Goal: Browse casually: Explore the website without a specific task or goal

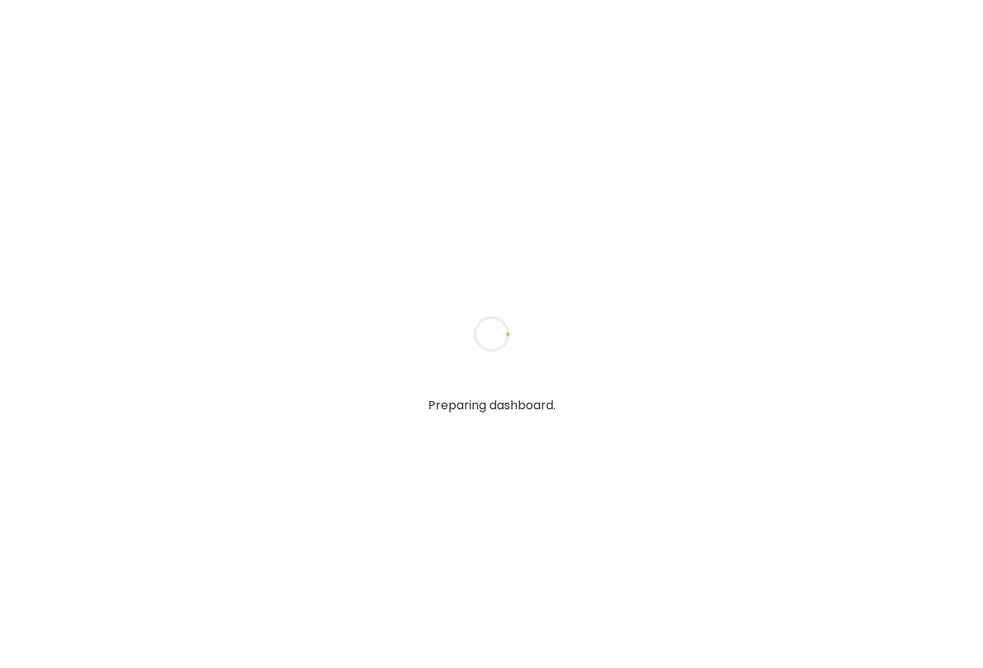
type input "**********"
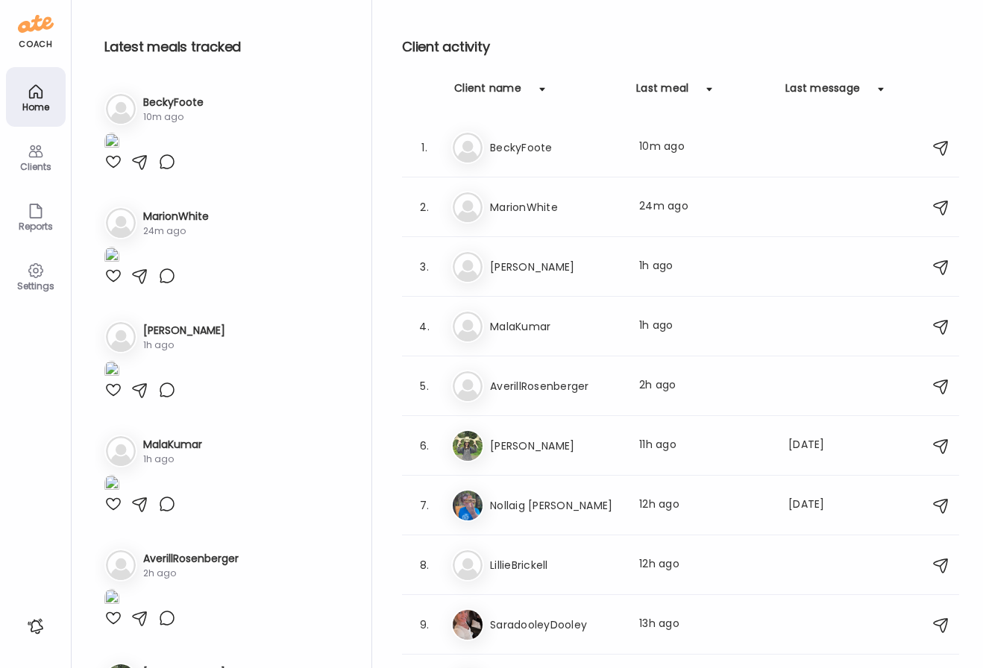
type input "**********"
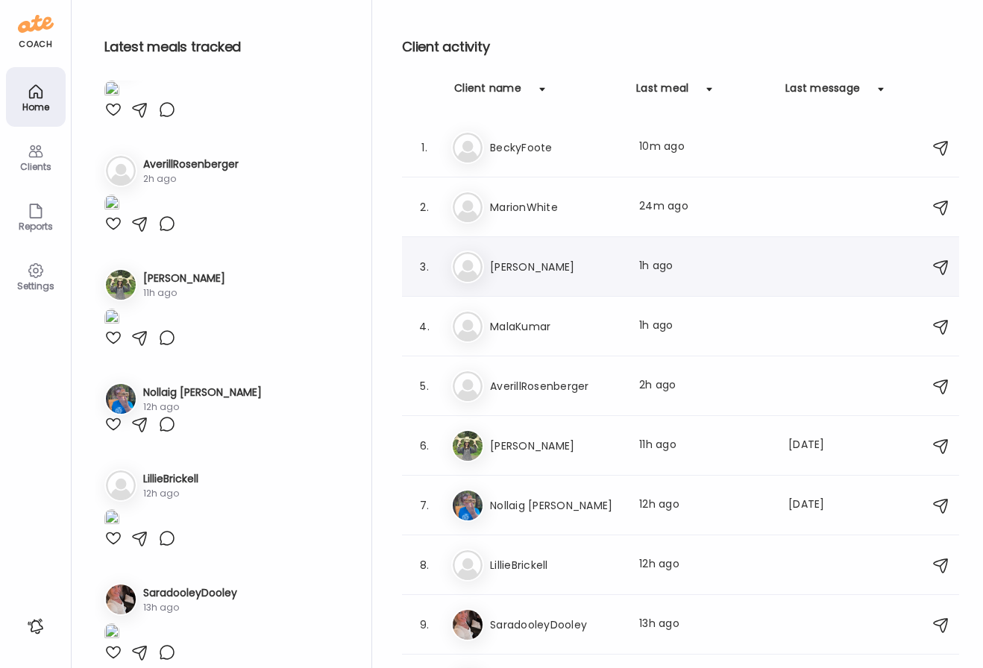
click at [554, 275] on h3 "[PERSON_NAME]" at bounding box center [555, 267] width 131 height 18
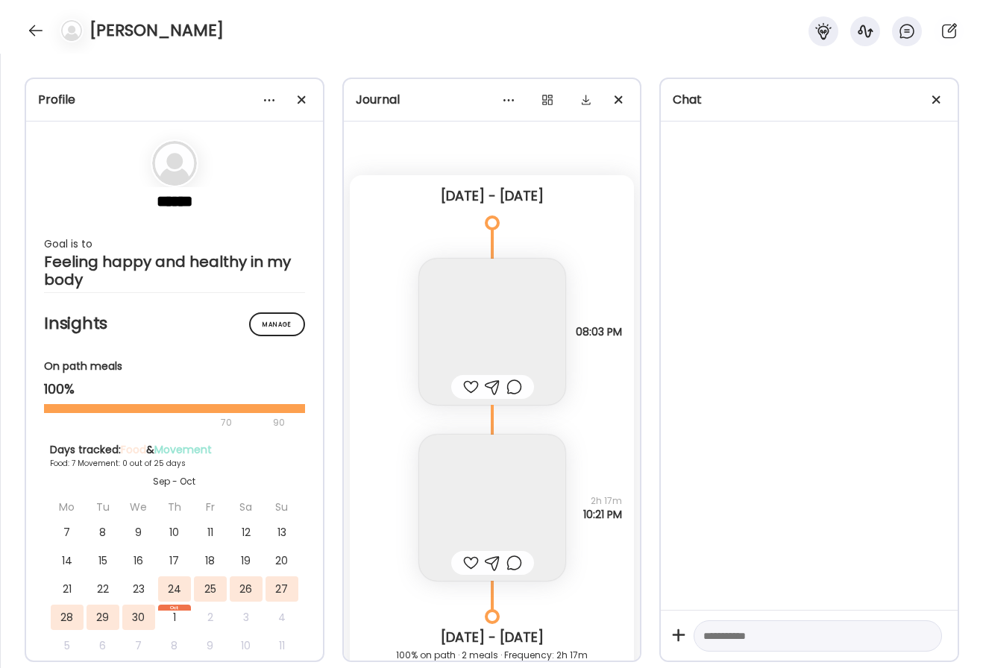
scroll to position [410, 0]
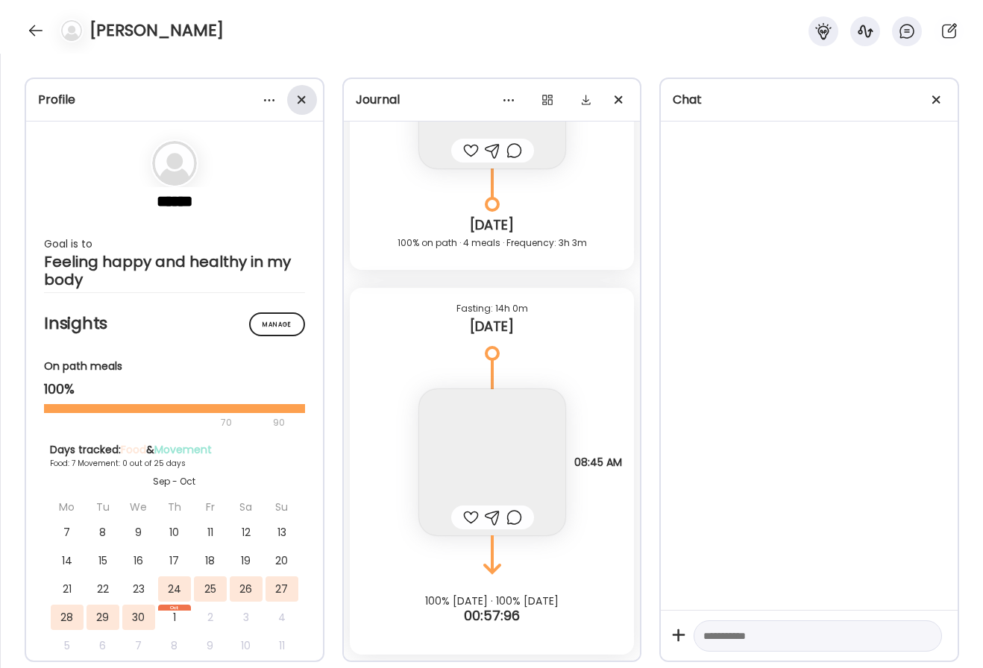
click at [304, 104] on span at bounding box center [301, 99] width 8 height 8
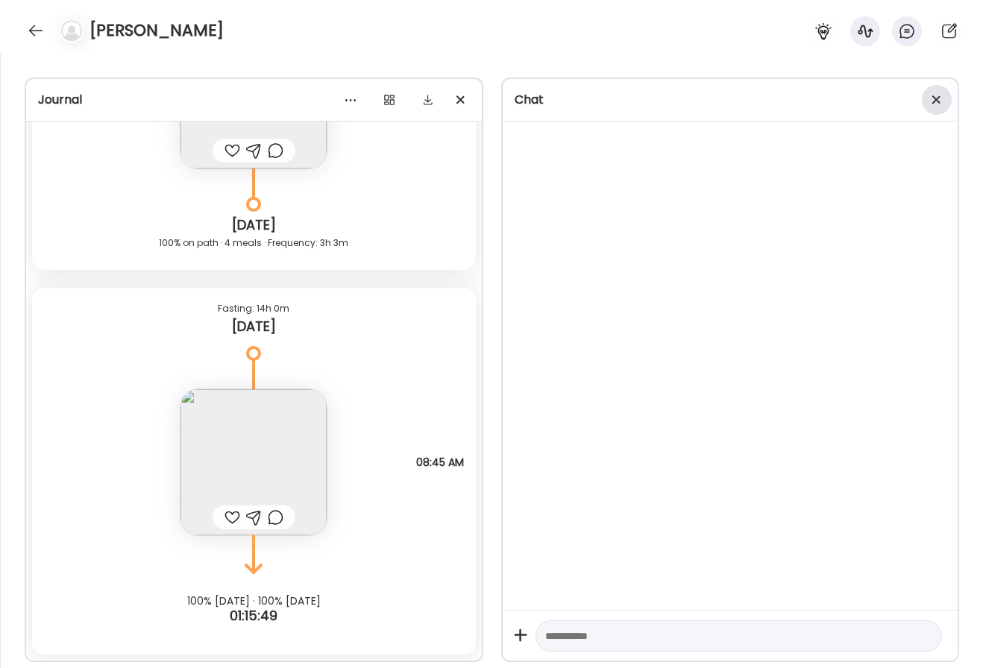
click at [936, 100] on span at bounding box center [937, 99] width 8 height 8
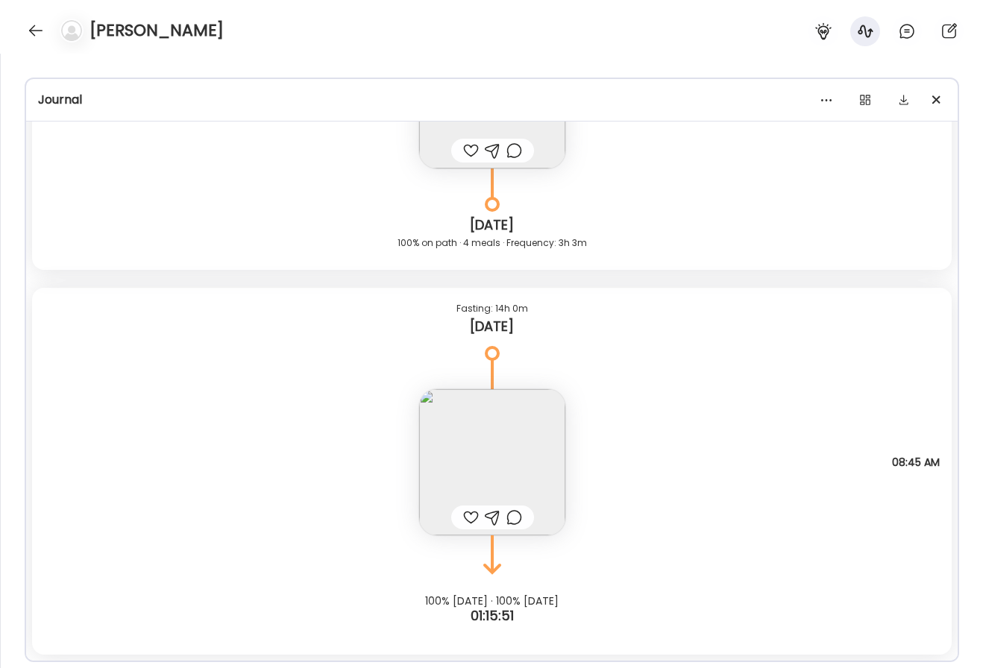
click at [516, 423] on img at bounding box center [492, 462] width 146 height 146
click at [641, 423] on div "Click to zoom AteMate AI" at bounding box center [790, 378] width 298 height 419
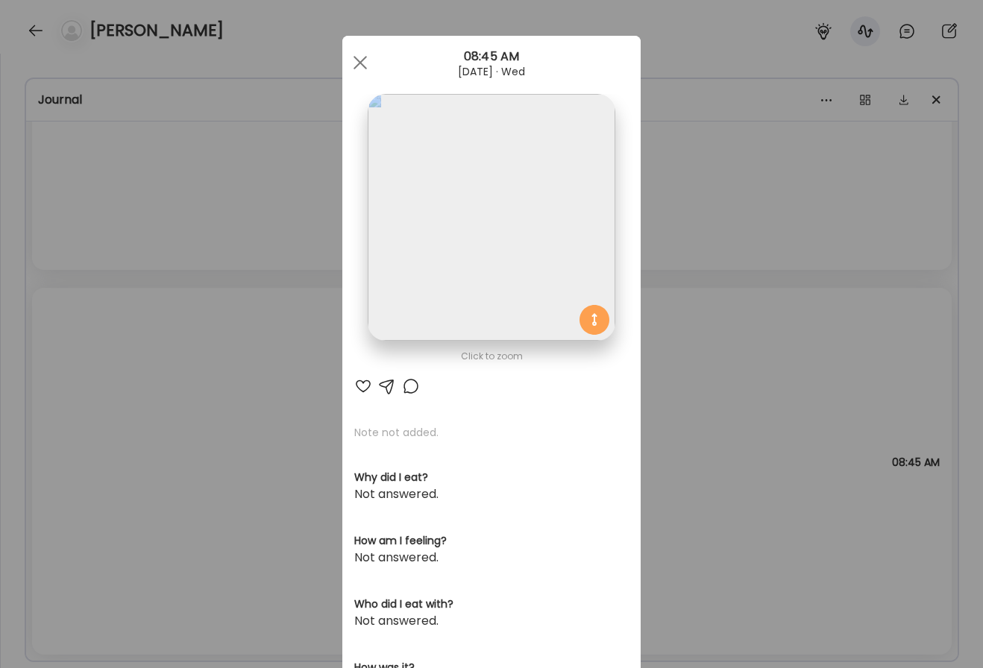
click at [495, 272] on img at bounding box center [491, 217] width 247 height 247
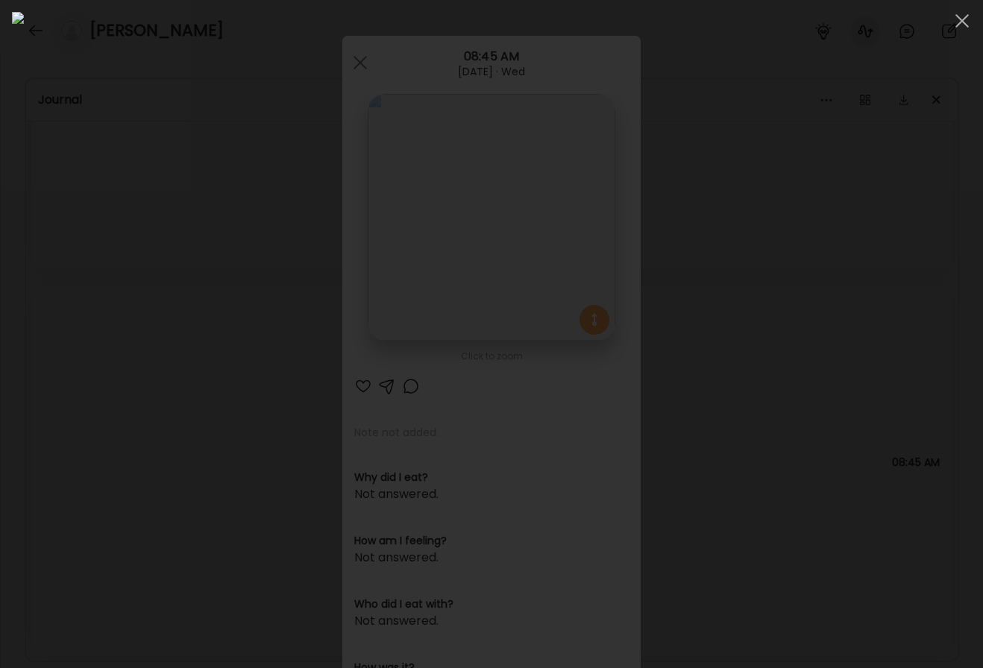
click at [495, 272] on img at bounding box center [491, 334] width 959 height 645
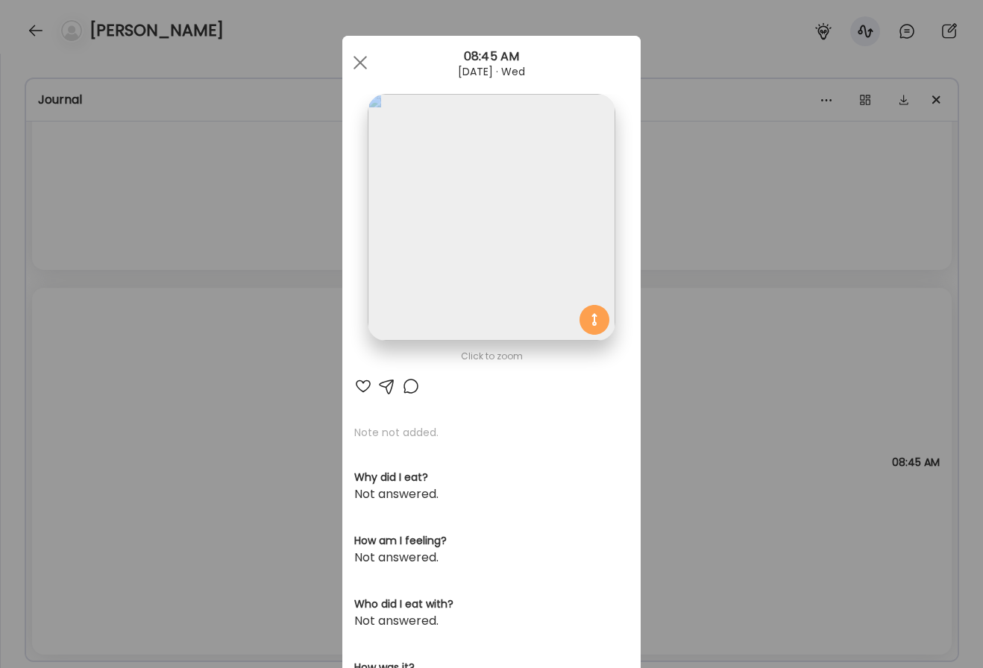
click at [540, 228] on img at bounding box center [491, 217] width 247 height 247
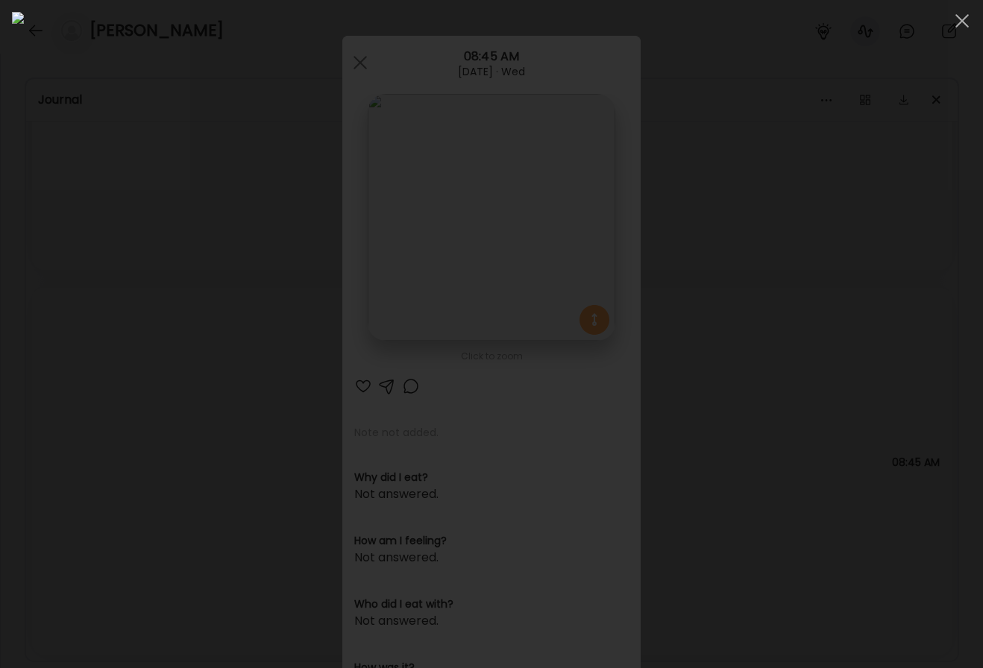
click at [826, 239] on div at bounding box center [491, 334] width 959 height 645
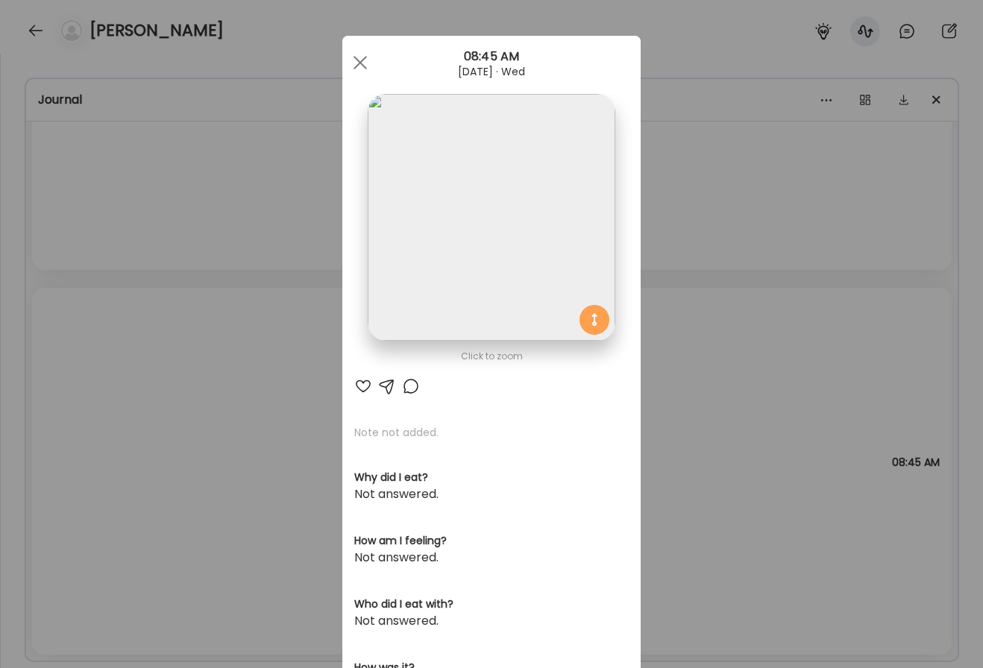
click at [809, 230] on div "Ate Coach Dashboard Wahoo! It’s official Take a moment to set up your Coach Pro…" at bounding box center [491, 334] width 983 height 668
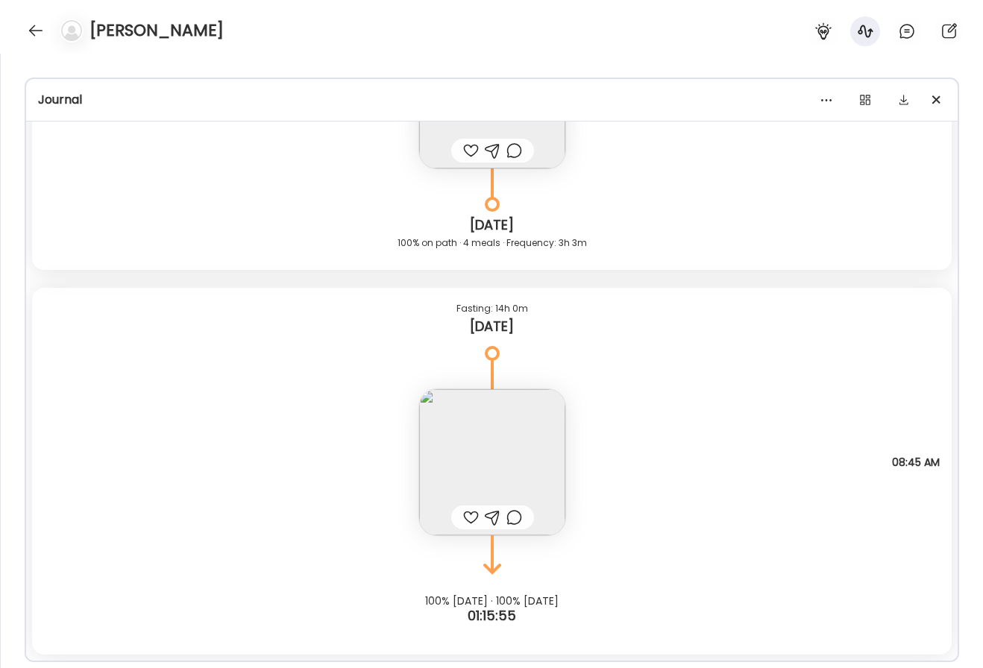
scroll to position [33097, 0]
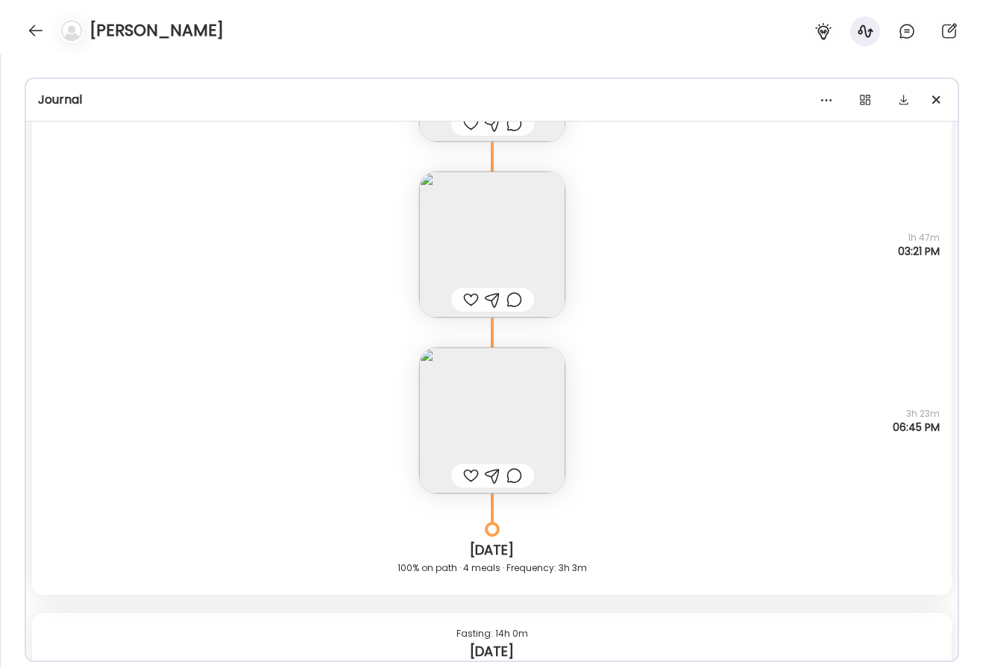
click at [548, 374] on img at bounding box center [492, 421] width 146 height 146
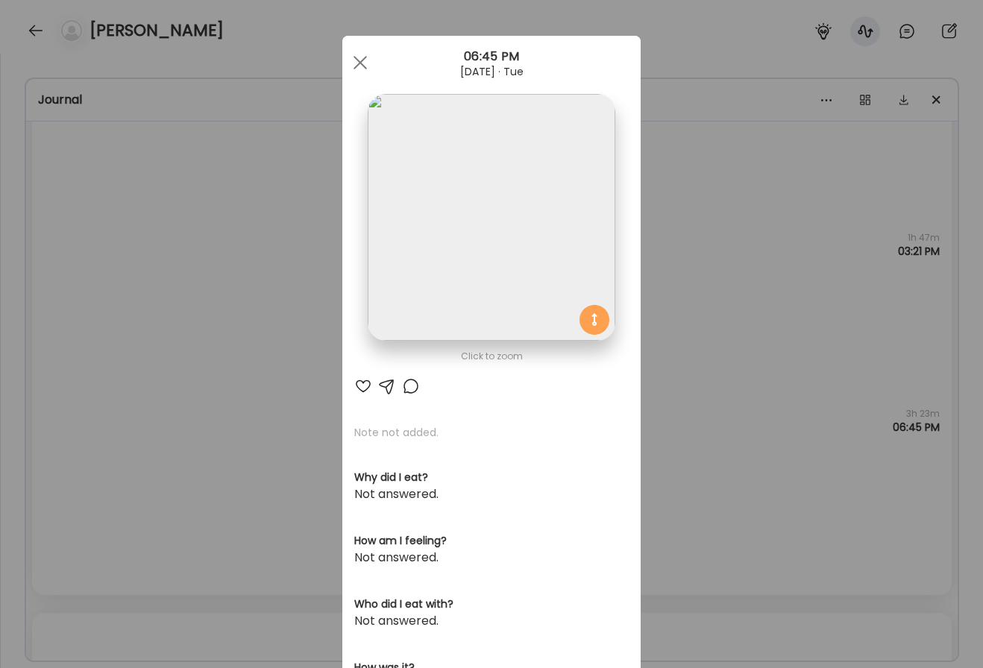
click at [556, 231] on img at bounding box center [491, 217] width 247 height 247
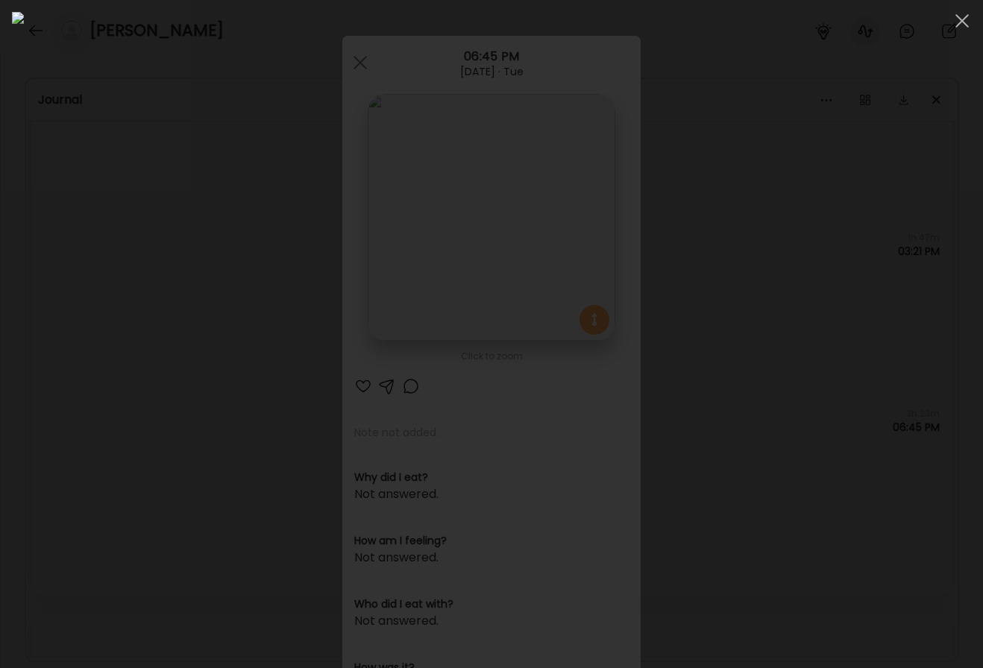
click at [899, 313] on div at bounding box center [491, 334] width 959 height 645
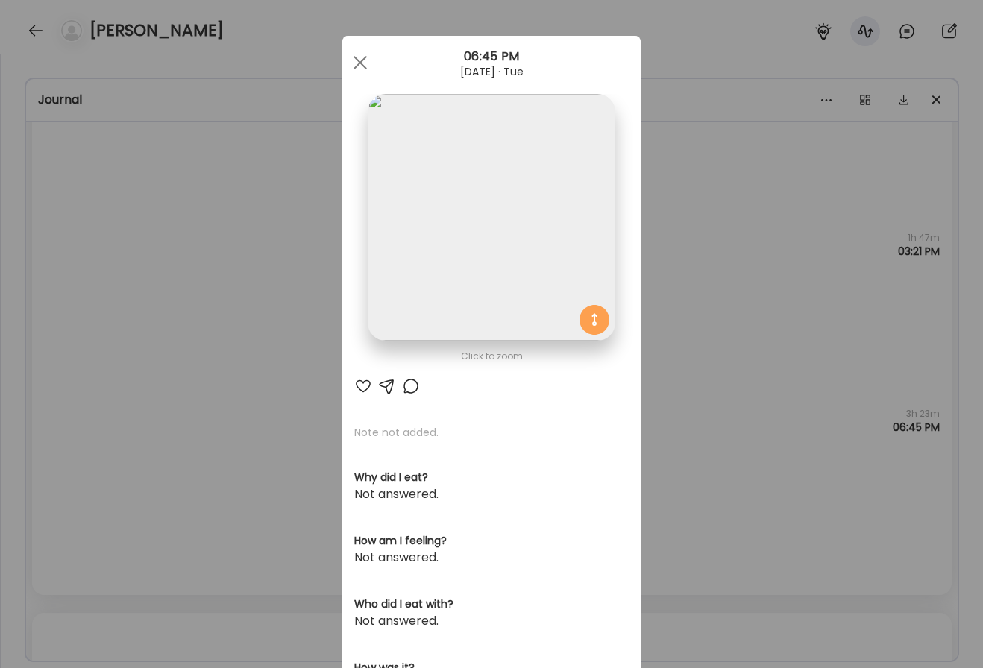
click at [625, 190] on section at bounding box center [491, 234] width 298 height 281
click at [666, 190] on div "Ate Coach Dashboard Wahoo! It’s official Take a moment to set up your Coach Pro…" at bounding box center [491, 334] width 983 height 668
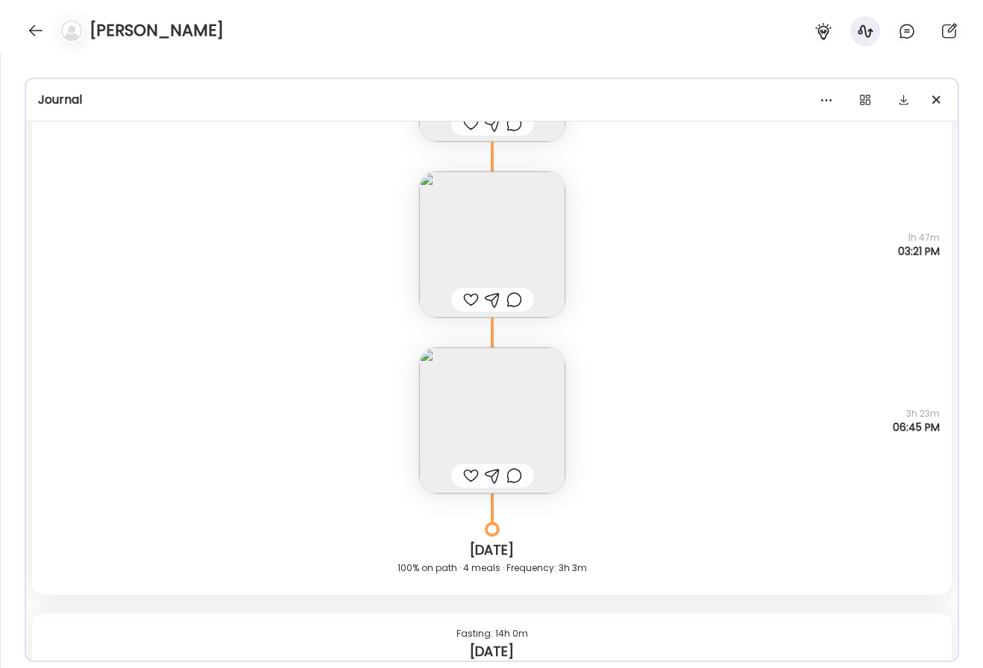
click at [511, 210] on img at bounding box center [492, 245] width 146 height 146
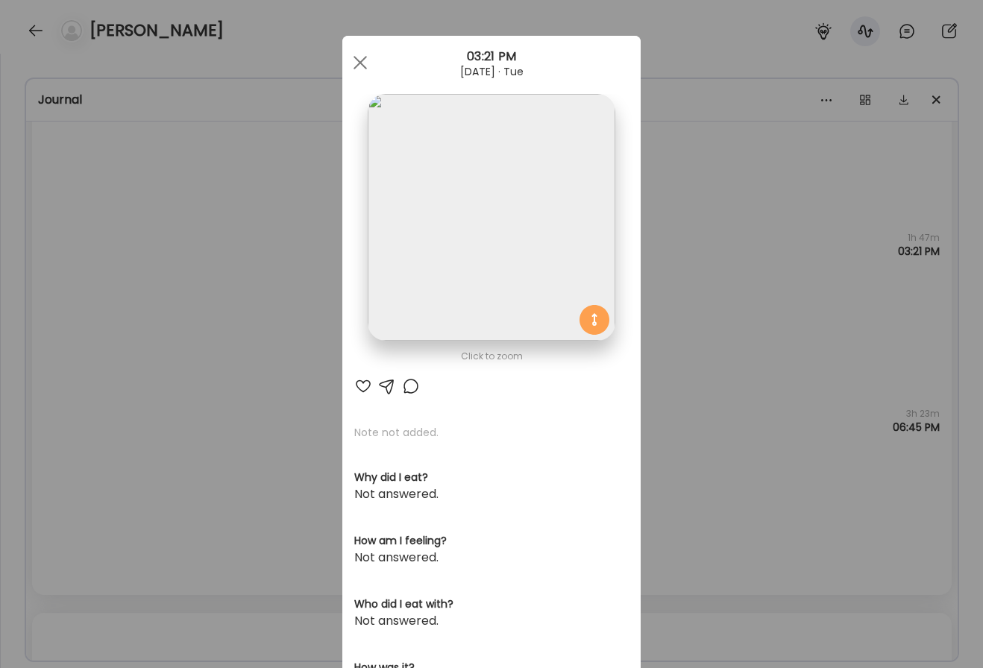
click at [777, 274] on div "Ate Coach Dashboard Wahoo! It’s official Take a moment to set up your Coach Pro…" at bounding box center [491, 334] width 983 height 668
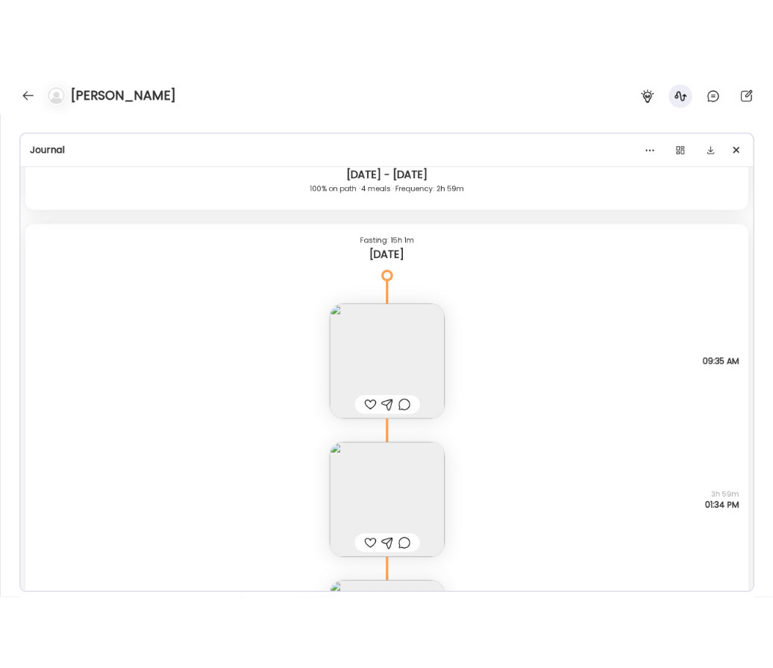
scroll to position [32812, 0]
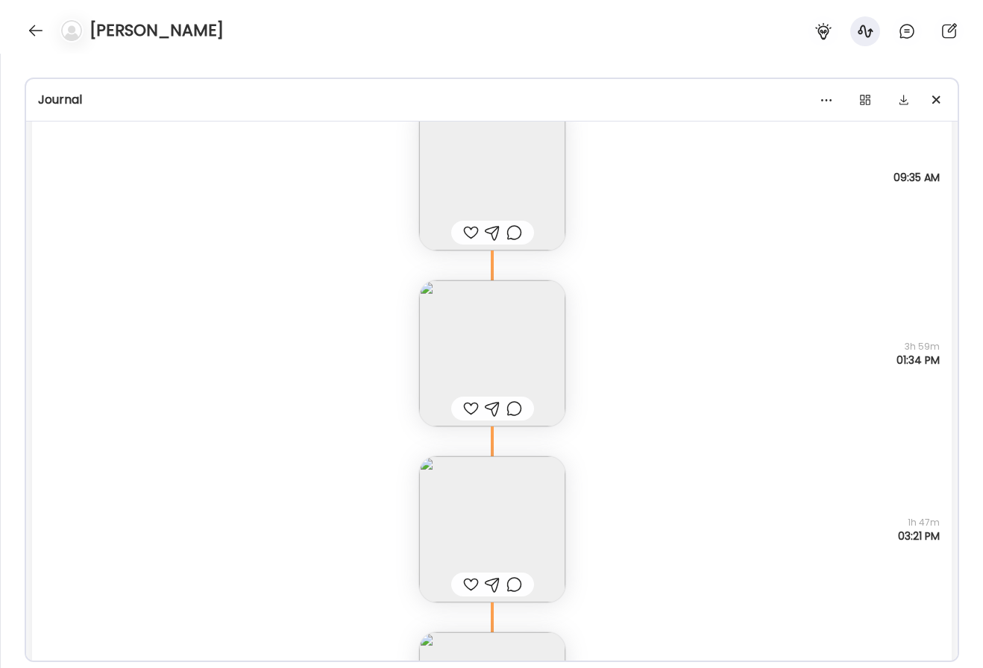
click at [501, 336] on img at bounding box center [492, 354] width 146 height 146
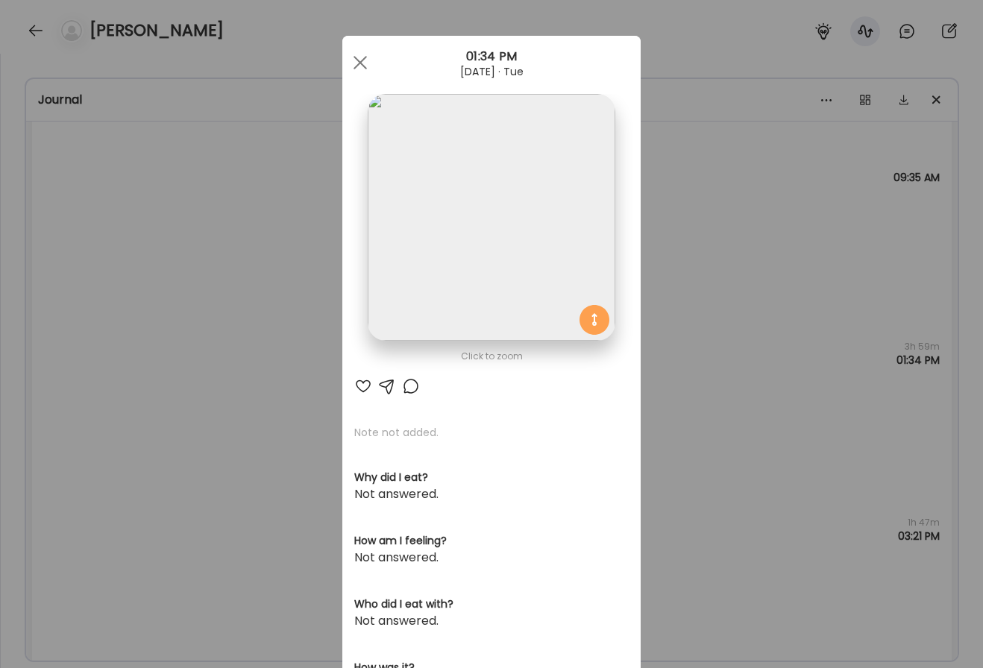
click at [756, 276] on div "Ate Coach Dashboard Wahoo! It’s official Take a moment to set up your Coach Pro…" at bounding box center [491, 334] width 983 height 668
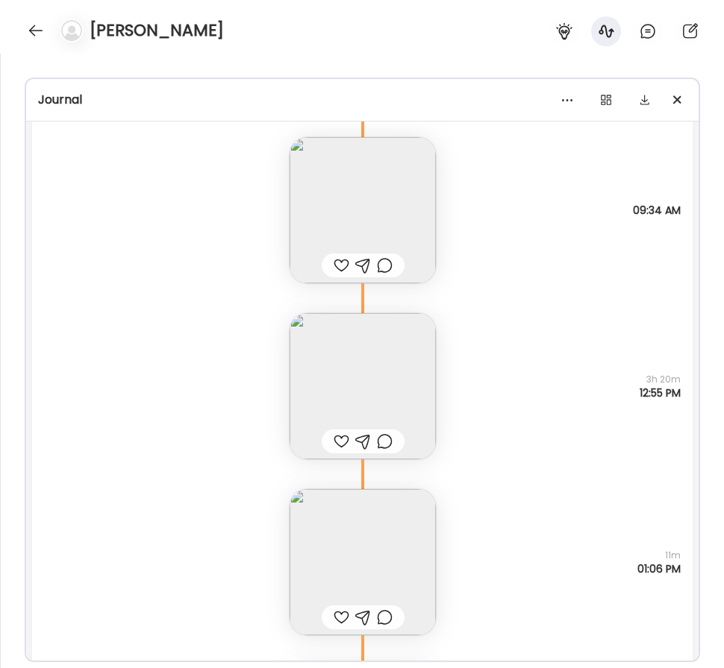
scroll to position [31880, 0]
click at [347, 381] on img at bounding box center [362, 390] width 146 height 146
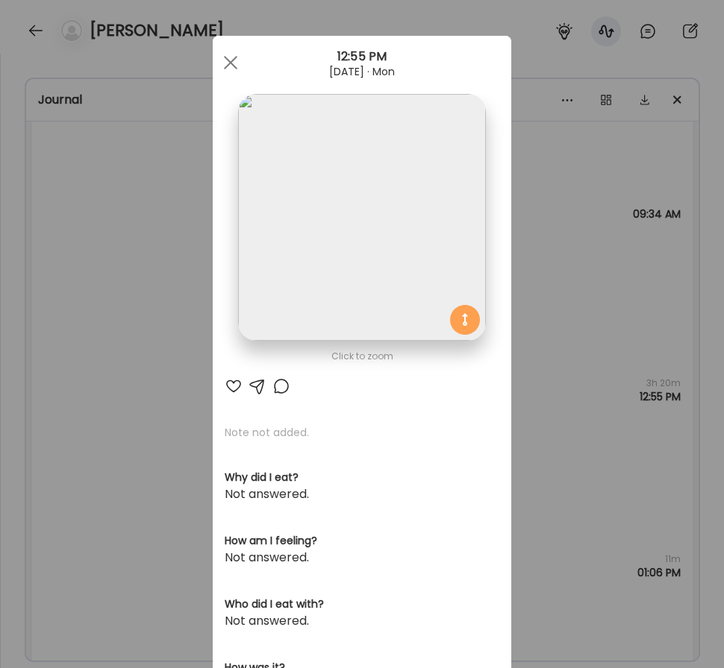
click at [314, 281] on img at bounding box center [361, 217] width 247 height 247
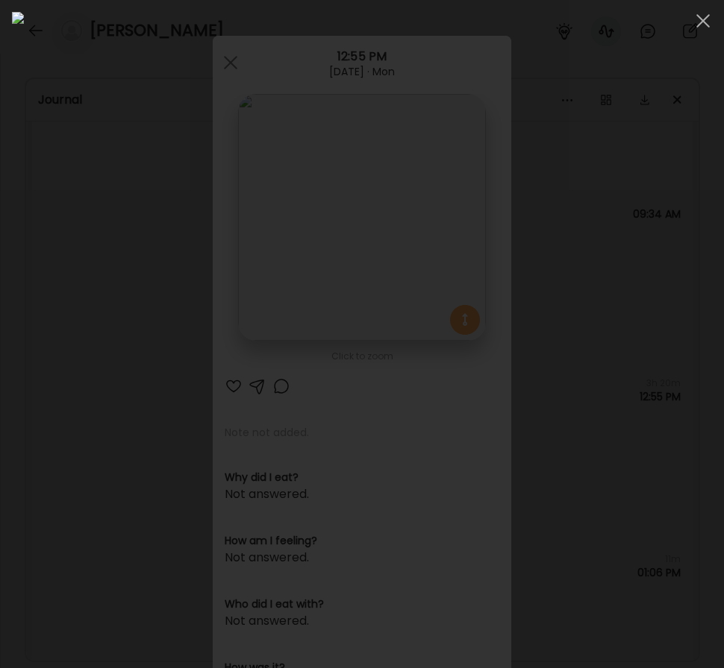
click at [12, 313] on div at bounding box center [362, 334] width 700 height 645
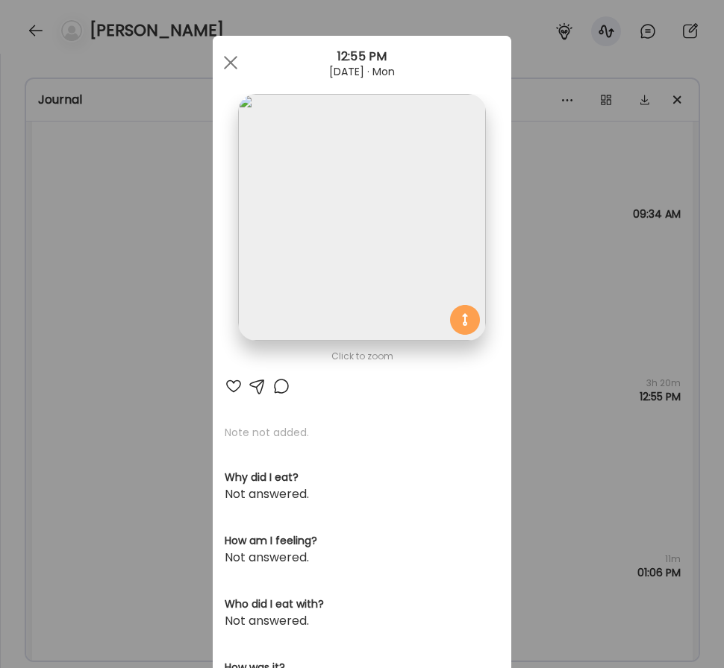
click at [150, 353] on div "Ate Coach Dashboard Wahoo! It’s official Take a moment to set up your Coach Pro…" at bounding box center [362, 334] width 724 height 668
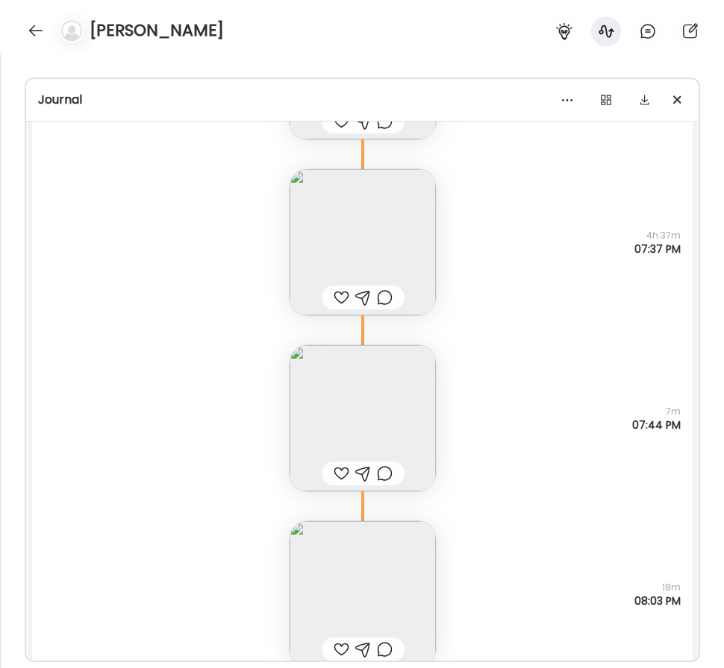
scroll to position [27827, 0]
click at [420, 219] on img at bounding box center [362, 242] width 146 height 146
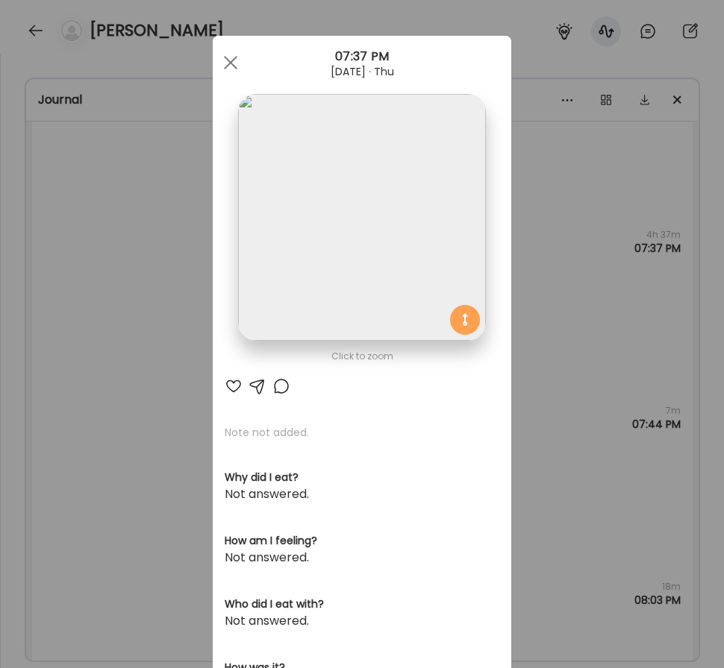
click at [435, 237] on img at bounding box center [361, 217] width 247 height 247
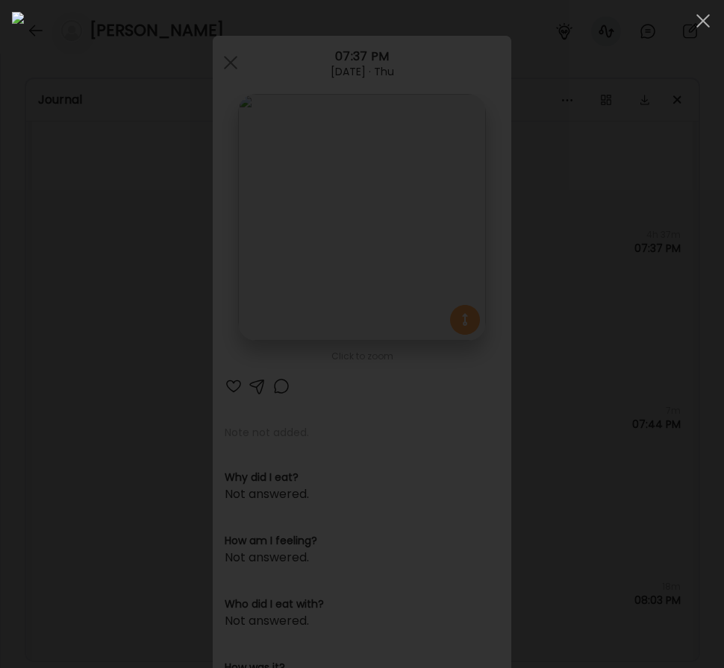
click at [13, 247] on div at bounding box center [362, 334] width 700 height 645
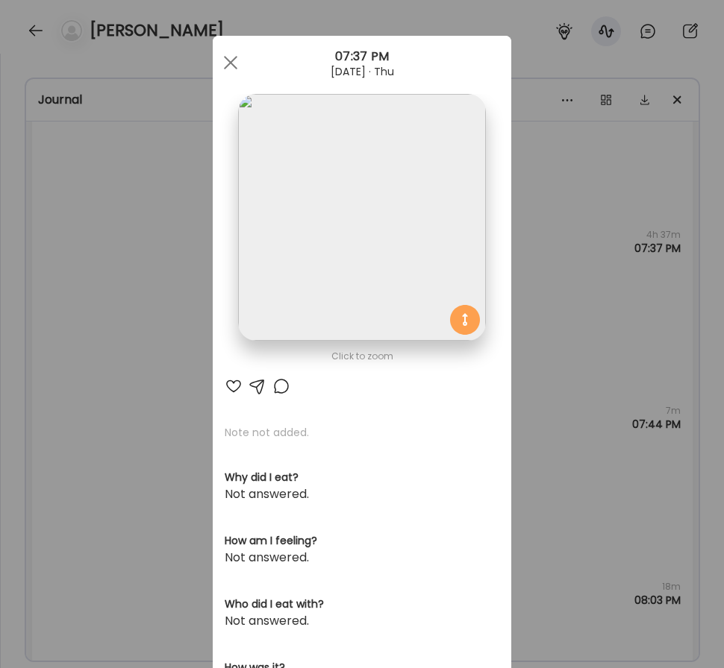
click at [145, 315] on div "Ate Coach Dashboard Wahoo! It’s official Take a moment to set up your Coach Pro…" at bounding box center [362, 334] width 724 height 668
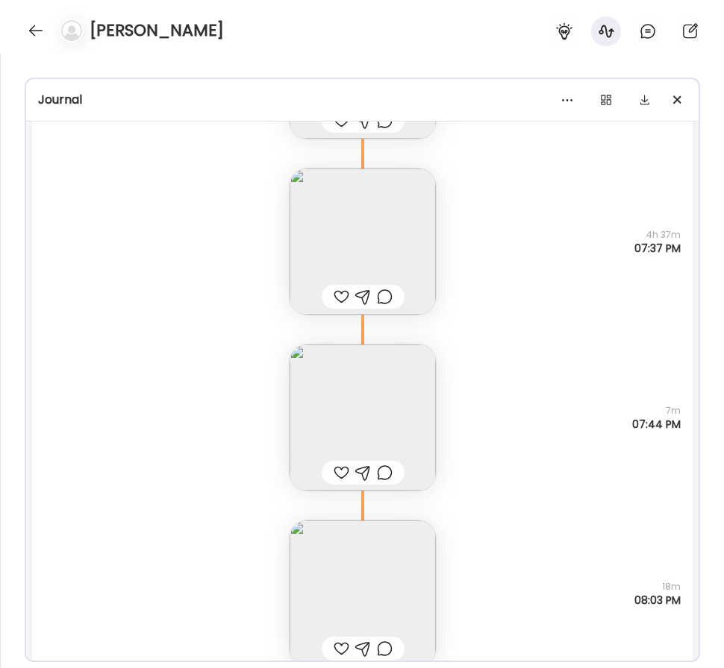
click at [341, 397] on img at bounding box center [362, 418] width 146 height 146
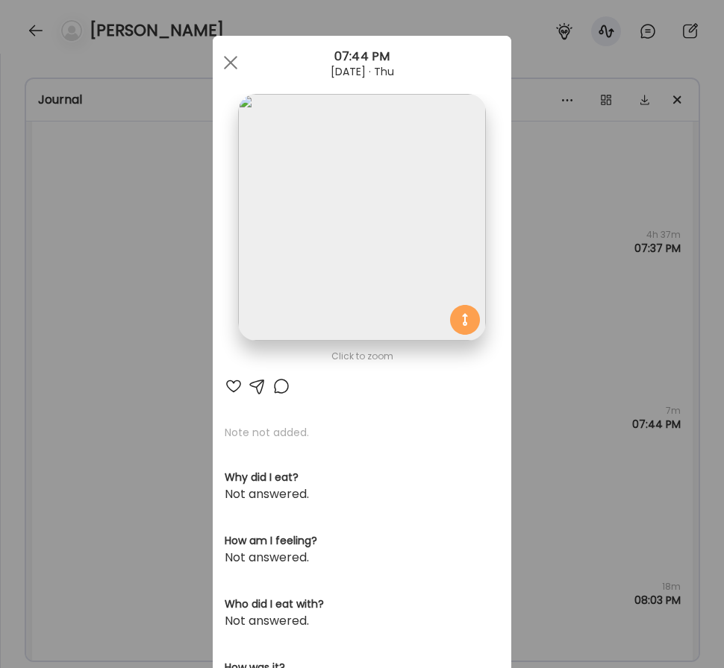
click at [314, 190] on img at bounding box center [361, 217] width 247 height 247
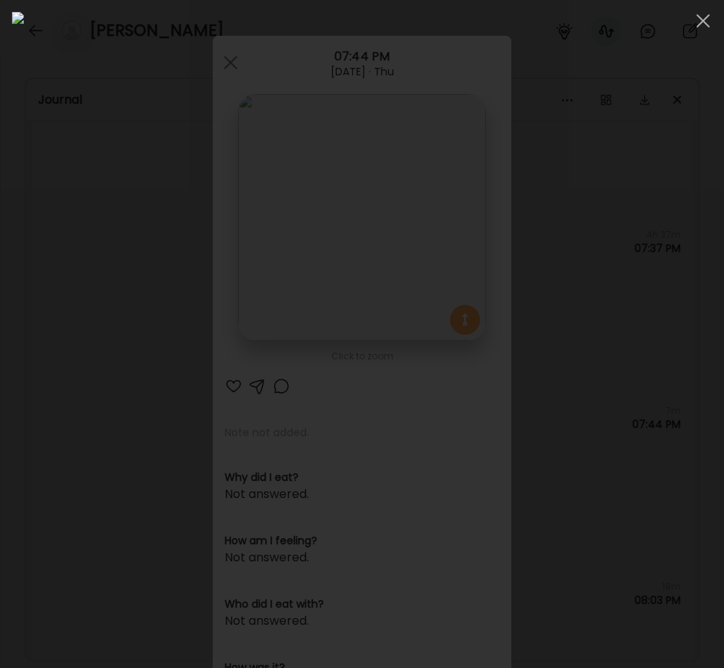
click at [27, 296] on div at bounding box center [362, 334] width 700 height 645
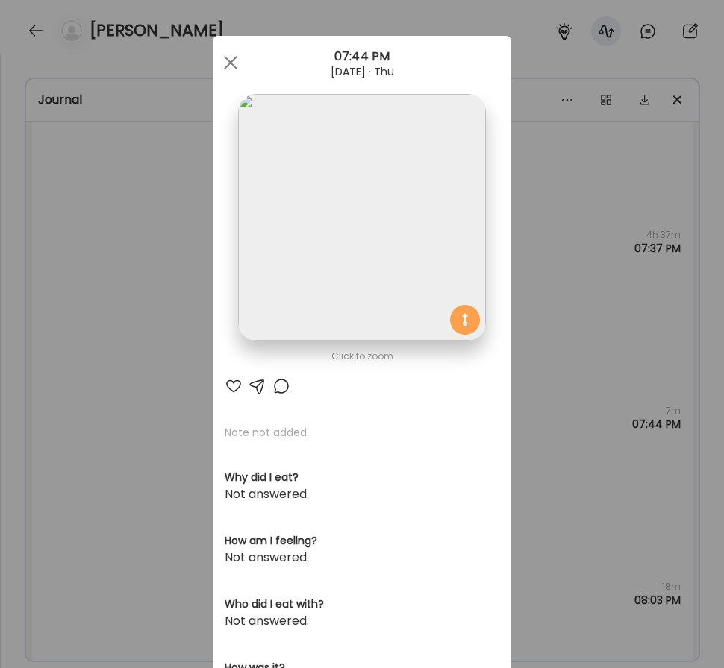
click at [140, 352] on div "Ate Coach Dashboard Wahoo! It’s official Take a moment to set up your Coach Pro…" at bounding box center [362, 334] width 724 height 668
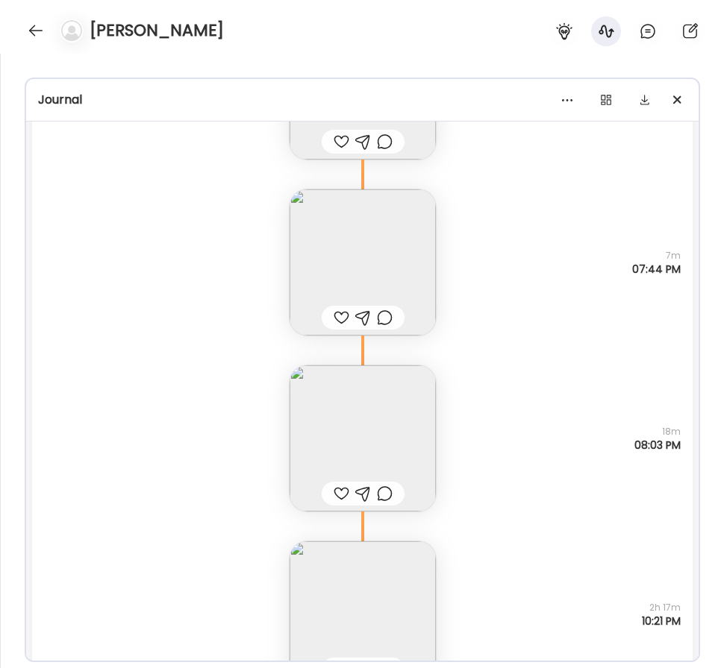
scroll to position [28001, 0]
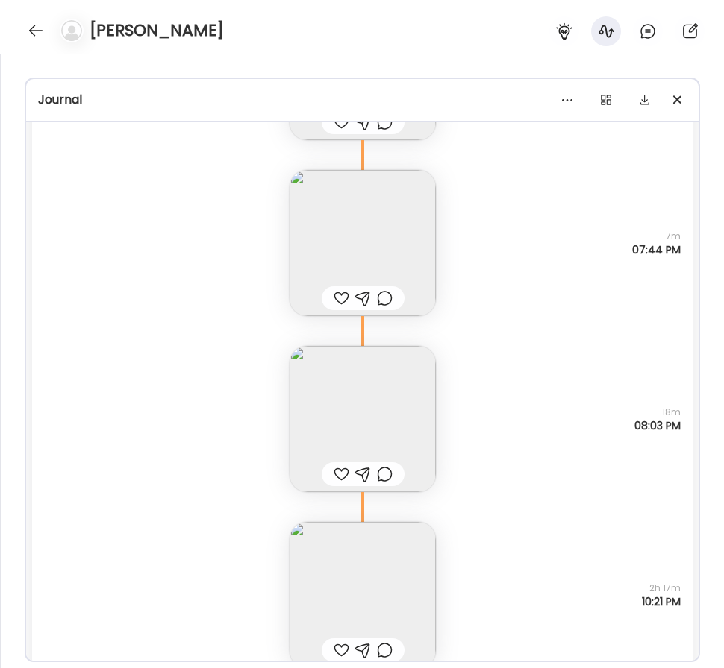
click at [295, 419] on img at bounding box center [362, 419] width 146 height 146
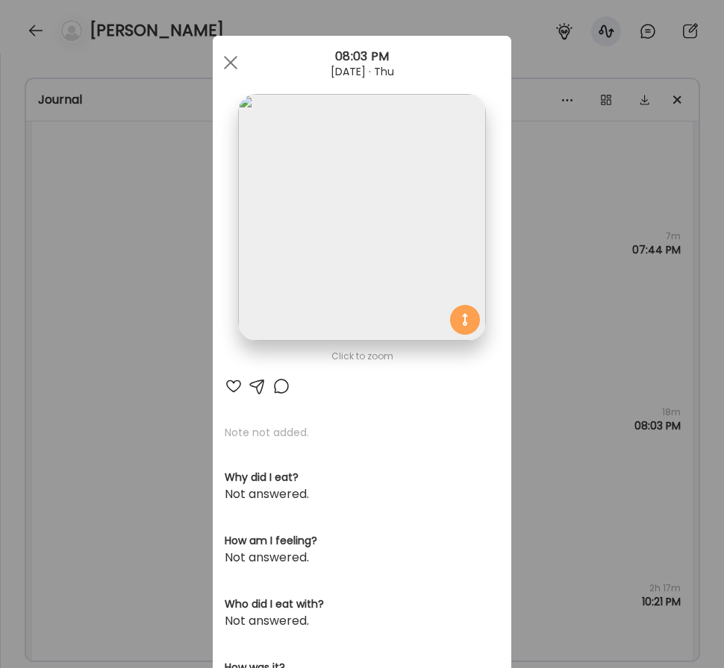
click at [265, 273] on img at bounding box center [361, 217] width 247 height 247
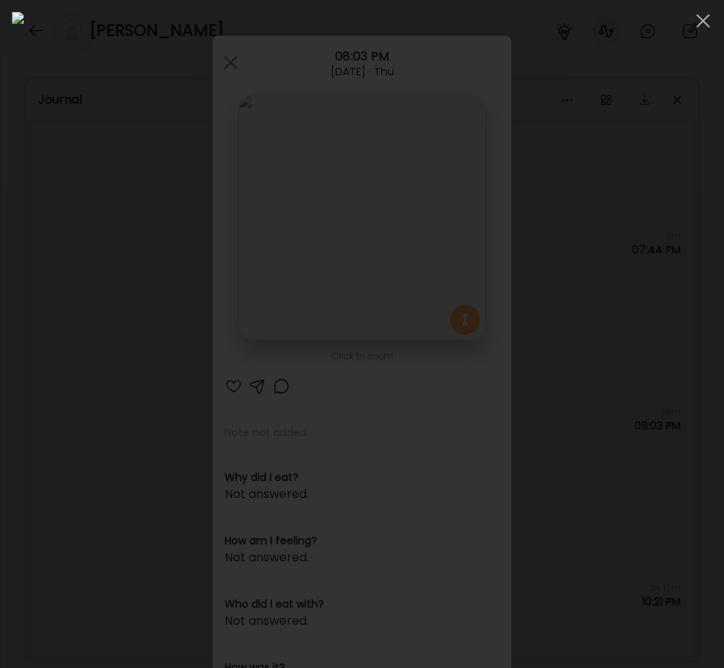
click at [20, 341] on div at bounding box center [362, 334] width 700 height 645
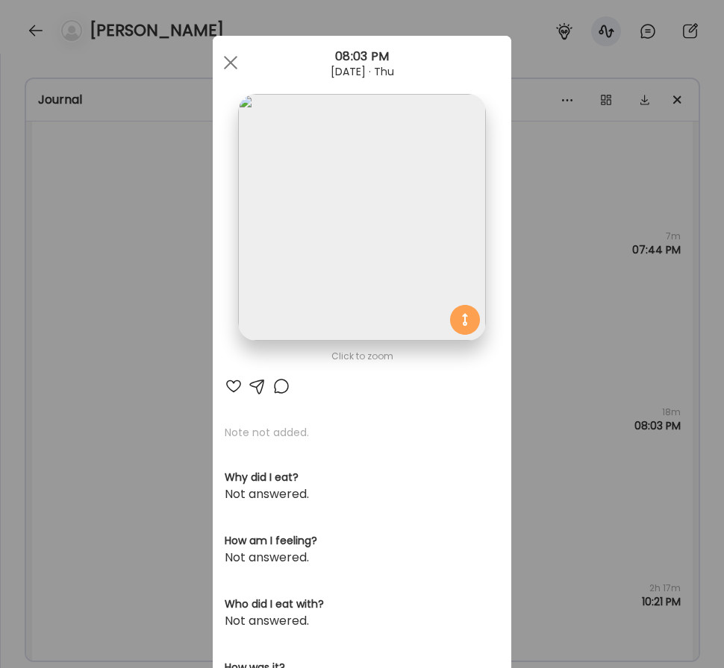
click at [86, 369] on div "Ate Coach Dashboard Wahoo! It’s official Take a moment to set up your Coach Pro…" at bounding box center [362, 334] width 724 height 668
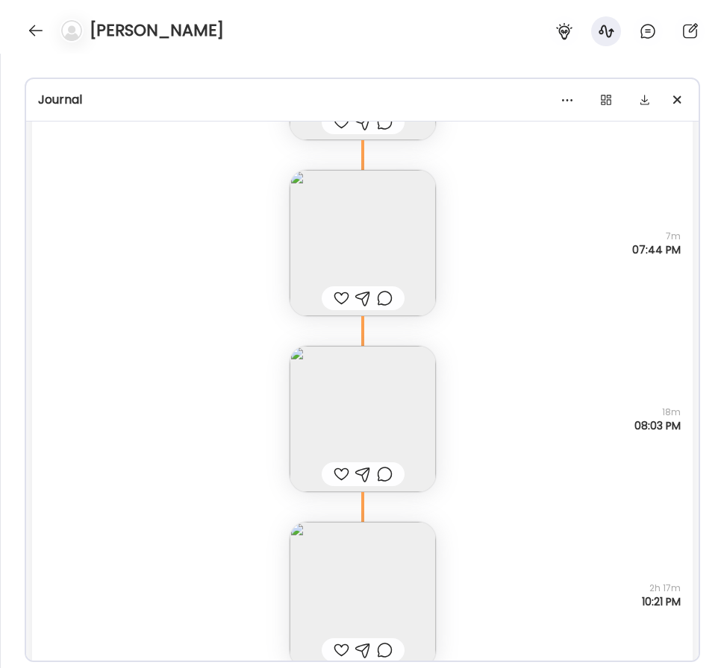
click at [352, 204] on img at bounding box center [362, 243] width 146 height 146
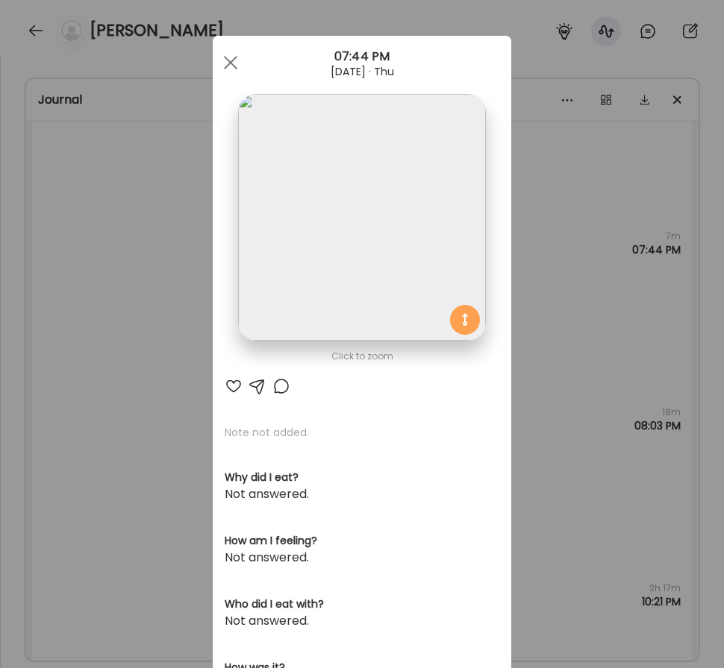
click at [369, 234] on img at bounding box center [361, 217] width 247 height 247
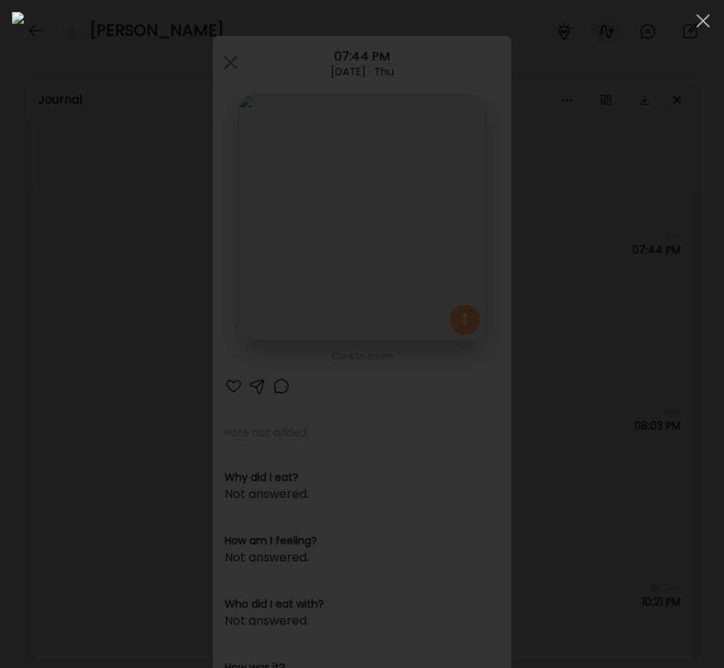
click at [7, 359] on div at bounding box center [362, 334] width 724 height 668
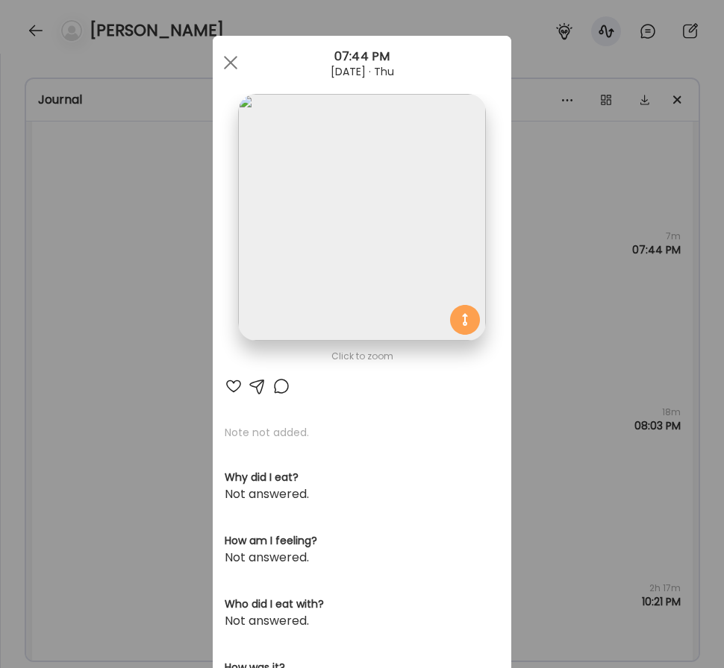
click at [164, 400] on div "Ate Coach Dashboard Wahoo! It’s official Take a moment to set up your Coach Pro…" at bounding box center [362, 334] width 724 height 668
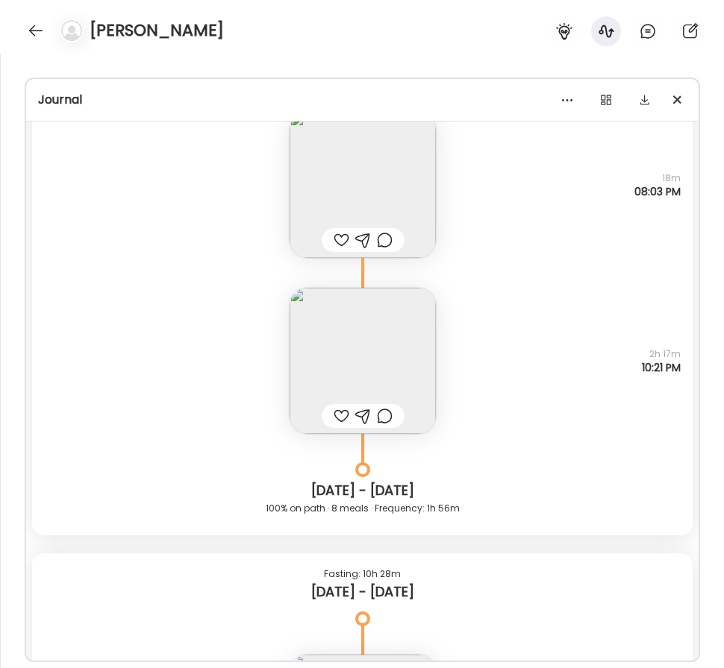
scroll to position [28238, 0]
click at [322, 339] on img at bounding box center [362, 359] width 146 height 146
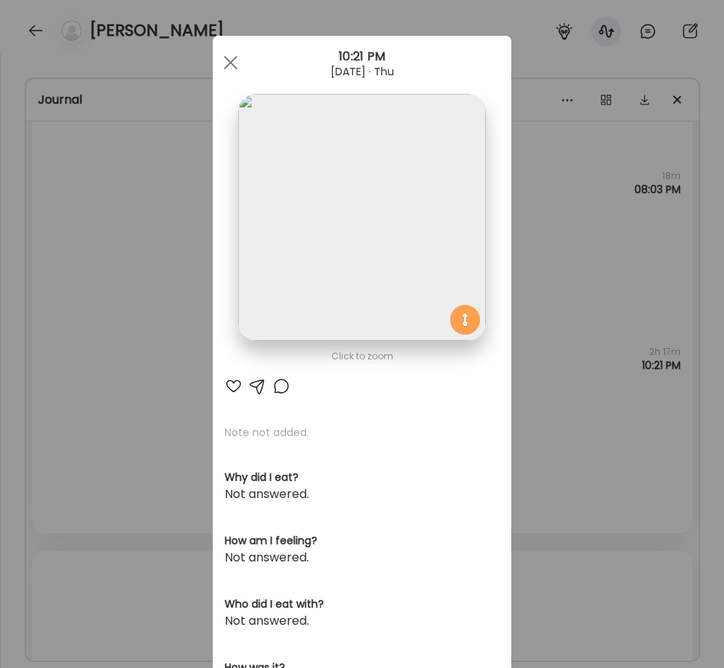
click at [274, 229] on img at bounding box center [361, 217] width 247 height 247
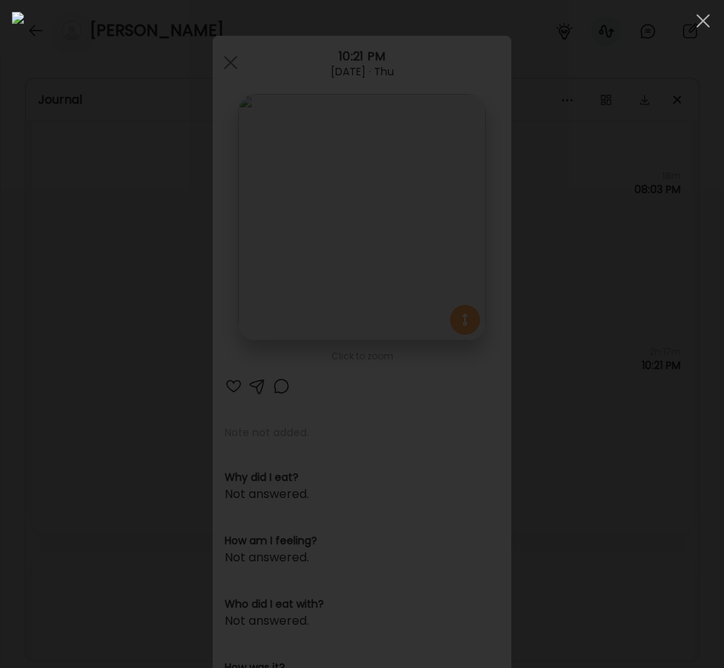
click at [19, 244] on div at bounding box center [362, 334] width 700 height 645
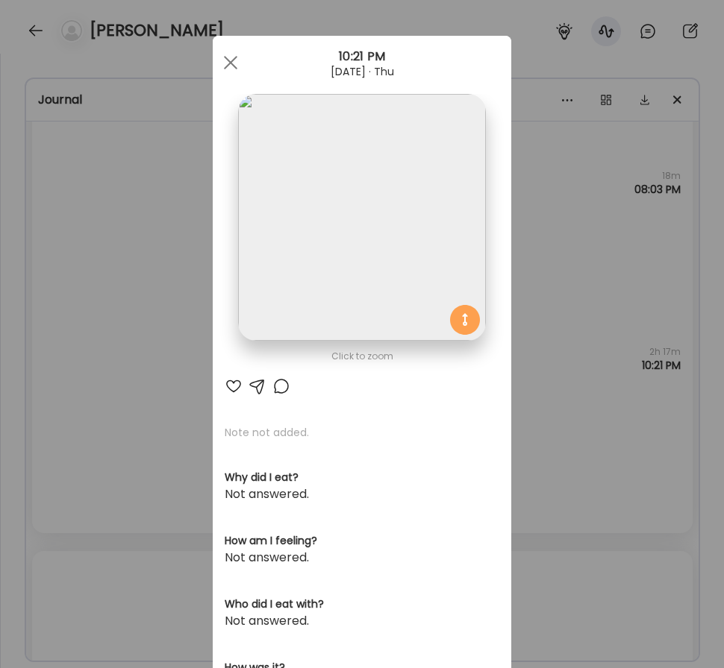
click at [107, 285] on div "Ate Coach Dashboard Wahoo! It’s official Take a moment to set up your Coach Pro…" at bounding box center [362, 334] width 724 height 668
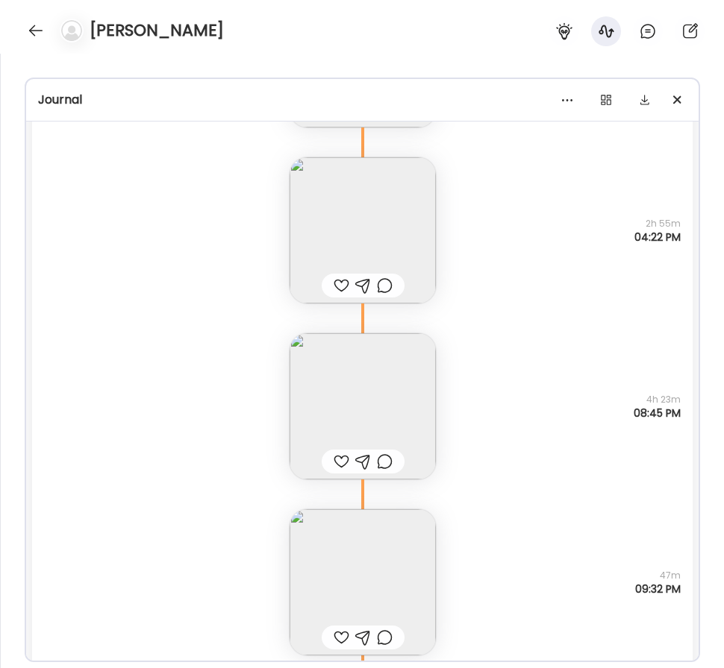
scroll to position [29088, 0]
click at [423, 386] on img at bounding box center [362, 404] width 146 height 146
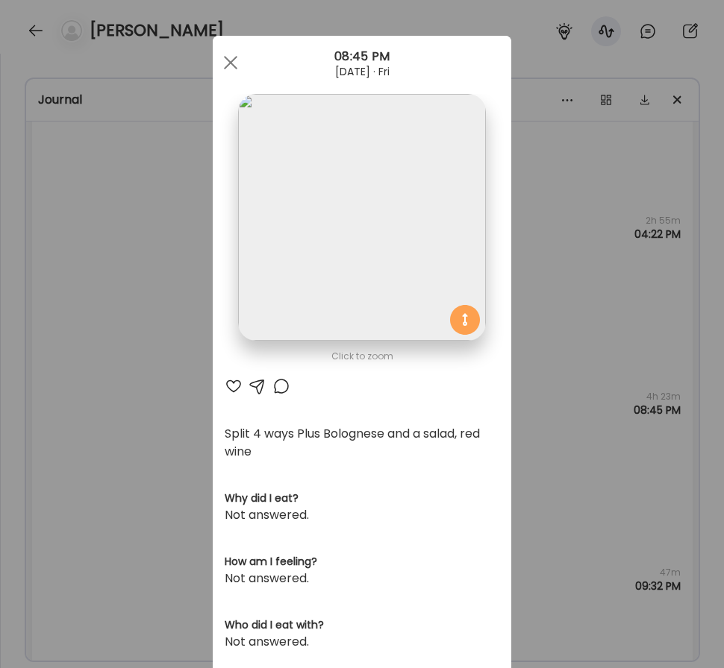
click at [430, 239] on img at bounding box center [361, 217] width 247 height 247
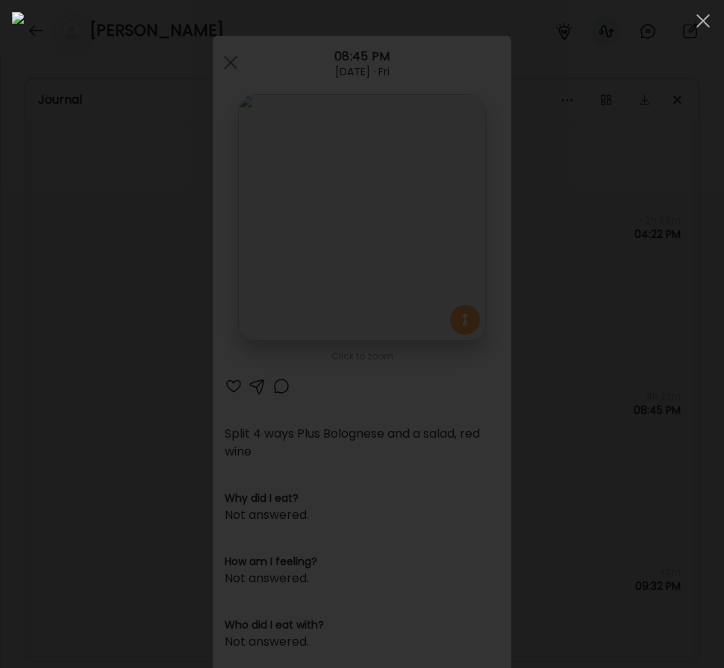
click at [31, 331] on div at bounding box center [362, 334] width 700 height 645
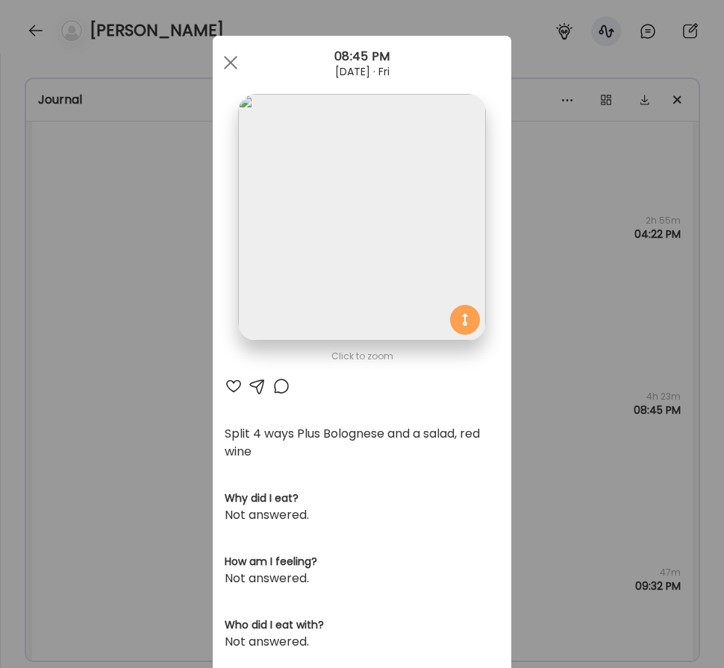
click at [155, 419] on div "Ate Coach Dashboard Wahoo! It’s official Take a moment to set up your Coach Pro…" at bounding box center [362, 334] width 724 height 668
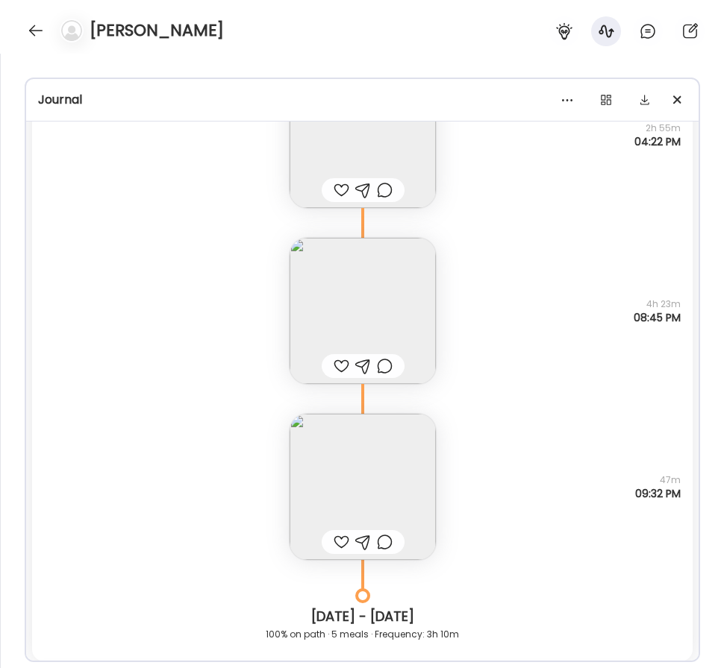
scroll to position [29186, 0]
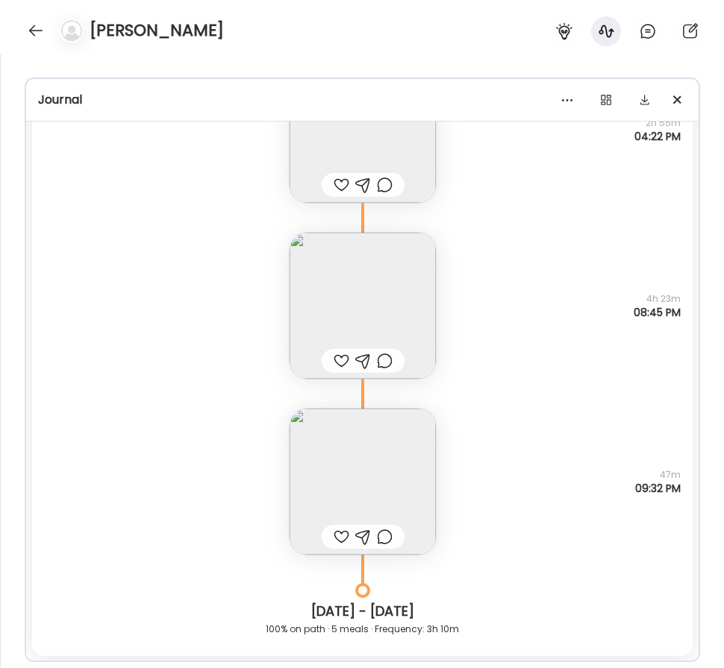
click at [321, 440] on img at bounding box center [362, 482] width 146 height 146
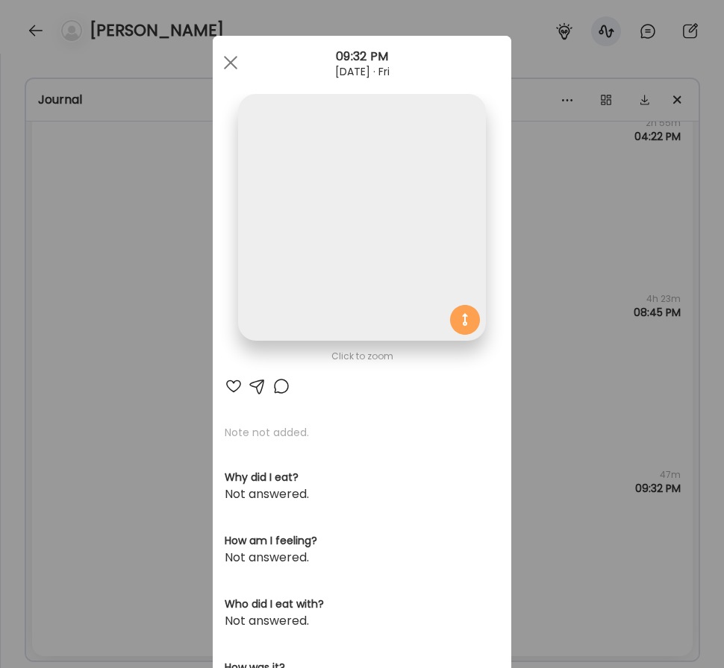
click at [328, 264] on img at bounding box center [361, 217] width 247 height 247
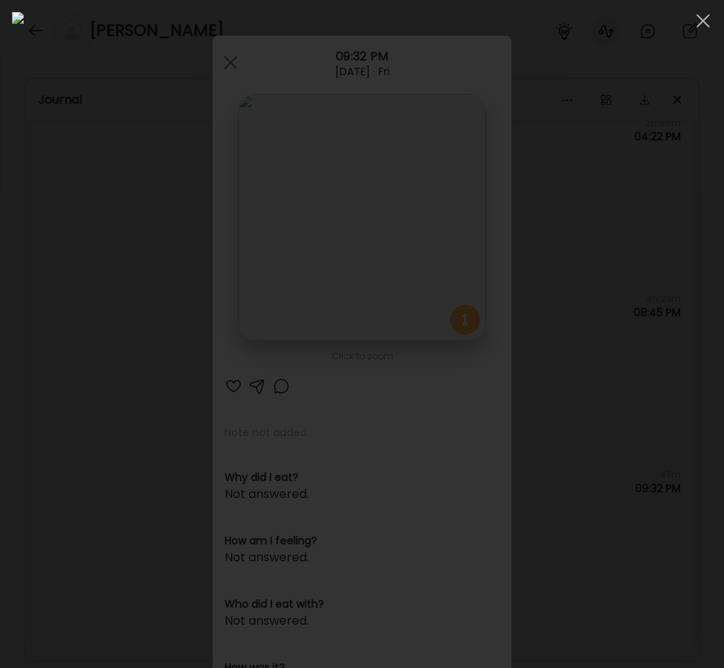
click at [17, 299] on div at bounding box center [362, 334] width 700 height 645
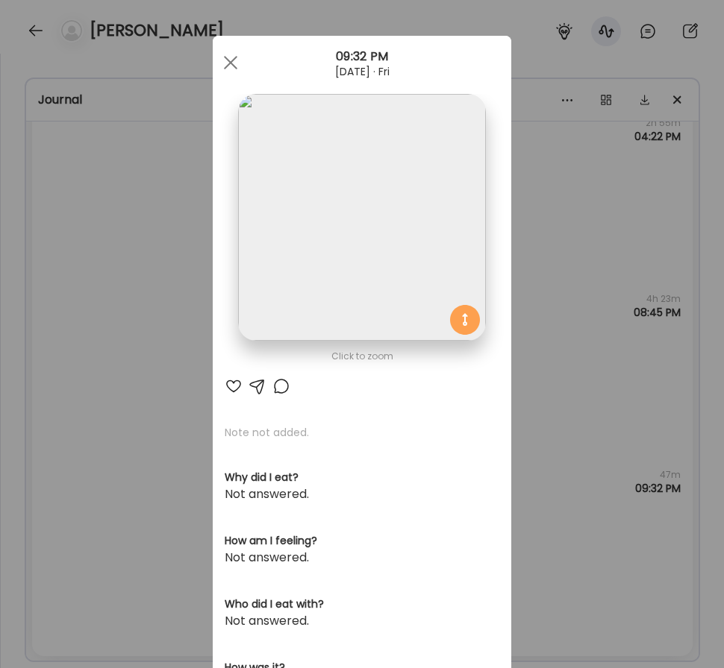
click at [110, 407] on div "Ate Coach Dashboard Wahoo! It’s official Take a moment to set up your Coach Pro…" at bounding box center [362, 334] width 724 height 668
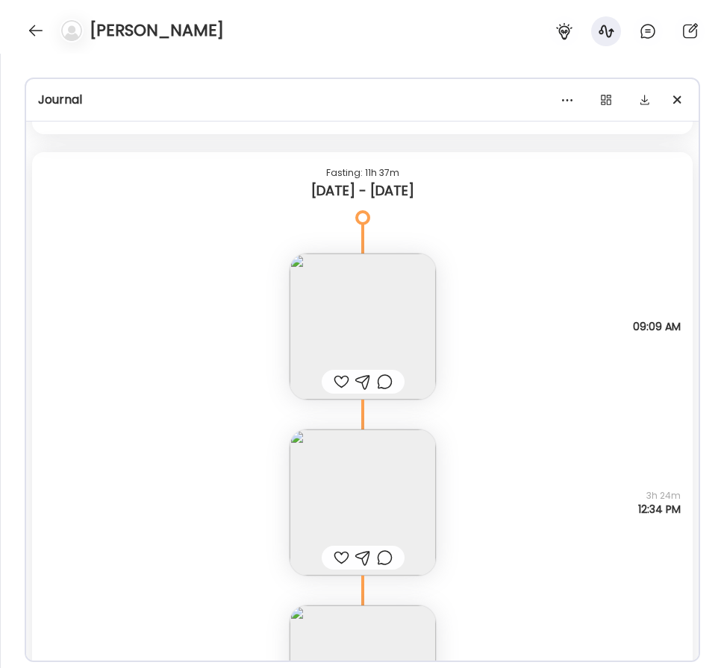
scroll to position [29768, 0]
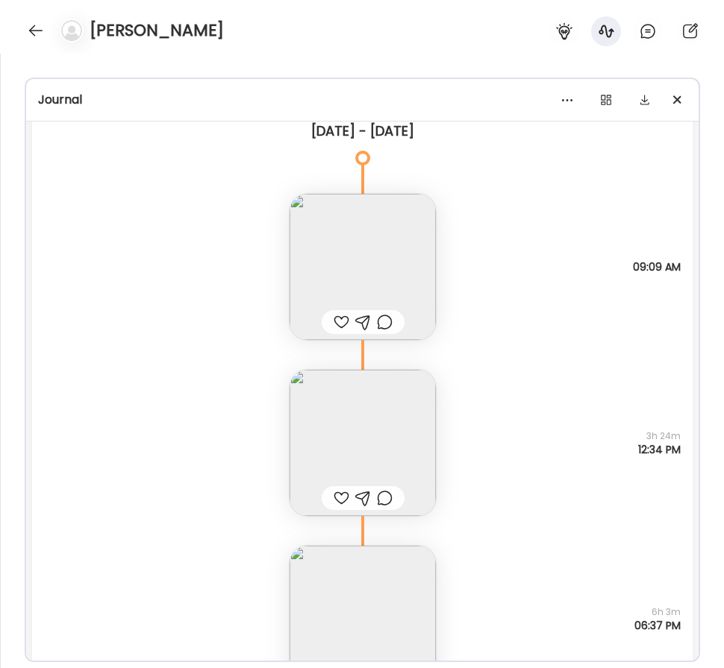
click at [345, 257] on img at bounding box center [362, 267] width 146 height 146
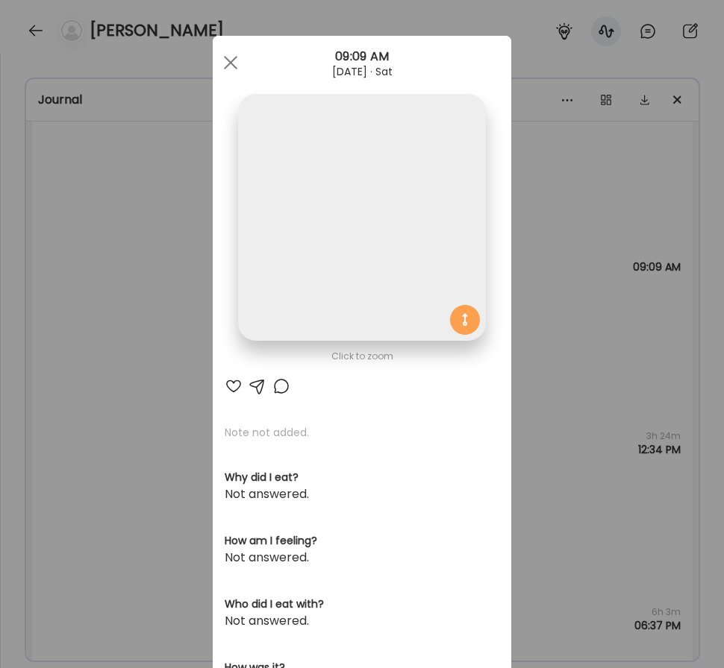
click at [360, 212] on img at bounding box center [361, 217] width 247 height 247
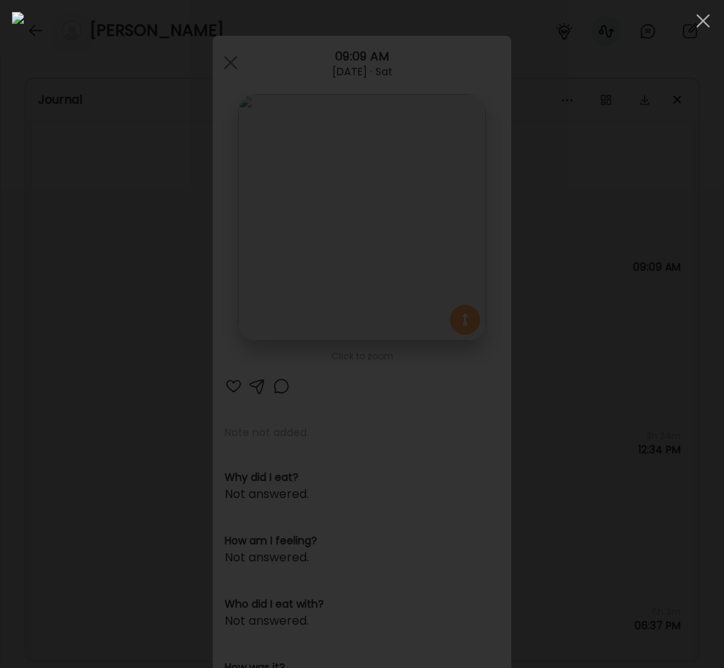
click at [25, 226] on div at bounding box center [362, 334] width 700 height 645
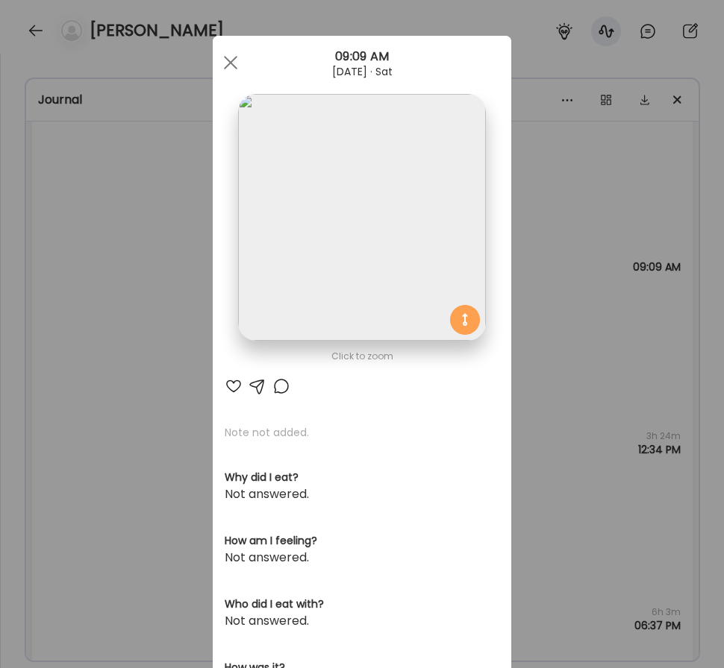
click at [89, 314] on div "Ate Coach Dashboard Wahoo! It’s official Take a moment to set up your Coach Pro…" at bounding box center [362, 334] width 724 height 668
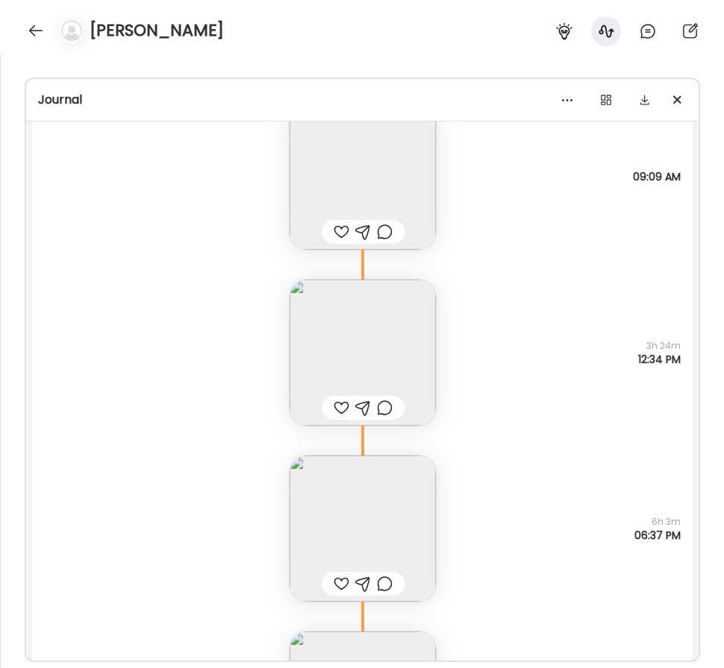
scroll to position [29859, 0]
click at [357, 311] on img at bounding box center [362, 352] width 146 height 146
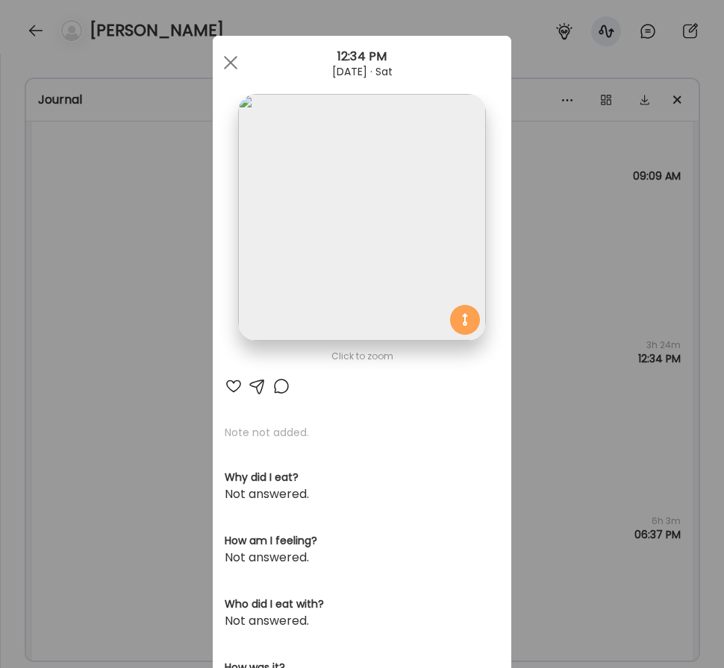
click at [368, 300] on img at bounding box center [361, 217] width 247 height 247
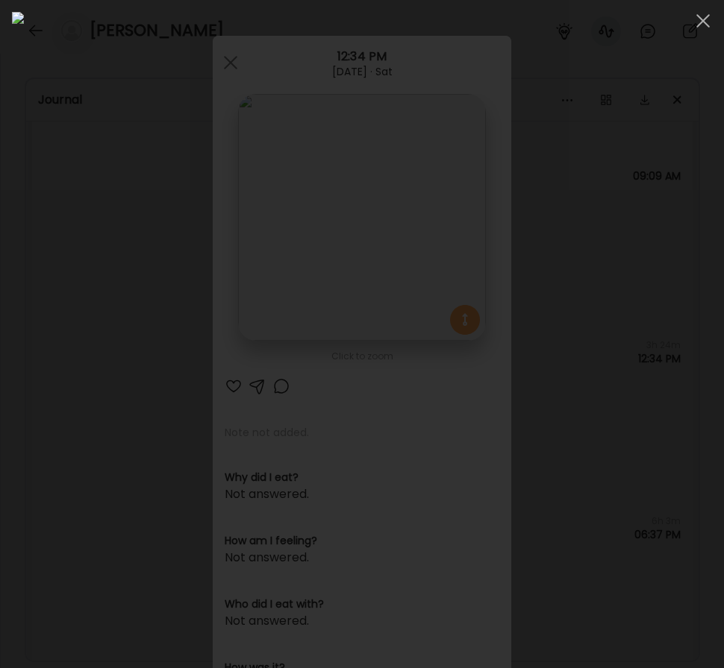
click at [14, 469] on div at bounding box center [362, 334] width 700 height 645
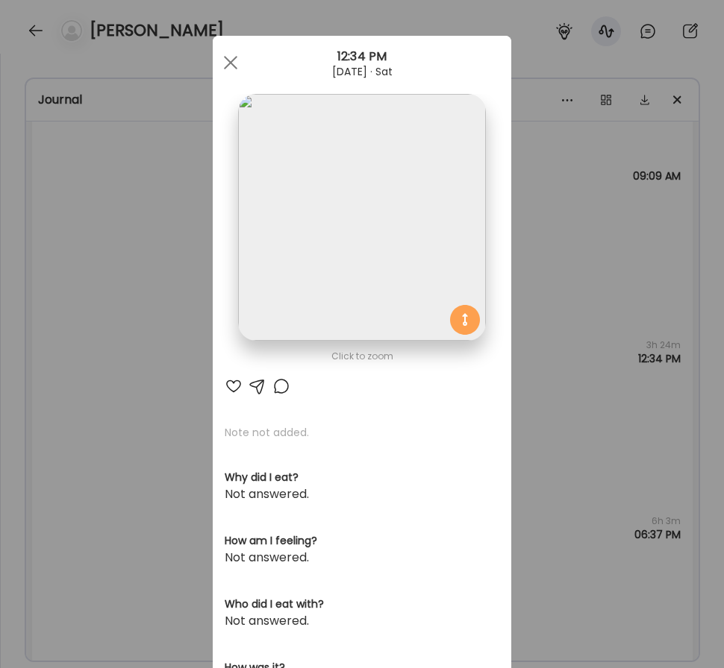
click at [46, 428] on div "Ate Coach Dashboard Wahoo! It’s official Take a moment to set up your Coach Pro…" at bounding box center [362, 334] width 724 height 668
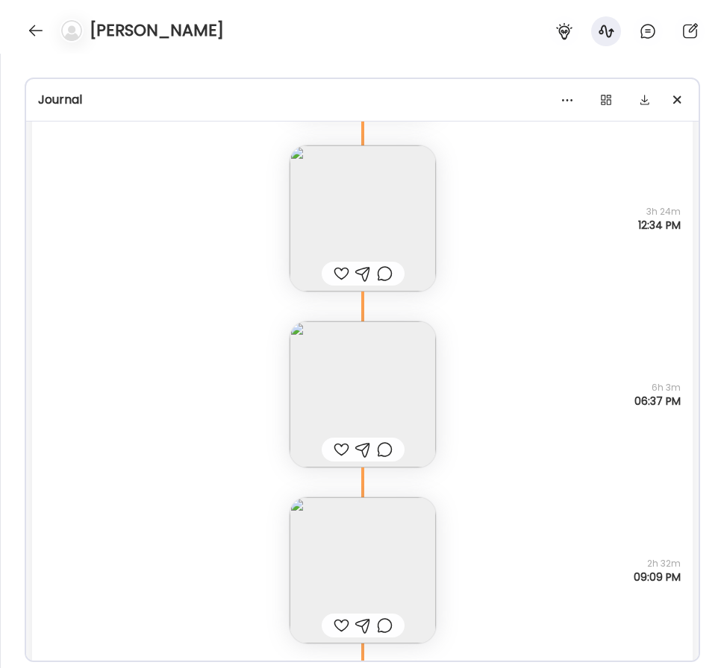
scroll to position [30025, 0]
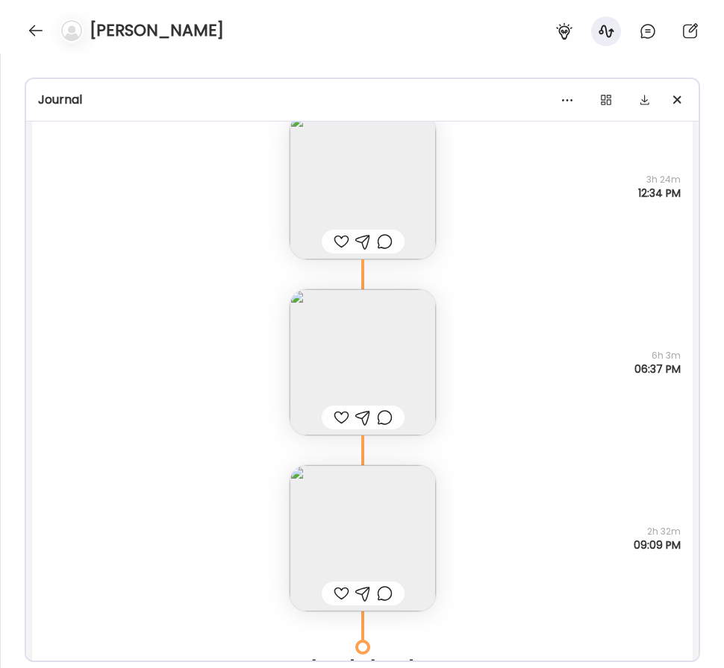
click at [318, 322] on img at bounding box center [362, 362] width 146 height 146
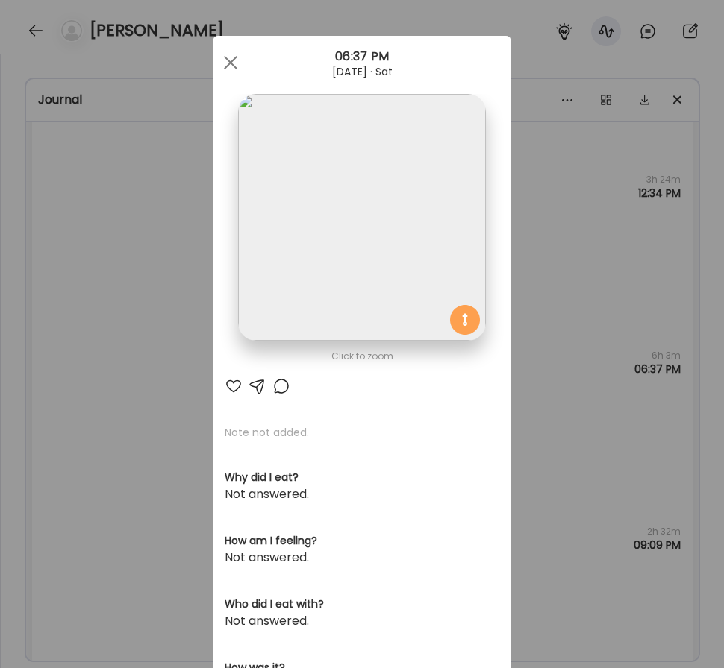
click at [304, 316] on img at bounding box center [361, 217] width 247 height 247
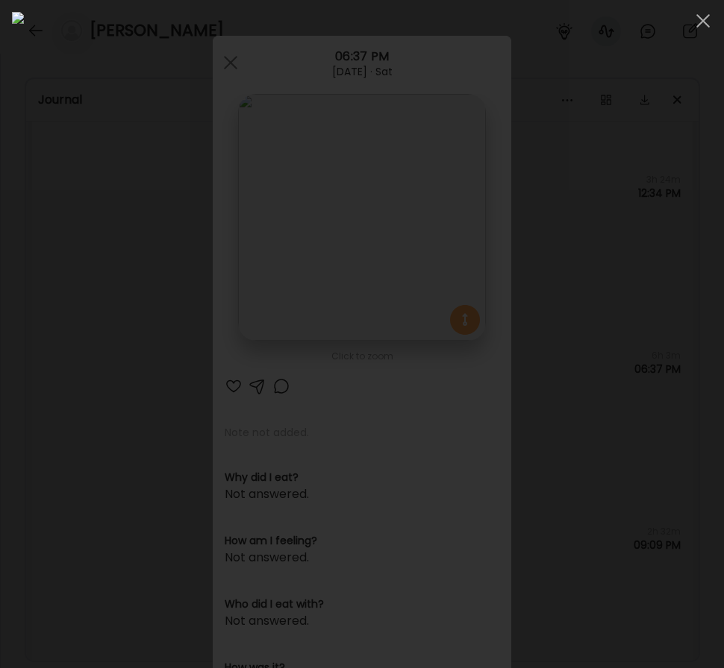
click at [29, 328] on div at bounding box center [362, 334] width 700 height 645
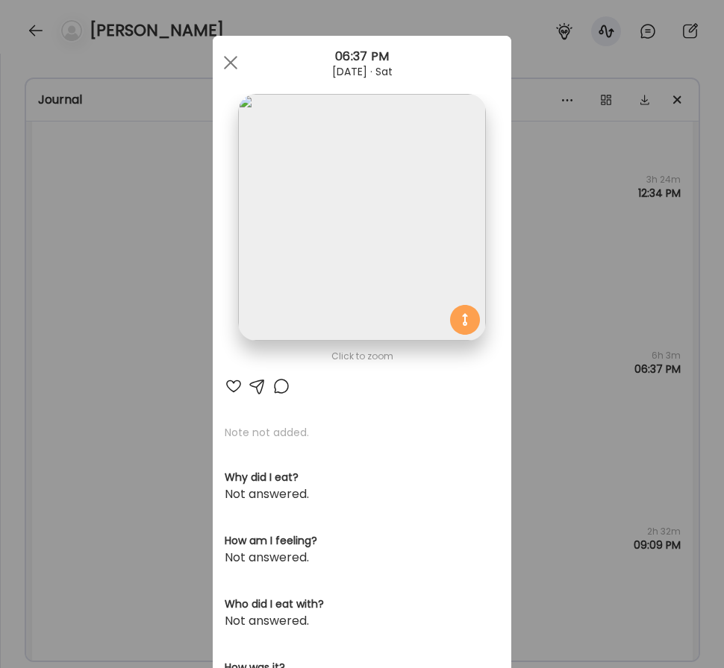
click at [81, 329] on div "Ate Coach Dashboard Wahoo! It’s official Take a moment to set up your Coach Pro…" at bounding box center [362, 334] width 724 height 668
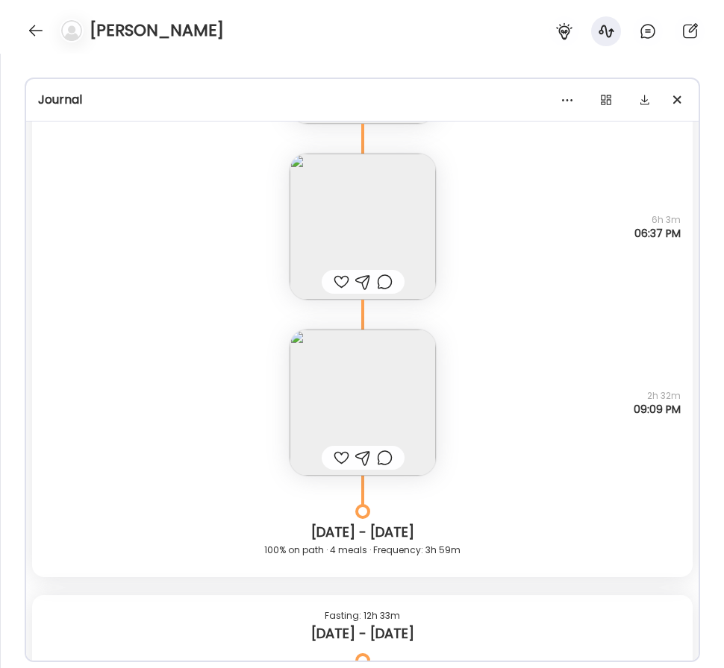
scroll to position [30177, 0]
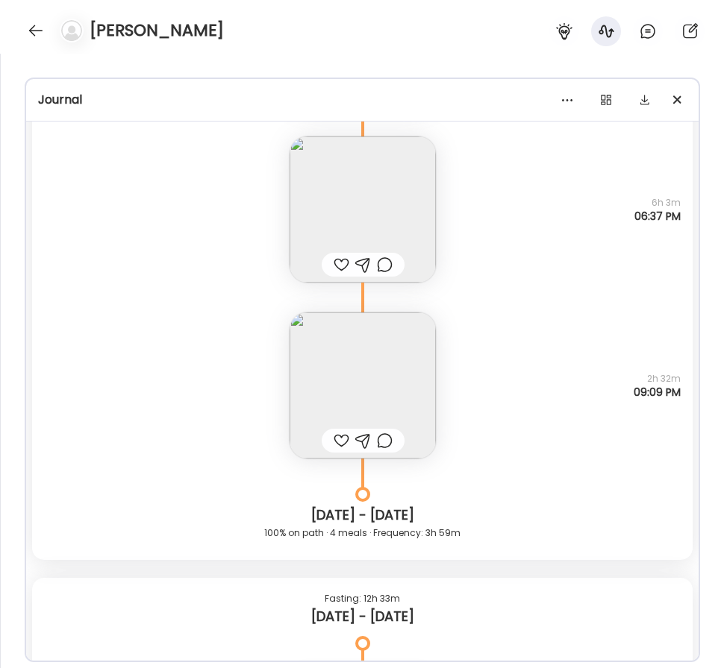
click at [313, 349] on img at bounding box center [362, 386] width 146 height 146
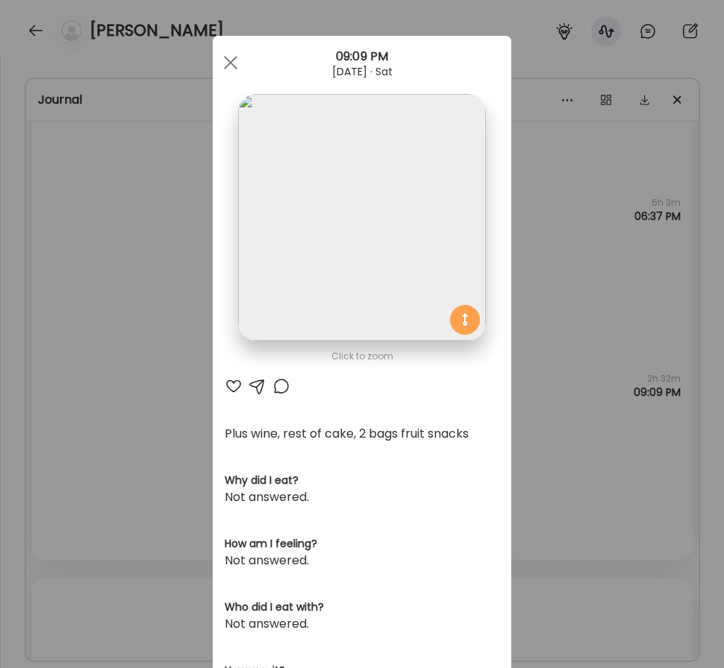
click at [262, 231] on img at bounding box center [361, 217] width 247 height 247
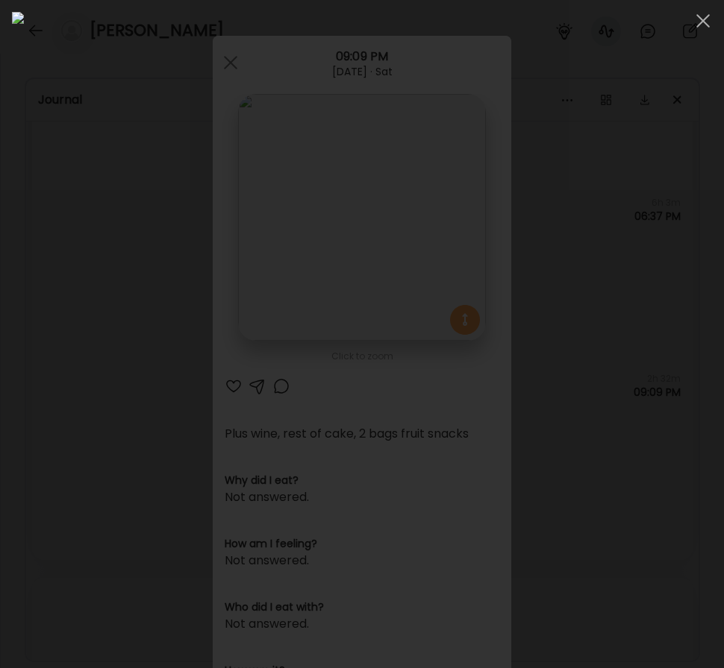
click at [31, 412] on div at bounding box center [362, 334] width 700 height 645
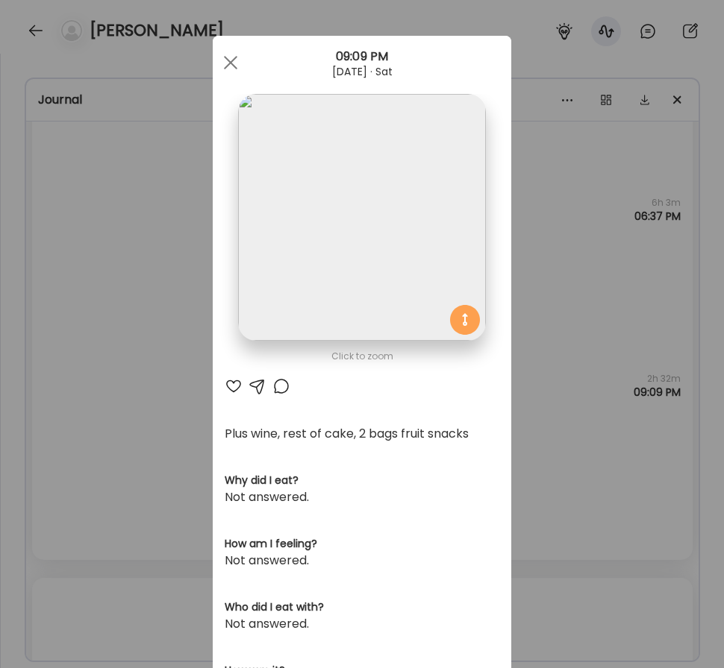
click at [119, 369] on div "Ate Coach Dashboard Wahoo! It’s official Take a moment to set up your Coach Pro…" at bounding box center [362, 334] width 724 height 668
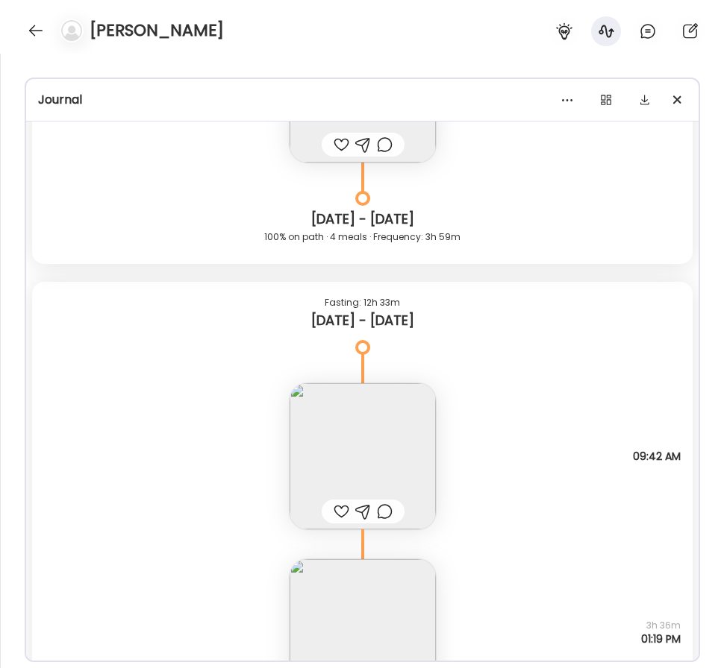
scroll to position [30338, 0]
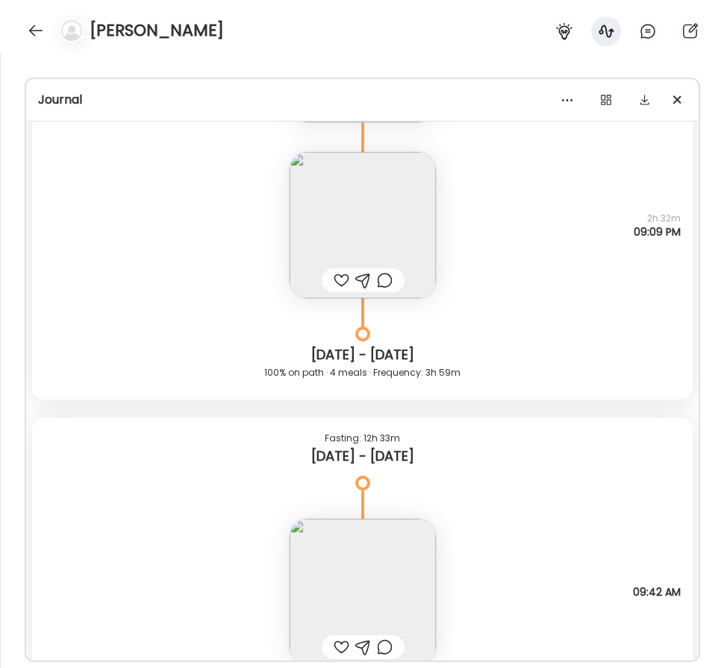
click at [378, 192] on img at bounding box center [362, 225] width 146 height 146
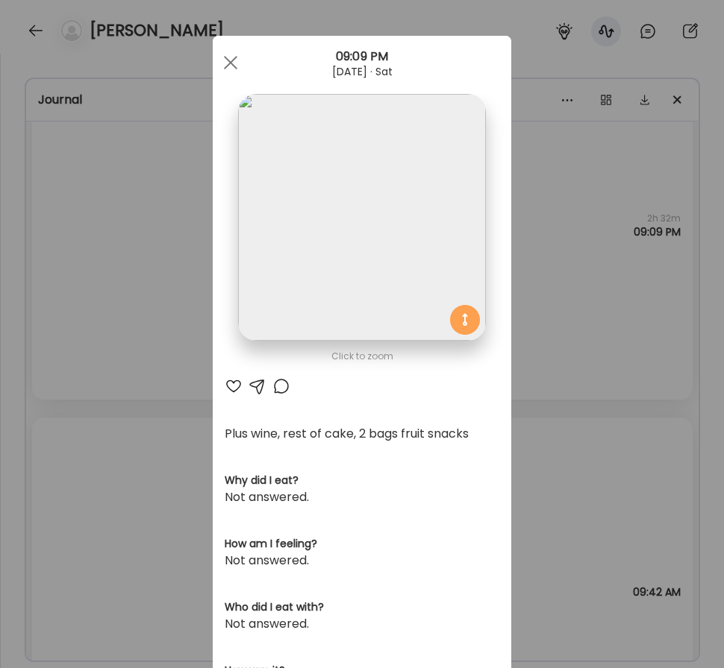
click at [157, 410] on div "Ate Coach Dashboard Wahoo! It’s official Take a moment to set up your Coach Pro…" at bounding box center [362, 334] width 724 height 668
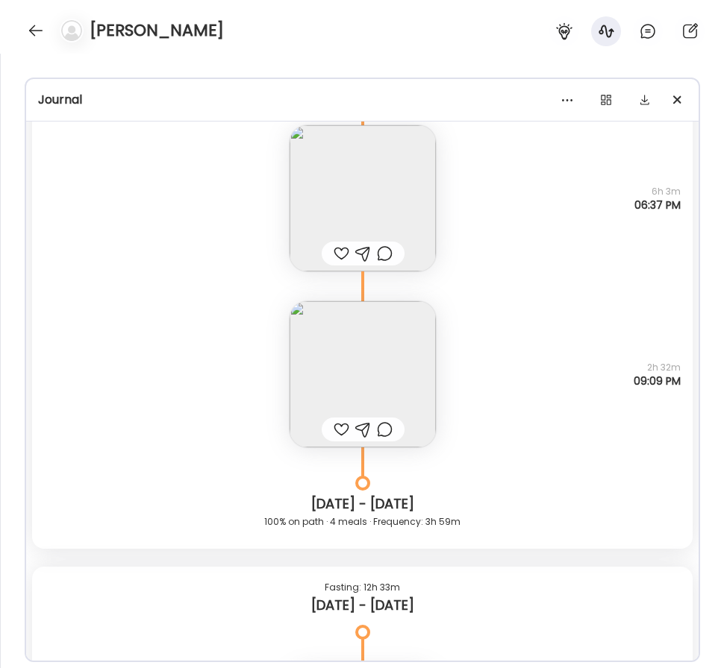
scroll to position [30186, 0]
click at [319, 360] on img at bounding box center [362, 377] width 146 height 146
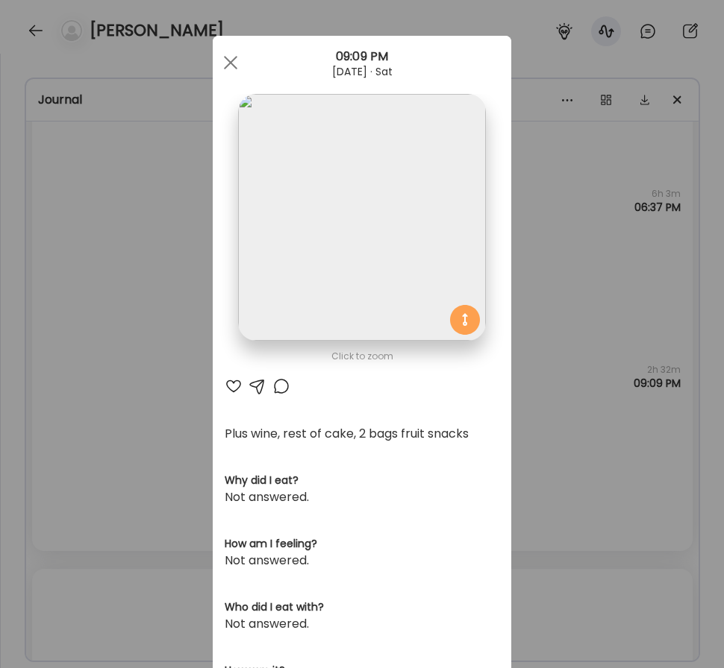
click at [305, 313] on img at bounding box center [361, 217] width 247 height 247
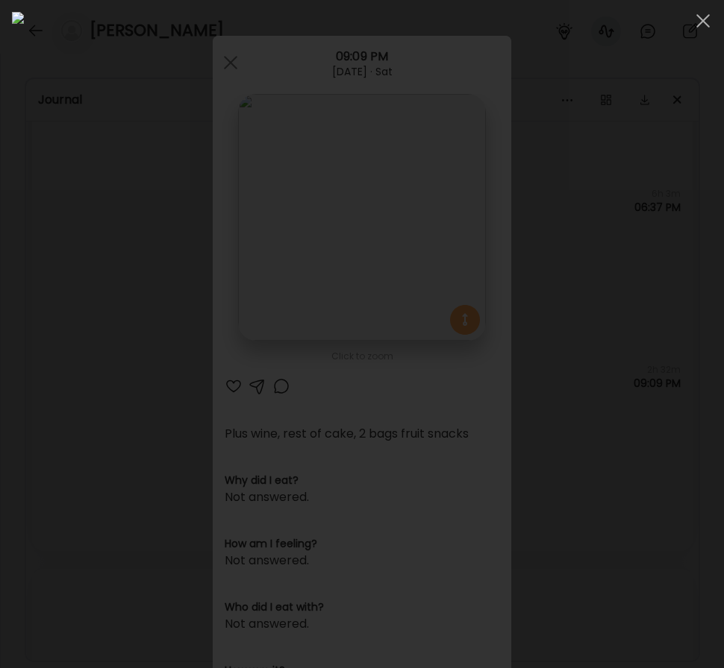
click at [34, 401] on div at bounding box center [362, 334] width 700 height 645
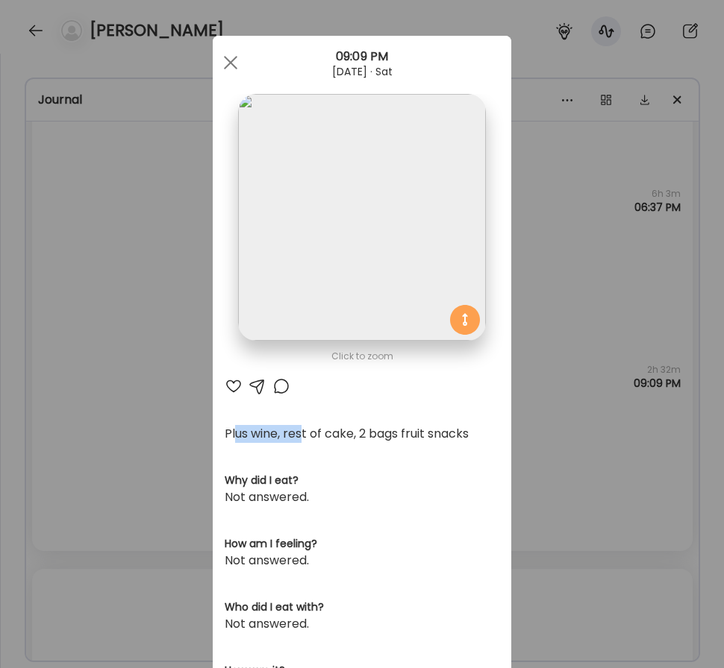
drag, startPoint x: 236, startPoint y: 439, endPoint x: 304, endPoint y: 439, distance: 68.6
click at [304, 439] on div "Plus wine, rest of cake, 2 bags fruit snacks" at bounding box center [362, 434] width 275 height 18
click at [362, 430] on div "Plus wine, rest of cake, 2 bags fruit snacks" at bounding box center [362, 434] width 275 height 18
drag, startPoint x: 483, startPoint y: 433, endPoint x: 244, endPoint y: 434, distance: 238.8
click at [244, 434] on div "Plus wine, rest of cake, 2 bags fruit snacks" at bounding box center [362, 434] width 275 height 18
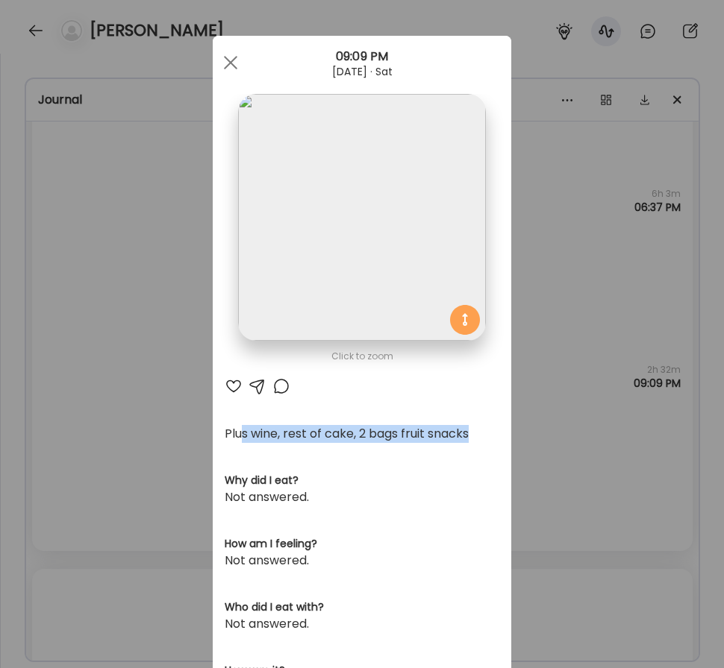
click at [272, 432] on div "Plus wine, rest of cake, 2 bags fruit snacks" at bounding box center [362, 434] width 275 height 18
drag, startPoint x: 285, startPoint y: 432, endPoint x: 218, endPoint y: 432, distance: 67.1
click at [218, 432] on div "Click to zoom AteMate AI Plus wine, rest of cake, 2 bags fruit snacks Why did I…" at bounding box center [362, 476] width 298 height 881
click at [131, 329] on div "Ate Coach Dashboard Wahoo! It’s official Take a moment to set up your Coach Pro…" at bounding box center [362, 334] width 724 height 668
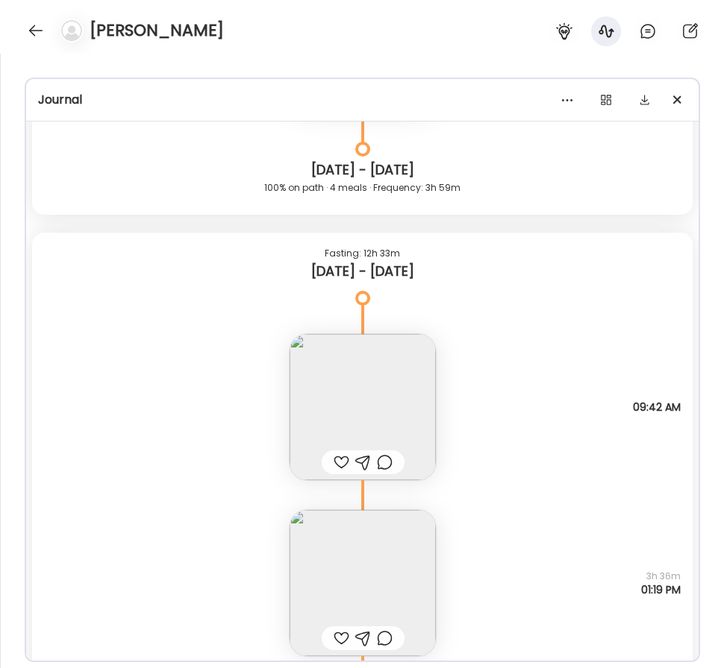
scroll to position [30555, 0]
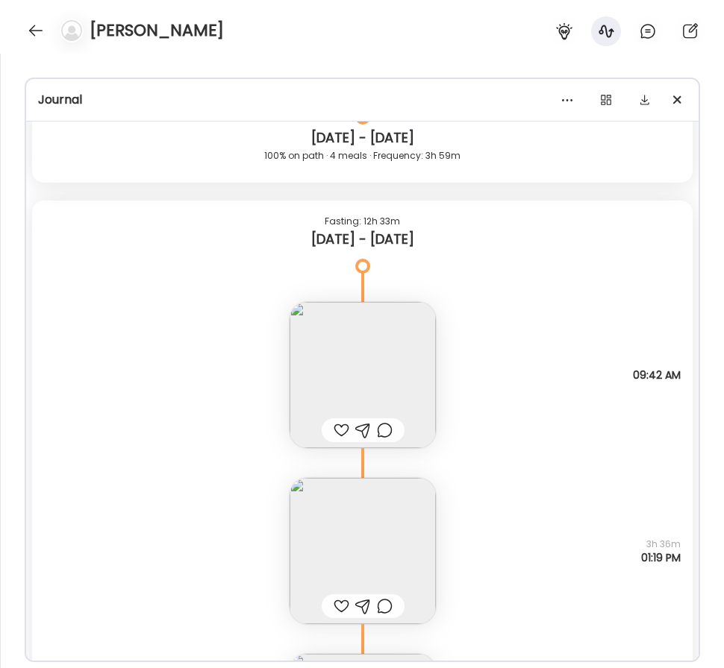
click at [362, 360] on img at bounding box center [362, 375] width 146 height 146
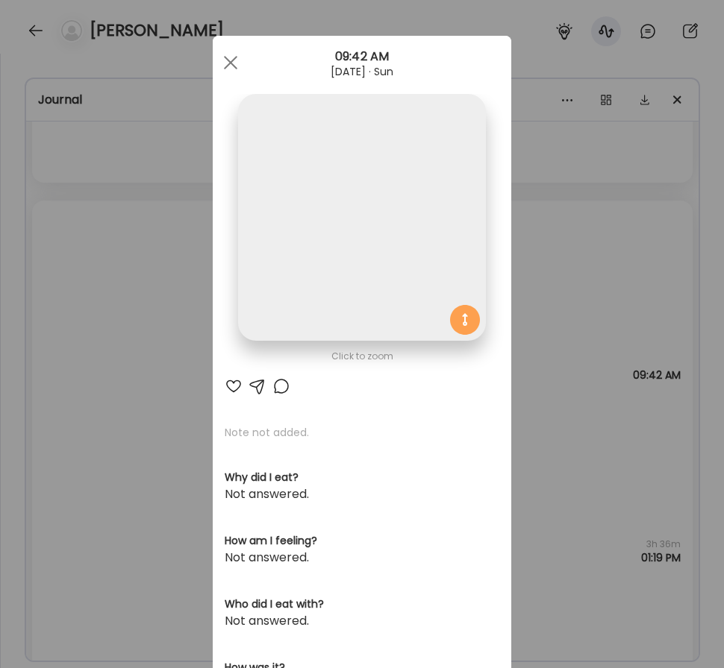
click at [372, 251] on img at bounding box center [361, 217] width 247 height 247
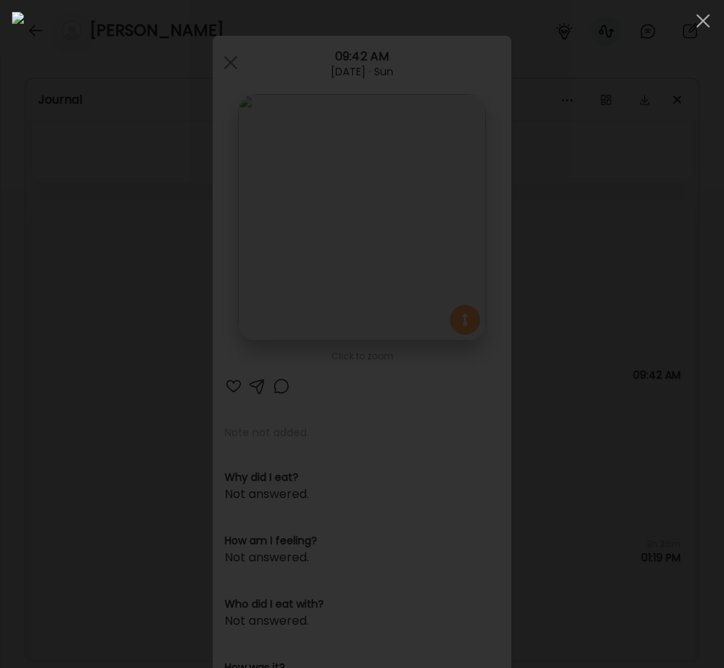
click at [25, 316] on div at bounding box center [362, 334] width 700 height 645
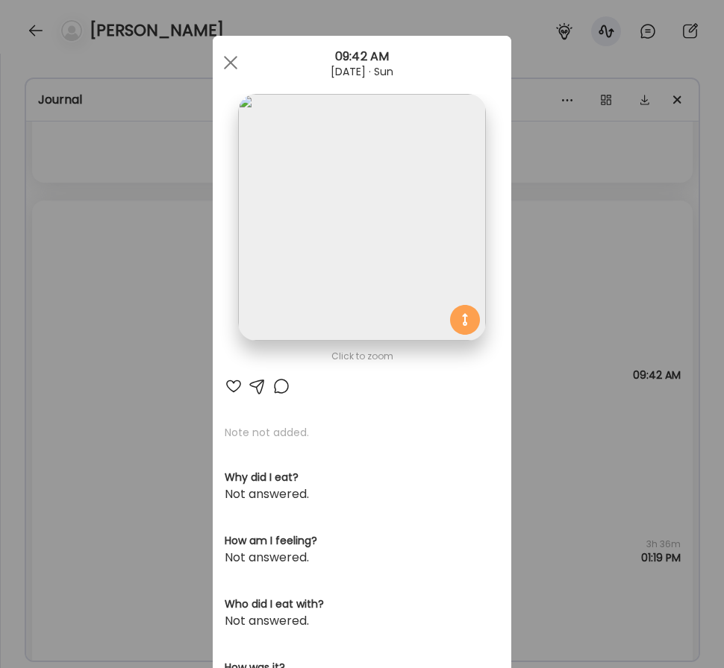
click at [295, 243] on img at bounding box center [361, 217] width 247 height 247
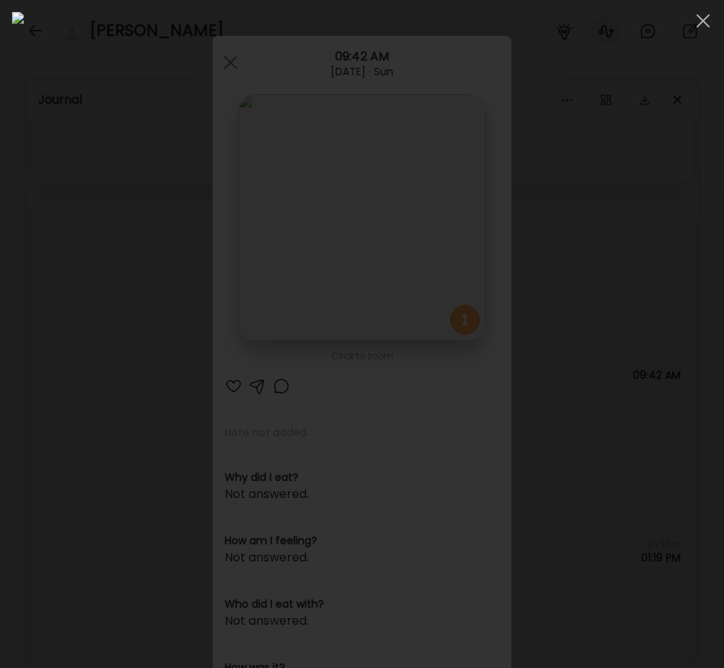
click at [16, 333] on div at bounding box center [362, 334] width 700 height 645
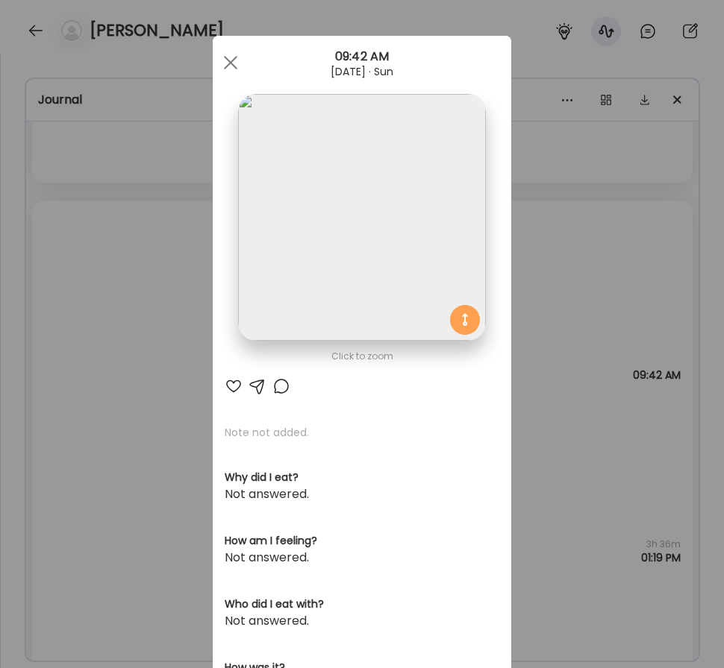
click at [124, 422] on div "Ate Coach Dashboard Wahoo! It’s official Take a moment to set up your Coach Pro…" at bounding box center [362, 334] width 724 height 668
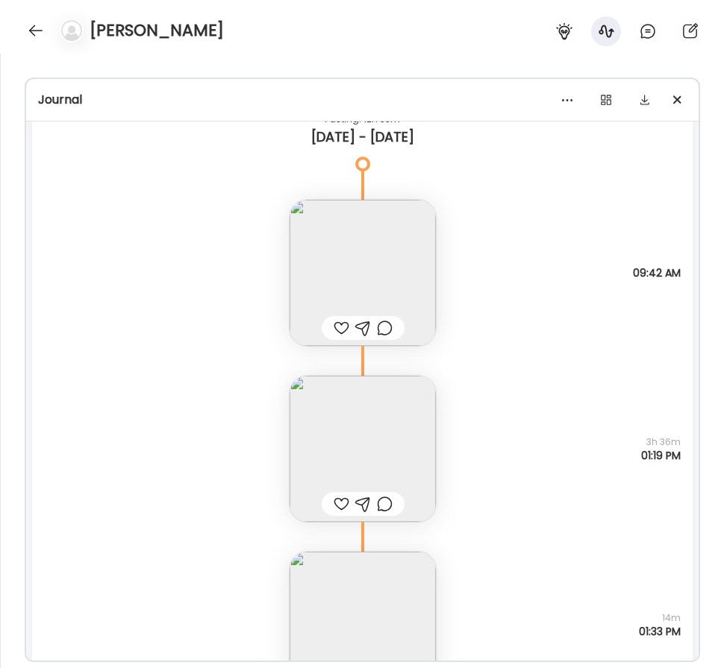
scroll to position [30808, 0]
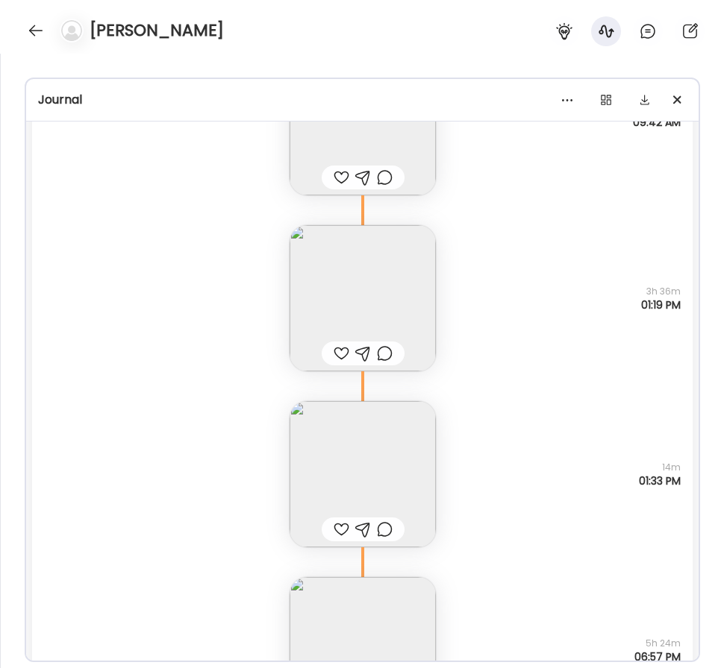
click at [360, 296] on img at bounding box center [362, 298] width 146 height 146
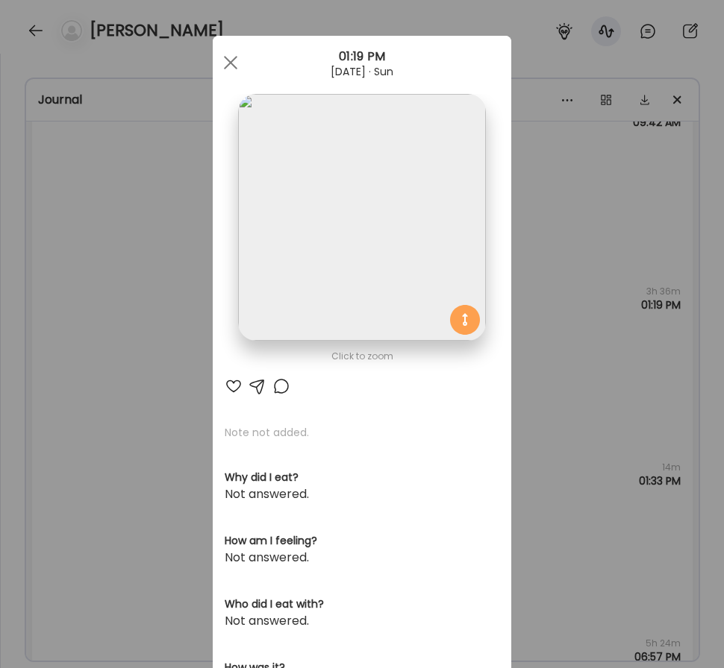
click at [276, 263] on img at bounding box center [361, 217] width 247 height 247
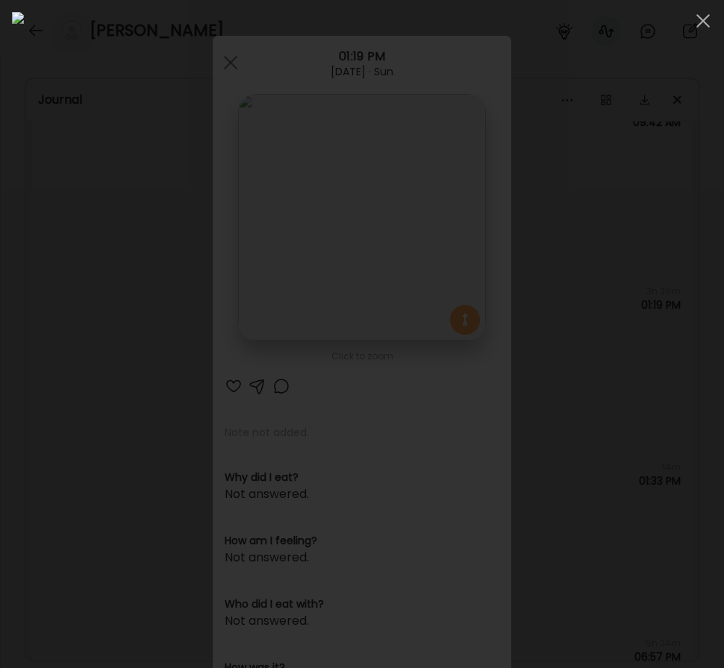
click at [22, 336] on div at bounding box center [362, 334] width 700 height 645
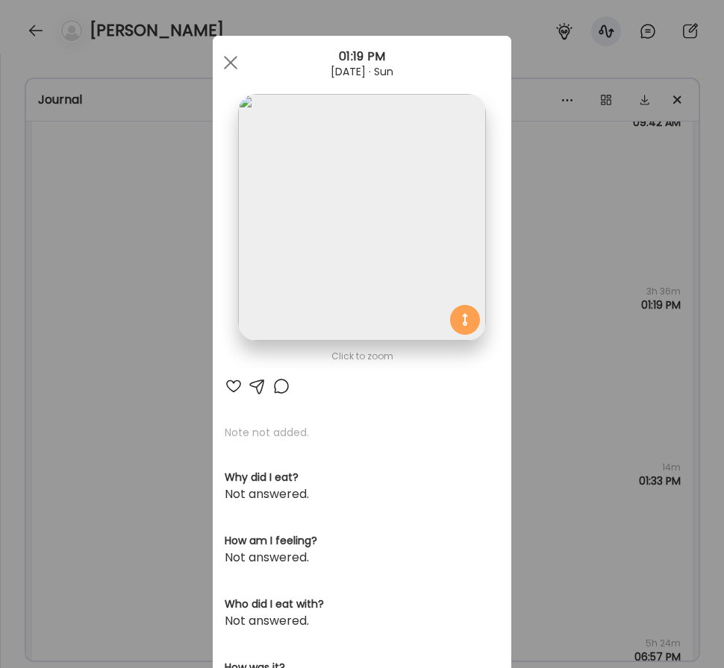
click at [107, 349] on div "Ate Coach Dashboard Wahoo! It’s official Take a moment to set up your Coach Pro…" at bounding box center [362, 334] width 724 height 668
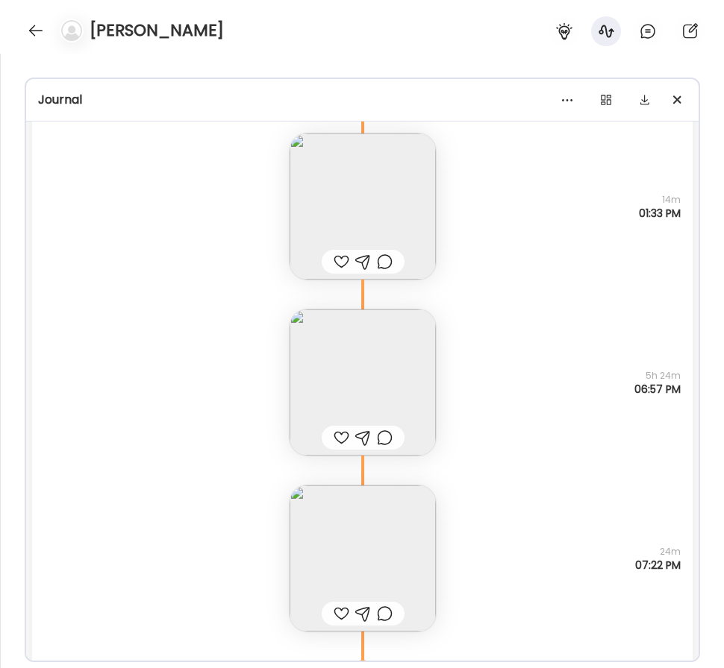
scroll to position [31229, 0]
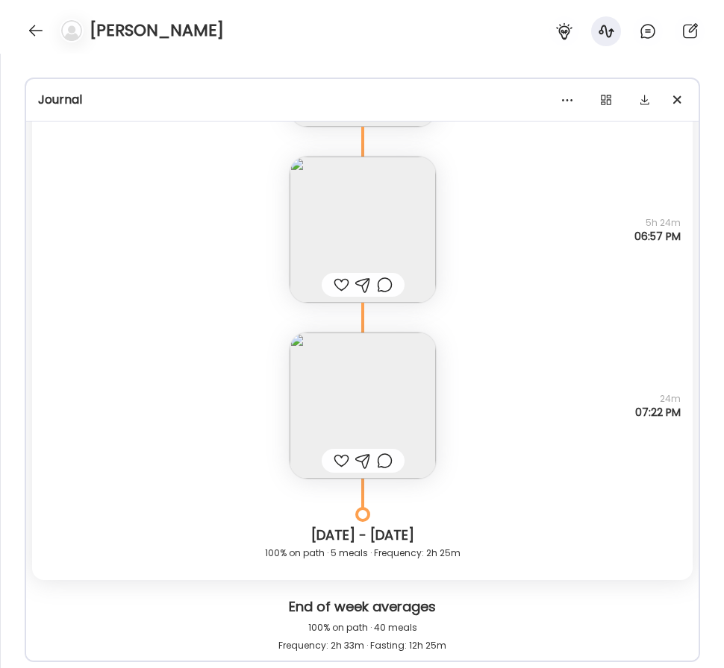
click at [365, 223] on img at bounding box center [362, 230] width 146 height 146
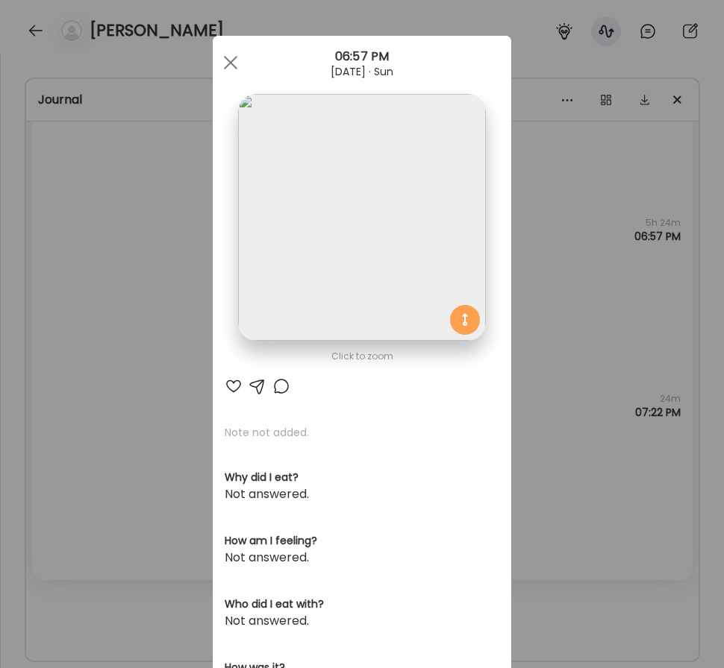
click at [174, 265] on div "Ate Coach Dashboard Wahoo! It’s official Take a moment to set up your Coach Pro…" at bounding box center [362, 334] width 724 height 668
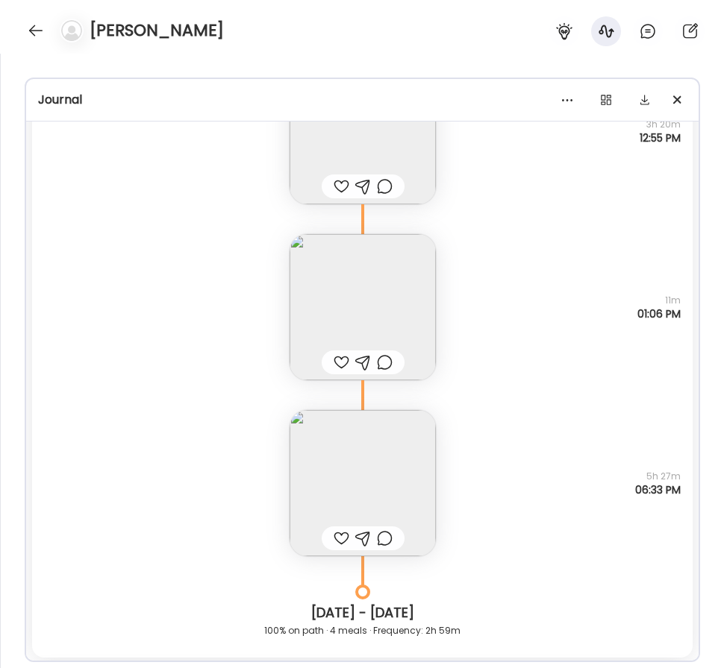
scroll to position [31958, 0]
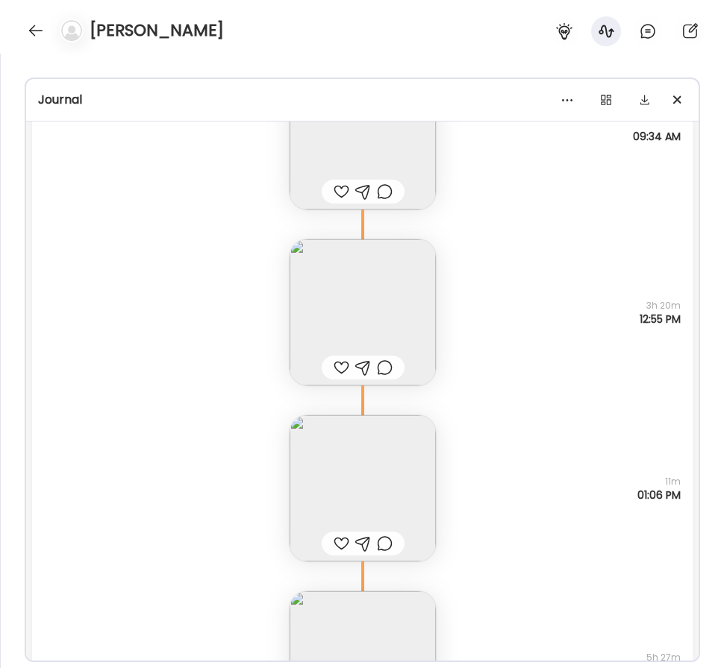
click at [416, 319] on img at bounding box center [362, 312] width 146 height 146
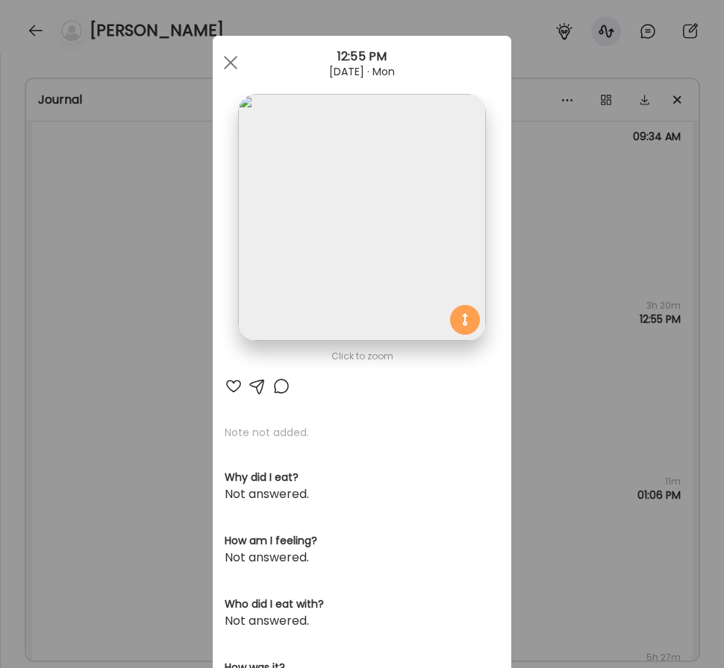
click at [183, 301] on div "Ate Coach Dashboard Wahoo! It’s official Take a moment to set up your Coach Pro…" at bounding box center [362, 334] width 724 height 668
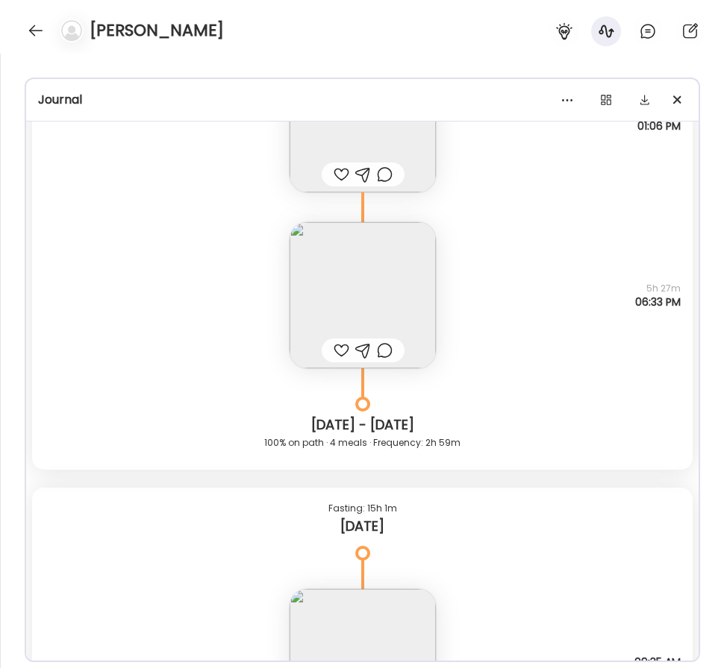
scroll to position [32821, 0]
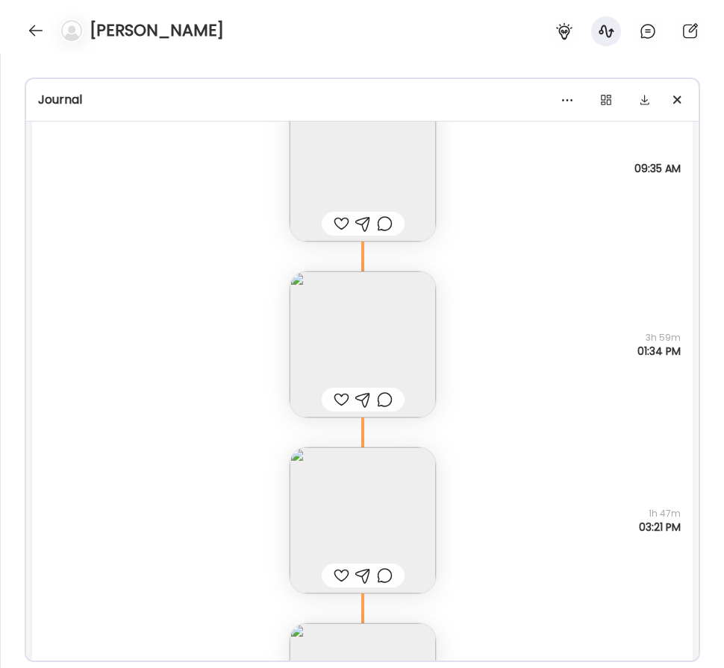
click at [389, 317] on img at bounding box center [362, 345] width 146 height 146
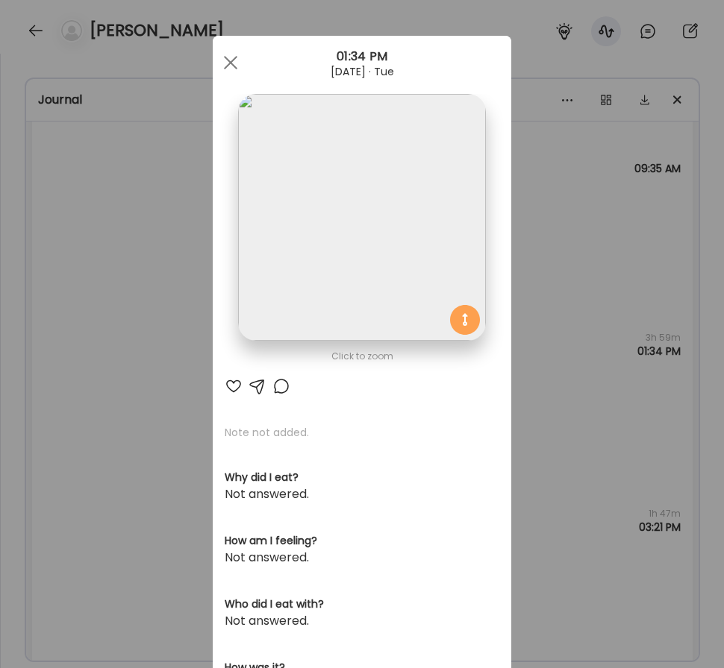
click at [375, 222] on img at bounding box center [361, 217] width 247 height 247
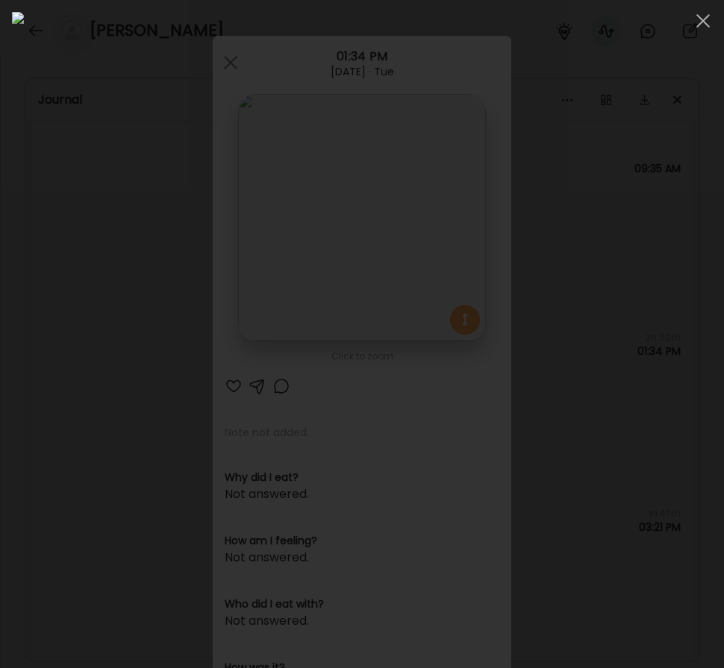
click at [16, 456] on div at bounding box center [362, 334] width 700 height 645
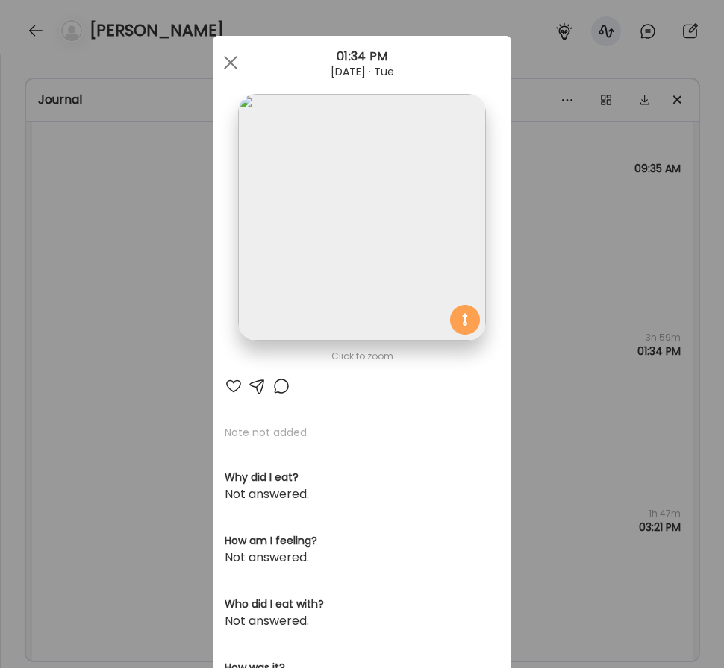
click at [76, 376] on div "Ate Coach Dashboard Wahoo! It’s official Take a moment to set up your Coach Pro…" at bounding box center [362, 334] width 724 height 668
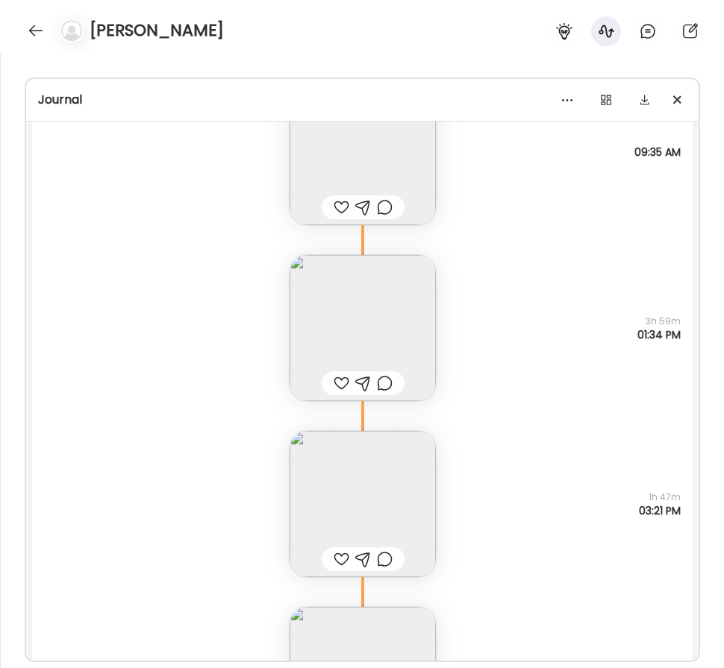
scroll to position [32992, 0]
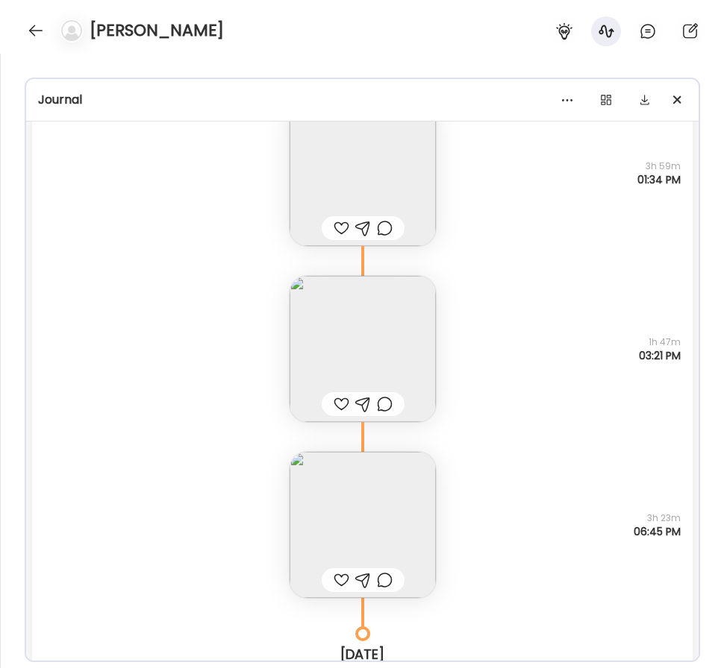
click at [378, 503] on img at bounding box center [362, 525] width 146 height 146
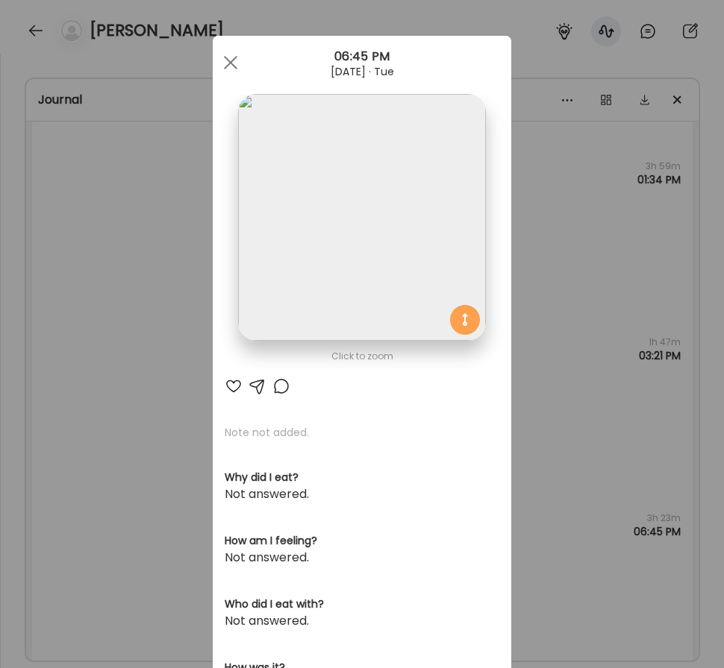
click at [369, 289] on img at bounding box center [361, 217] width 247 height 247
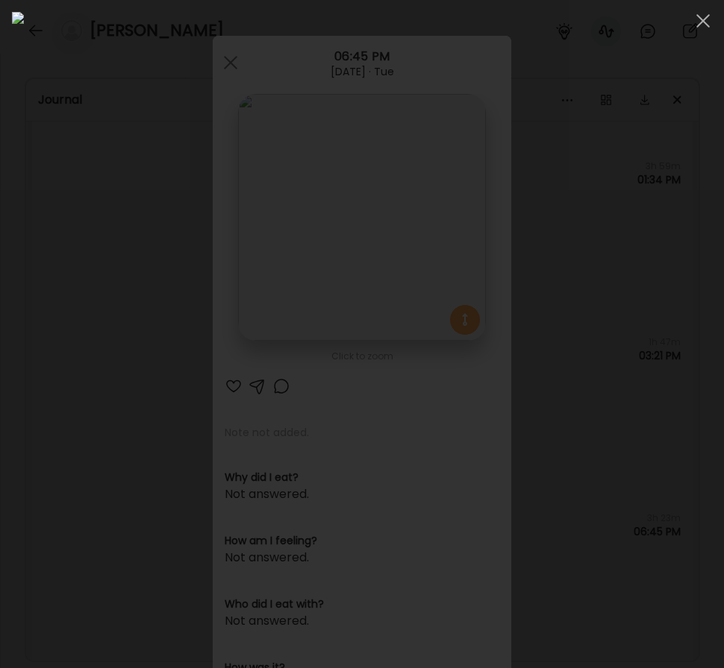
click at [13, 111] on div at bounding box center [362, 334] width 700 height 645
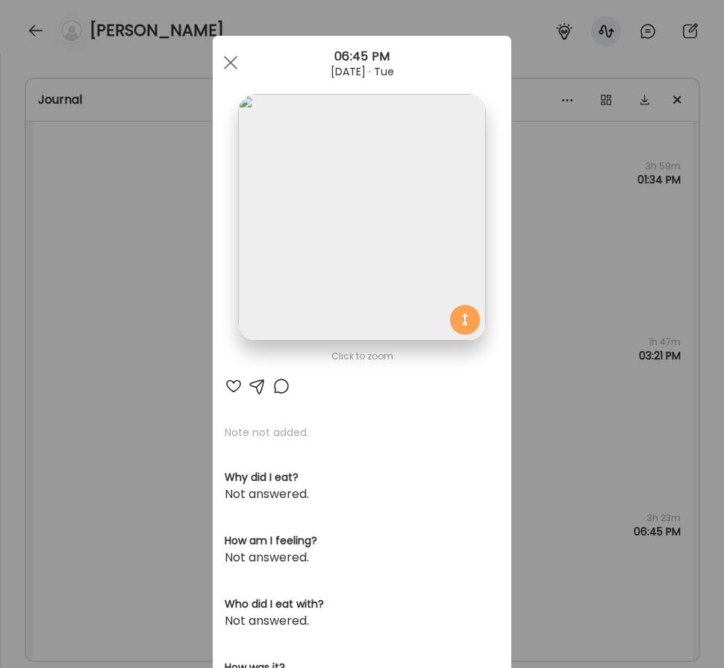
click at [104, 333] on div "Ate Coach Dashboard Wahoo! It’s official Take a moment to set up your Coach Pro…" at bounding box center [362, 334] width 724 height 668
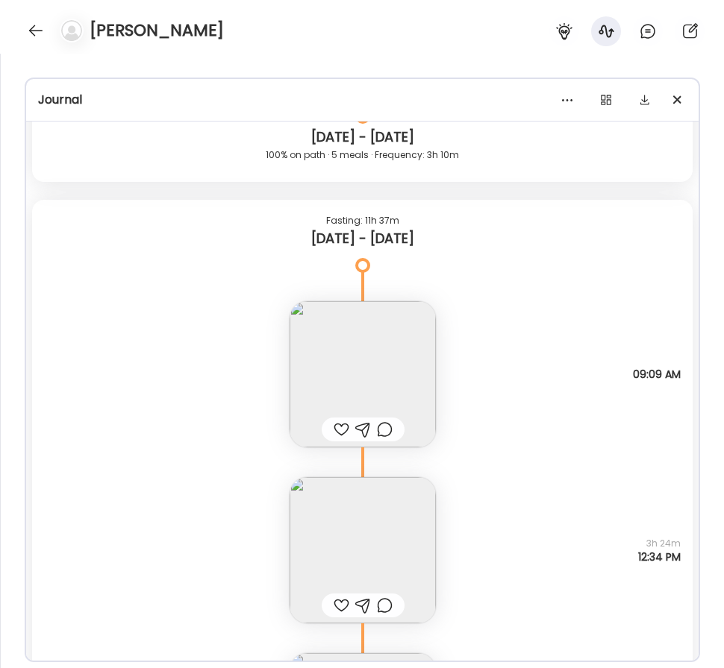
scroll to position [29647, 0]
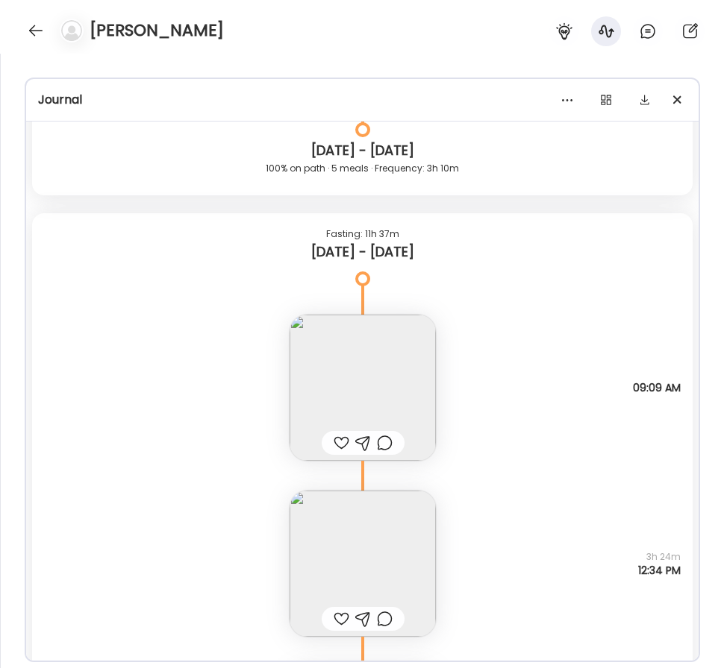
click at [335, 353] on img at bounding box center [362, 388] width 146 height 146
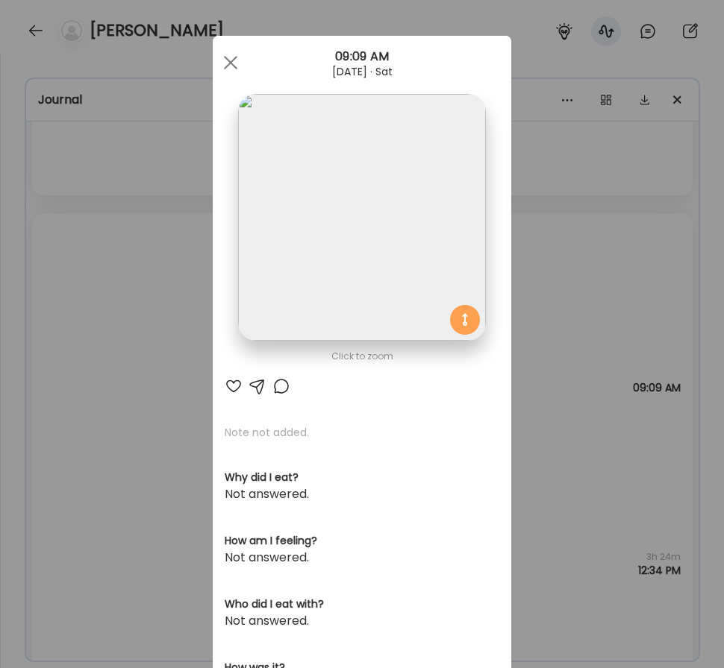
click at [354, 218] on img at bounding box center [361, 217] width 247 height 247
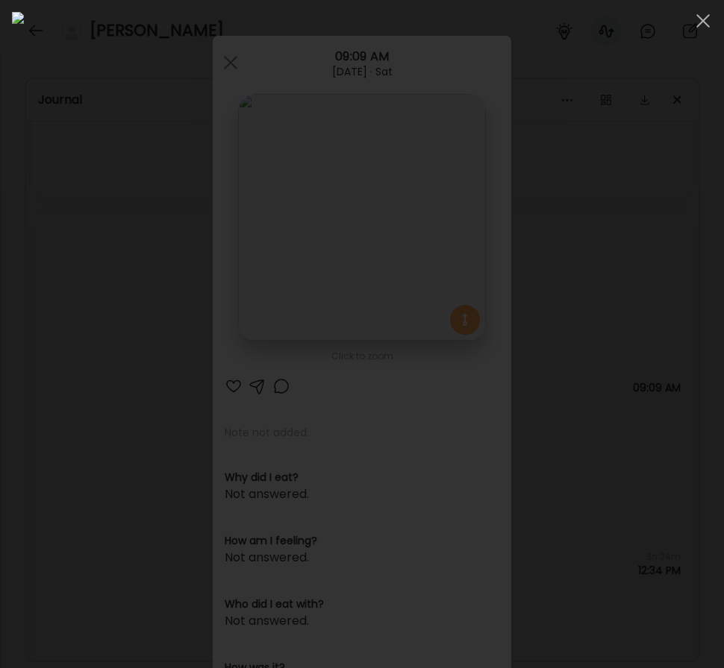
click at [21, 321] on div at bounding box center [362, 334] width 700 height 645
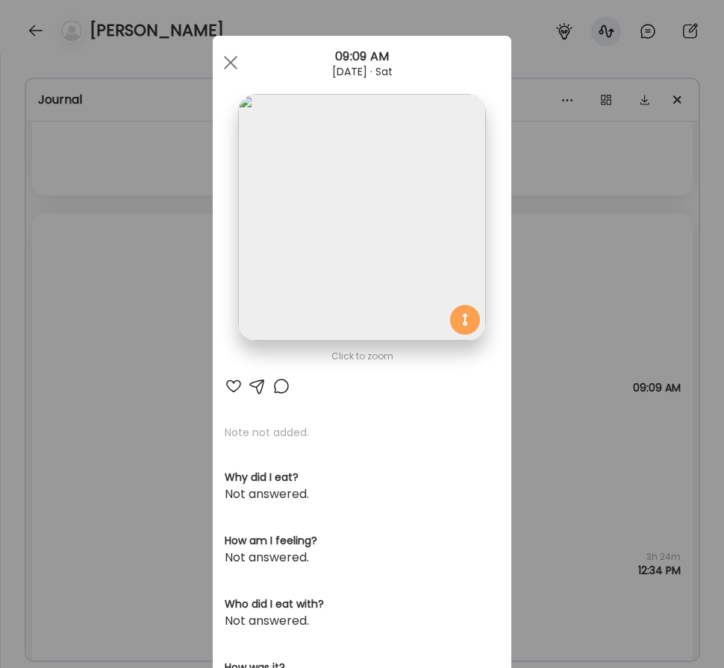
click at [184, 406] on div "Ate Coach Dashboard Wahoo! It’s official Take a moment to set up your Coach Pro…" at bounding box center [362, 334] width 724 height 668
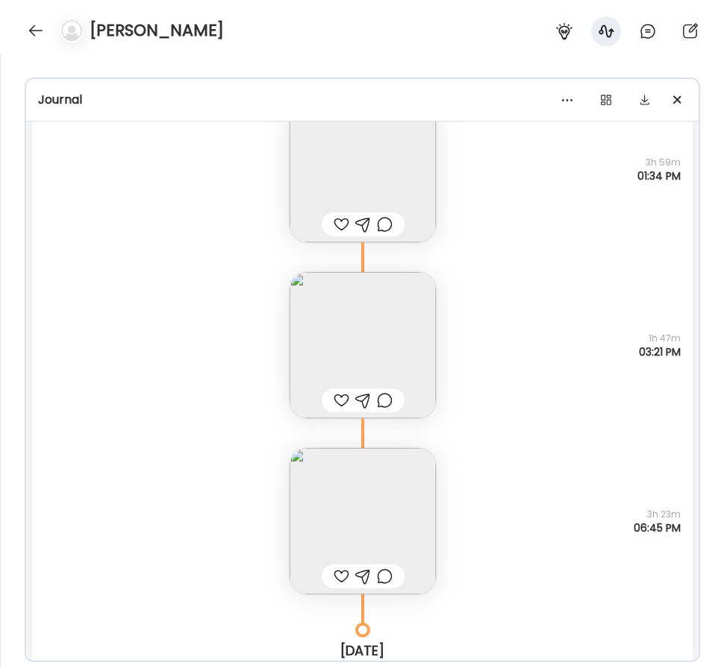
scroll to position [33265, 0]
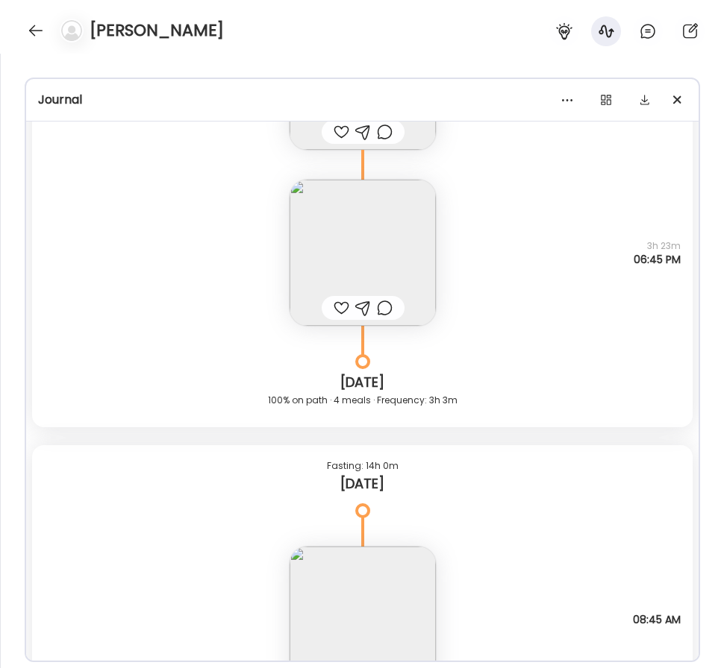
click at [324, 226] on img at bounding box center [362, 253] width 146 height 146
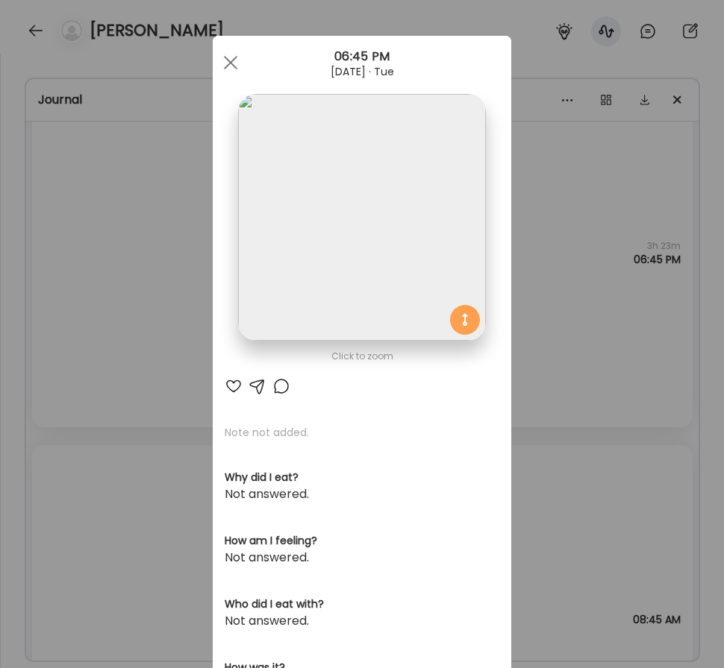
click at [347, 253] on img at bounding box center [361, 217] width 247 height 247
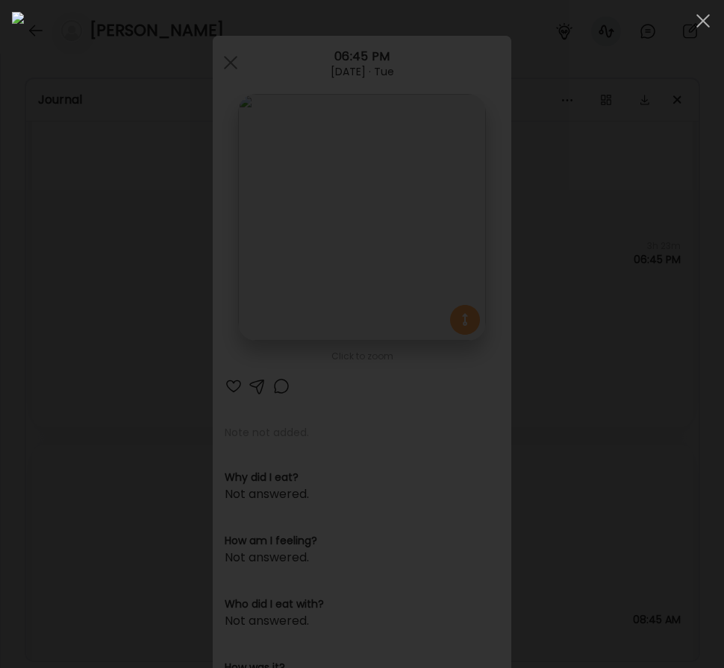
click at [11, 213] on div at bounding box center [362, 334] width 724 height 668
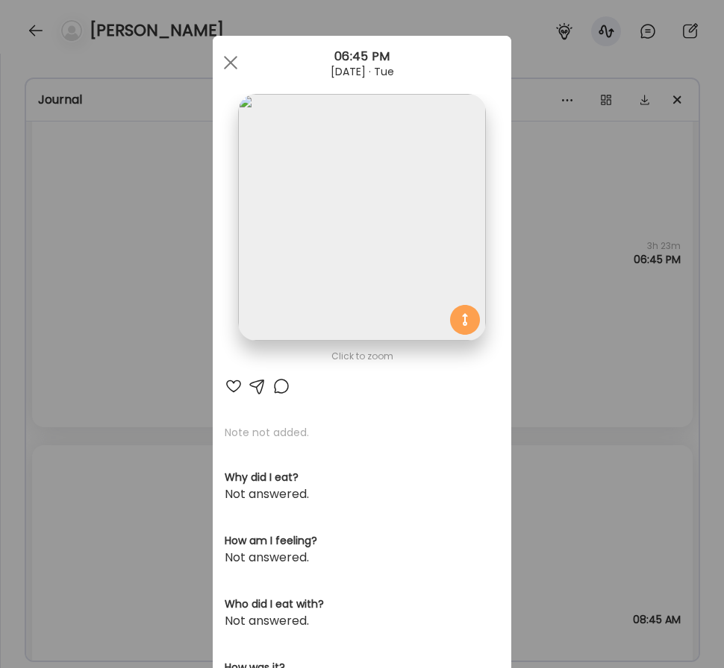
click at [108, 293] on div "Ate Coach Dashboard Wahoo! It’s official Take a moment to set up your Coach Pro…" at bounding box center [362, 334] width 724 height 668
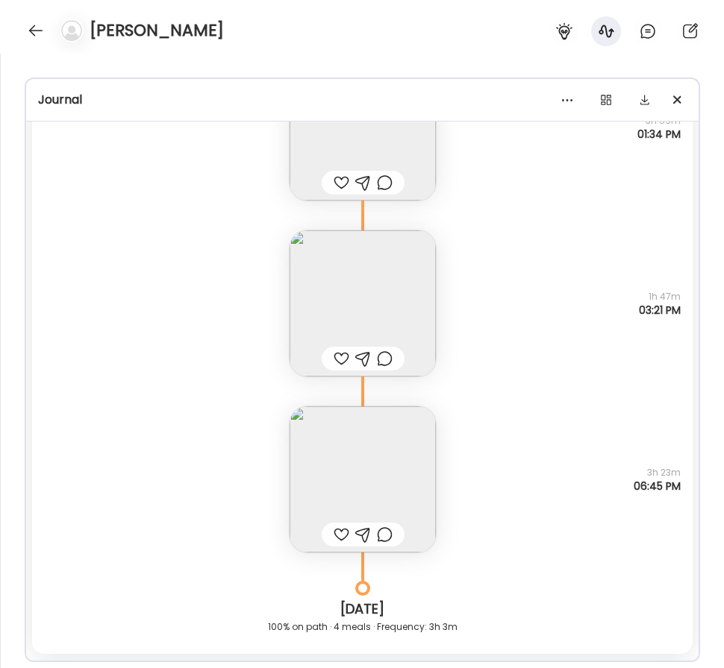
scroll to position [32984, 0]
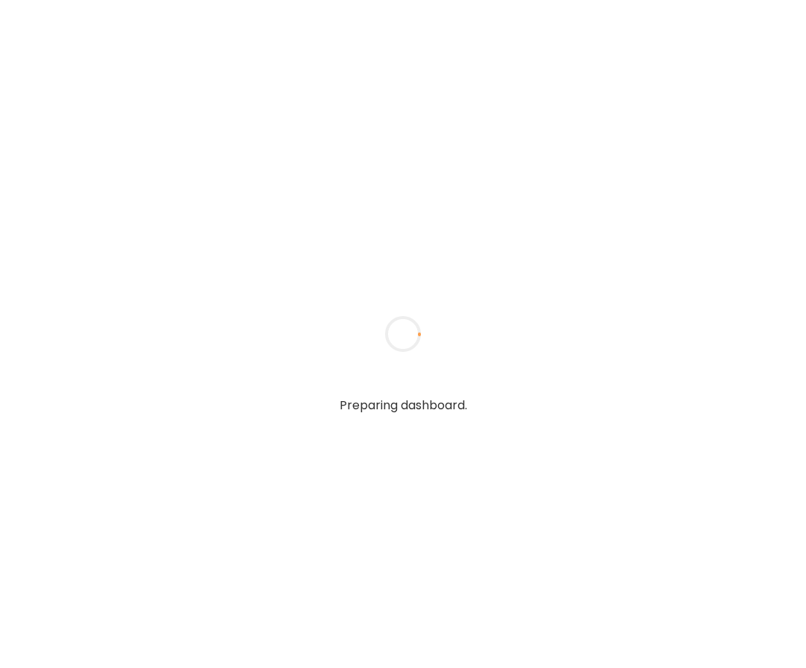
type input "**********"
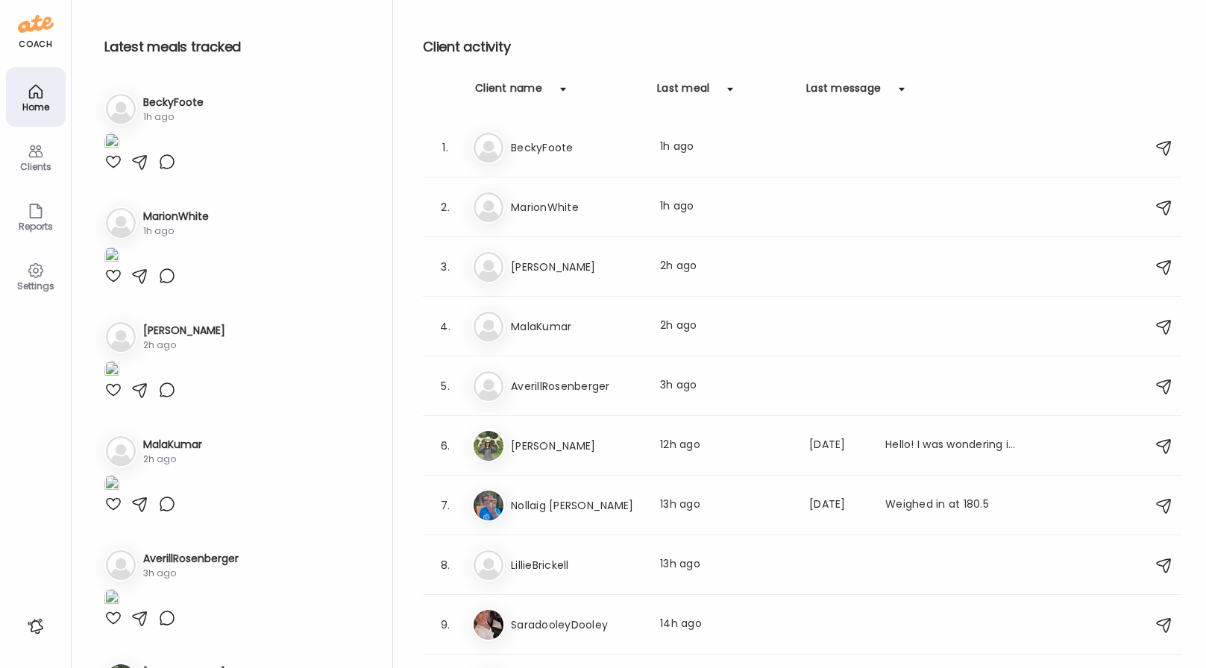
type input "**********"
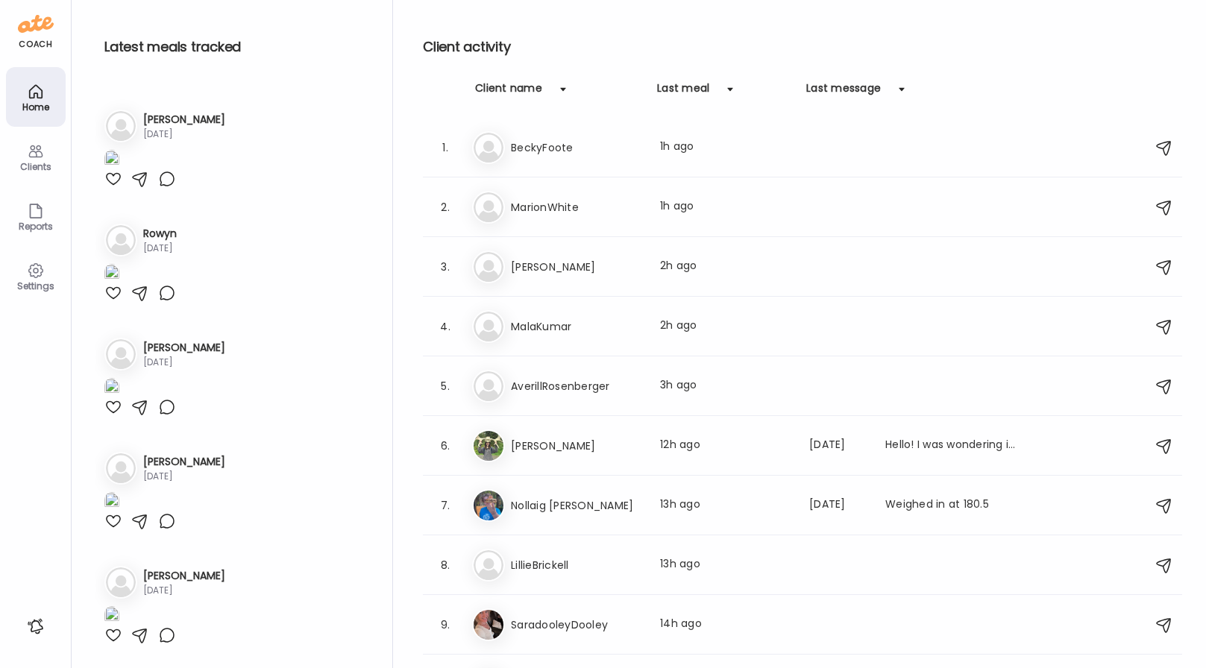
scroll to position [527, 0]
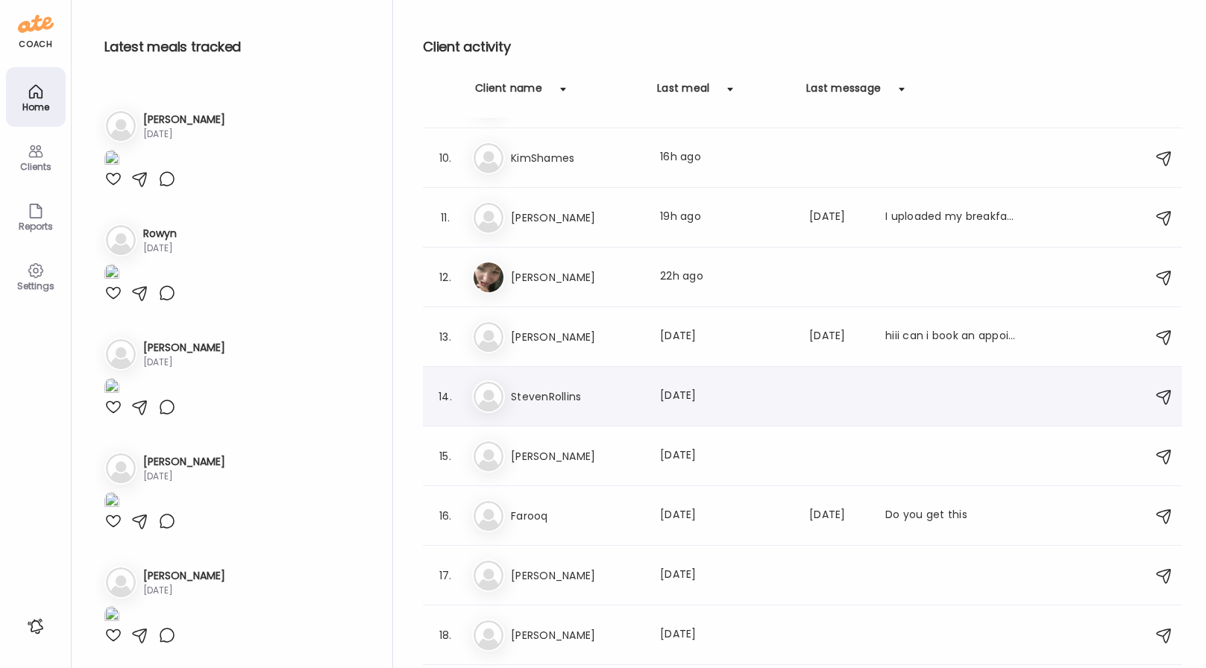
click at [678, 390] on div "Last meal: [DATE]" at bounding box center [725, 397] width 131 height 18
click at [639, 370] on div at bounding box center [604, 334] width 72 height 72
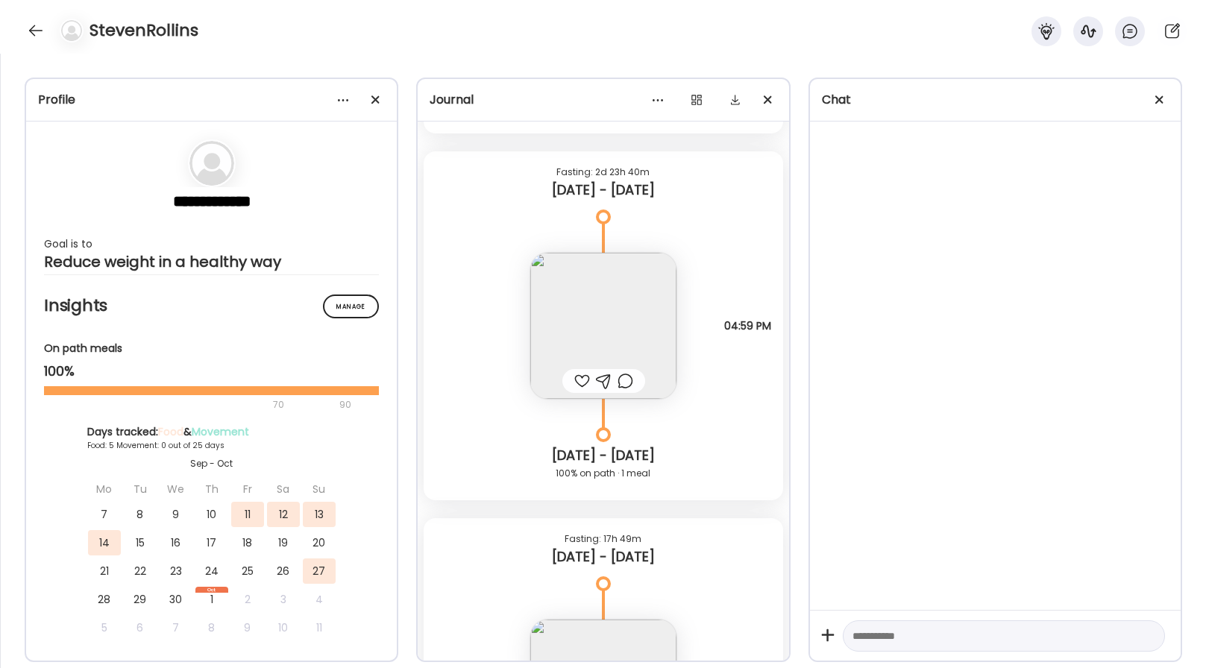
scroll to position [4360, 0]
click at [805, 101] on span at bounding box center [1160, 99] width 8 height 8
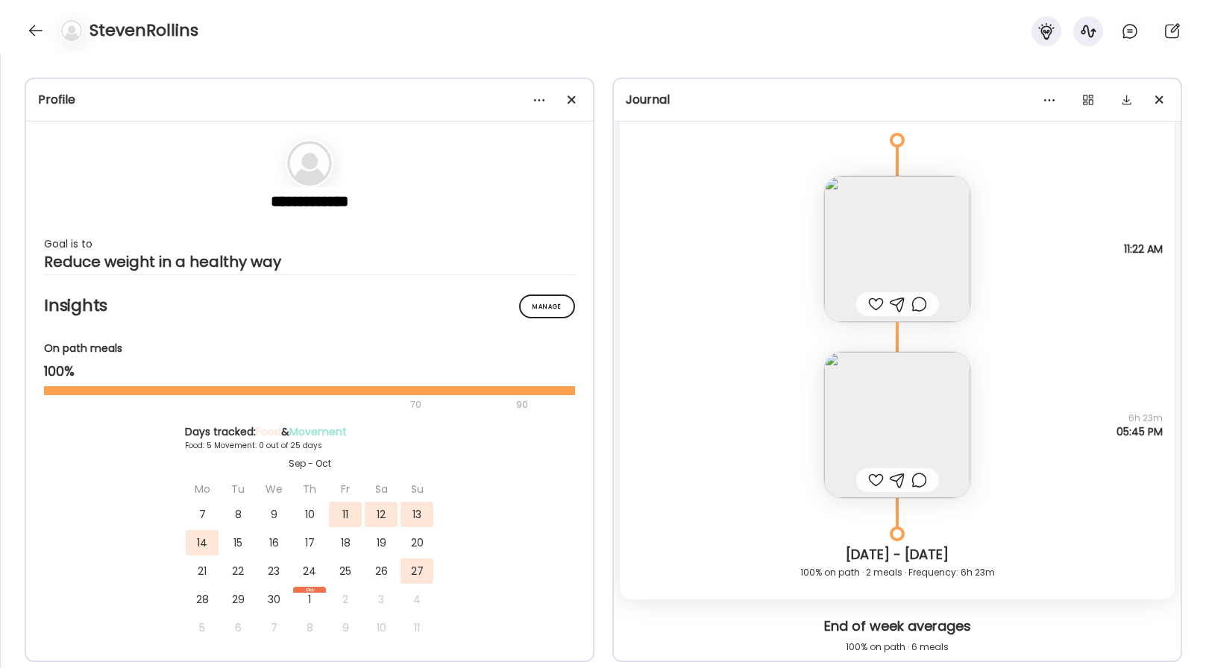
scroll to position [5384, 0]
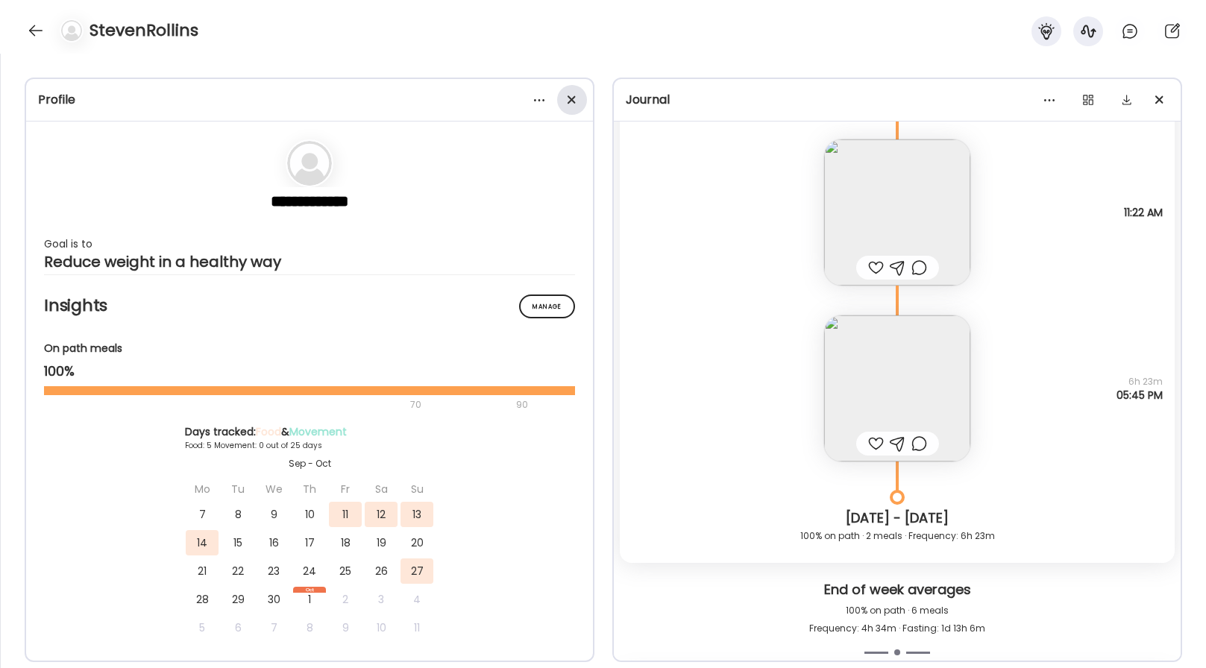
click at [574, 97] on span at bounding box center [572, 99] width 8 height 8
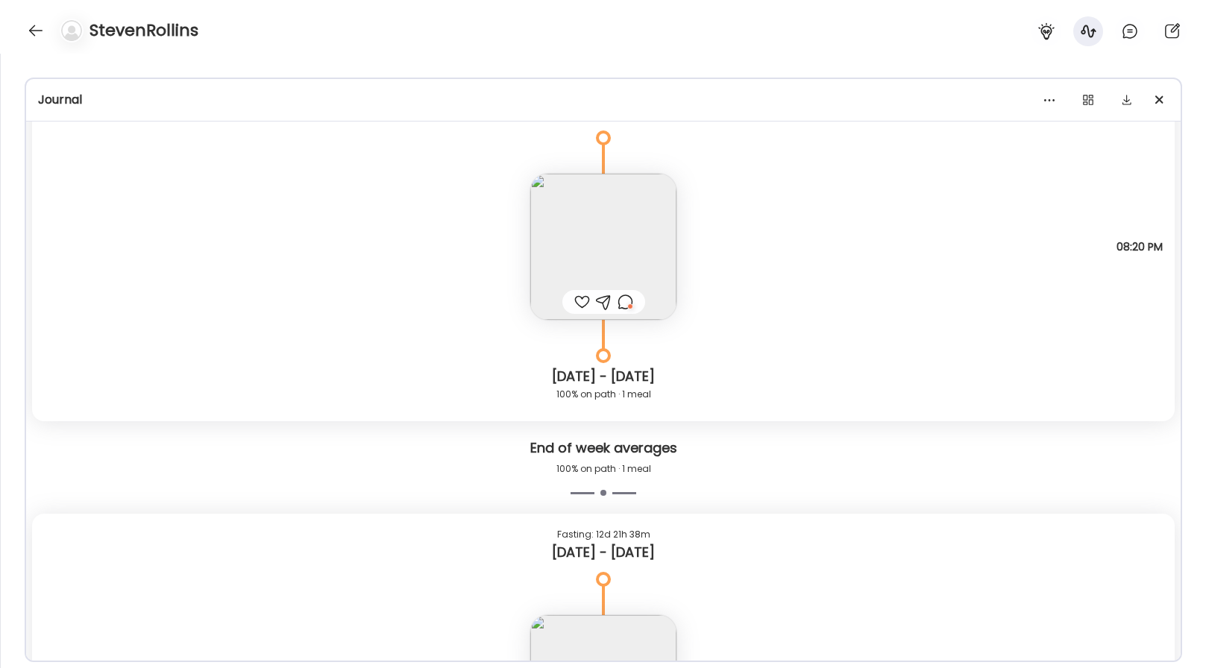
scroll to position [11660, 0]
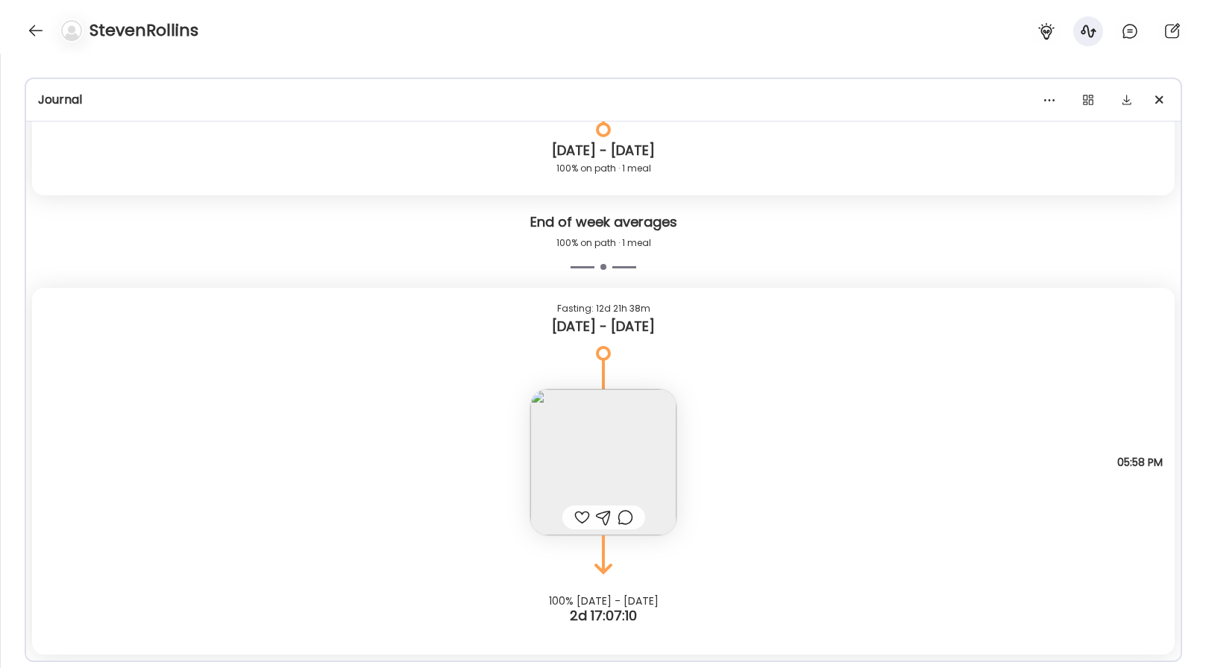
click at [600, 457] on img at bounding box center [603, 462] width 146 height 146
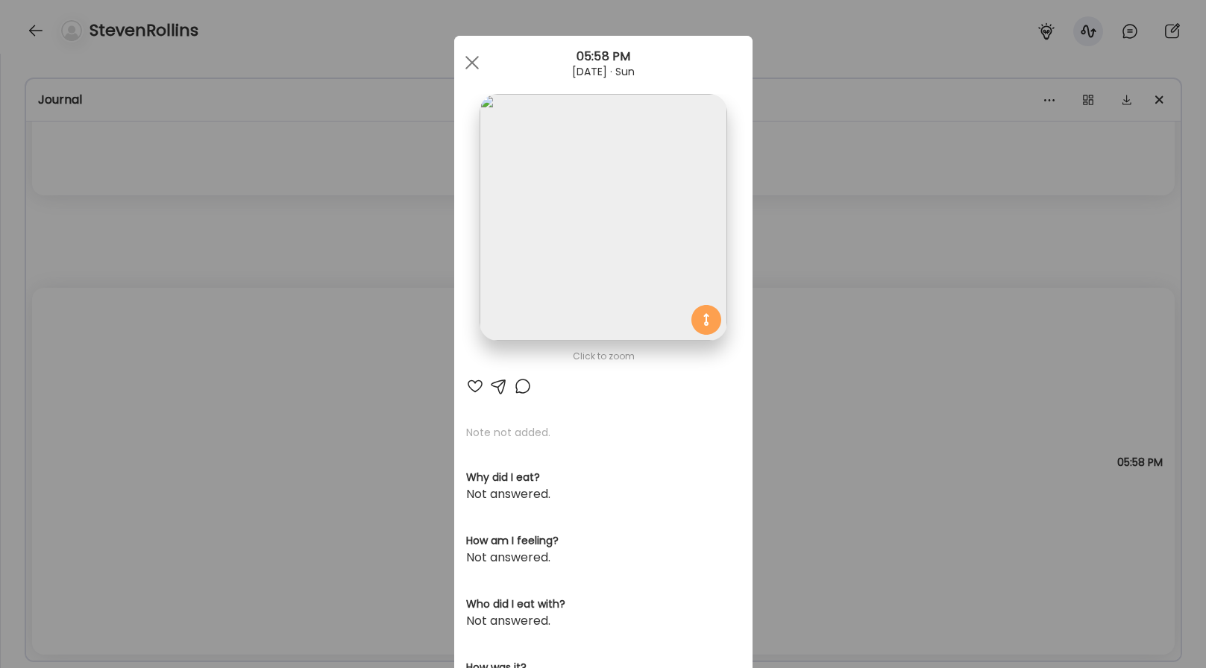
click at [667, 268] on img at bounding box center [603, 217] width 247 height 247
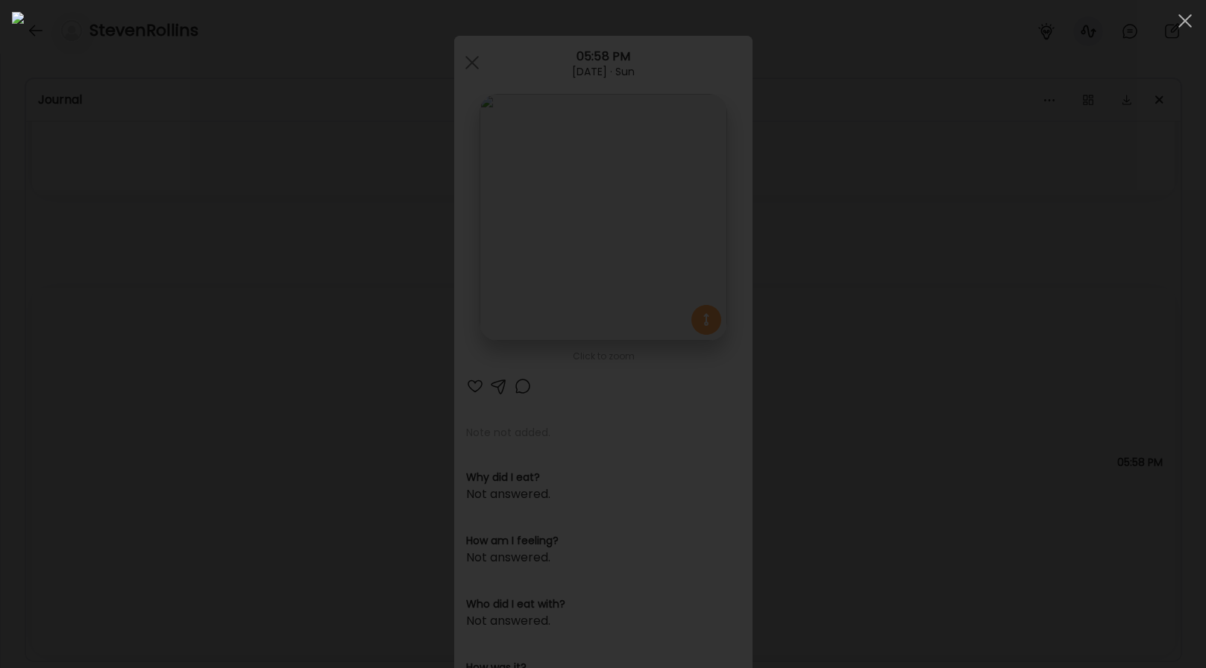
click at [805, 293] on div at bounding box center [603, 334] width 1183 height 645
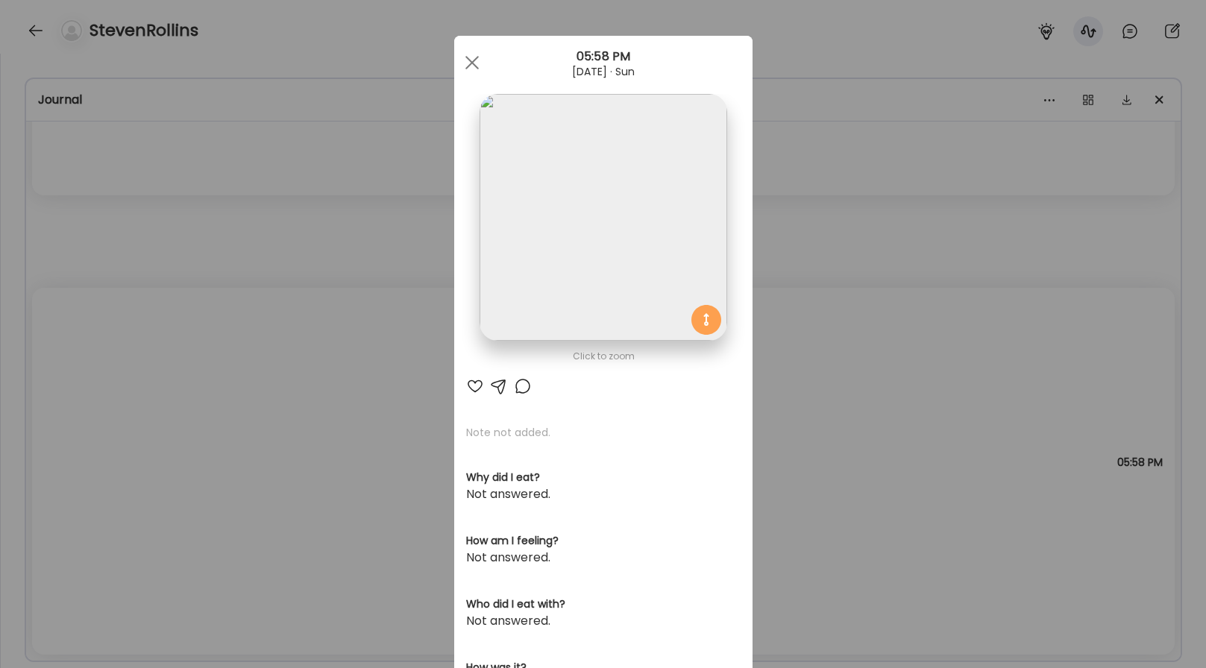
click at [805, 342] on div "Ate Coach Dashboard Wahoo! It’s official Take a moment to set up your Coach Pro…" at bounding box center [603, 334] width 1206 height 668
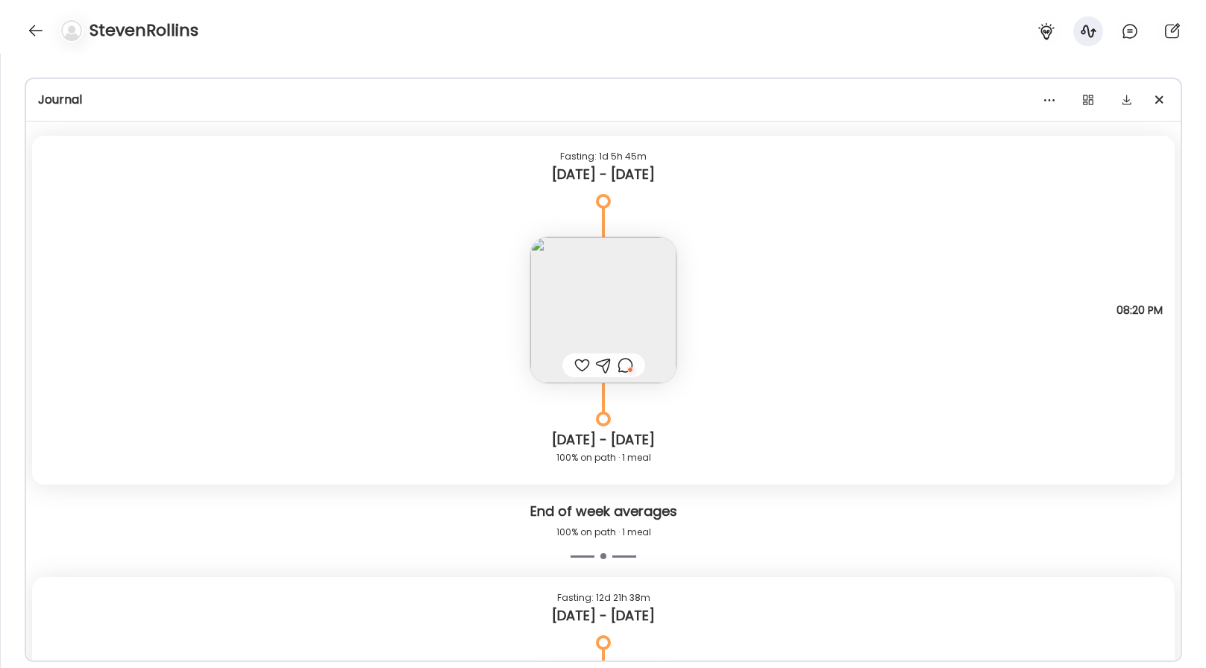
scroll to position [11339, 0]
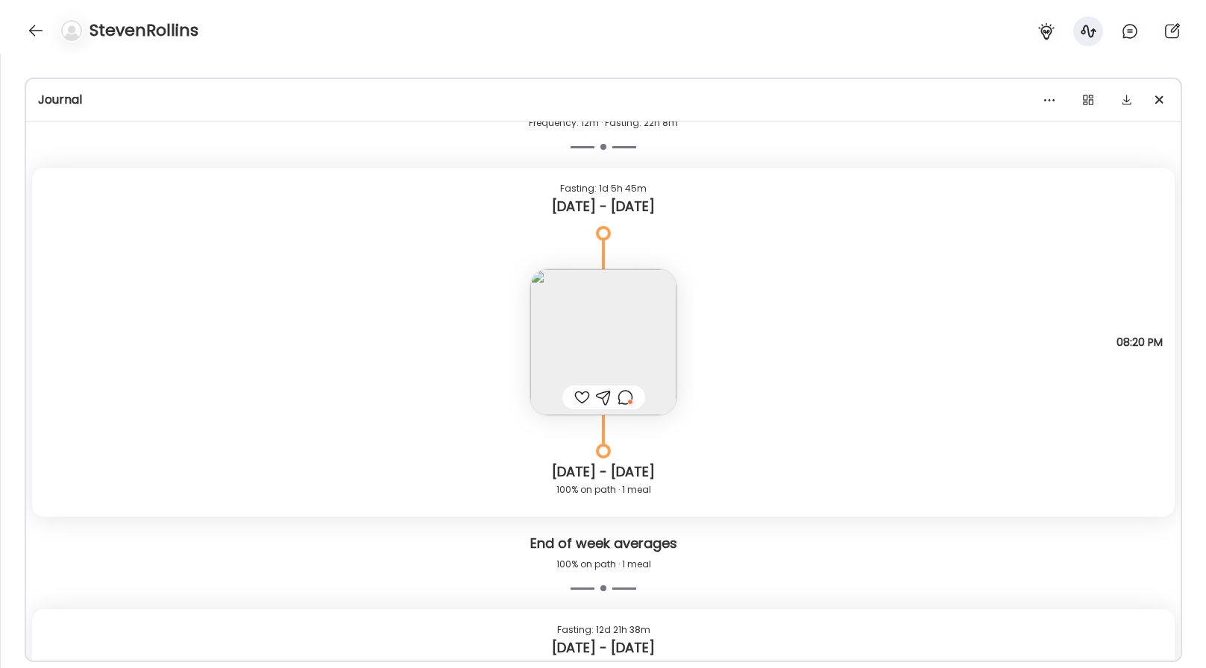
click at [638, 398] on div at bounding box center [604, 398] width 83 height 24
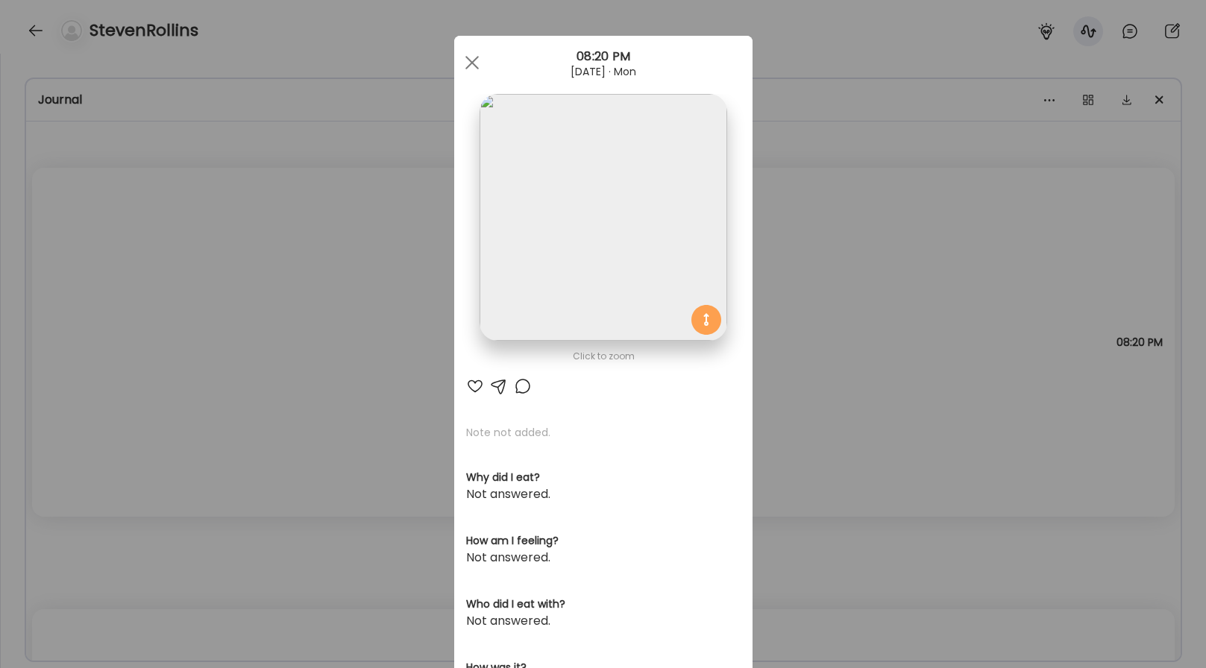
click at [667, 249] on img at bounding box center [603, 217] width 247 height 247
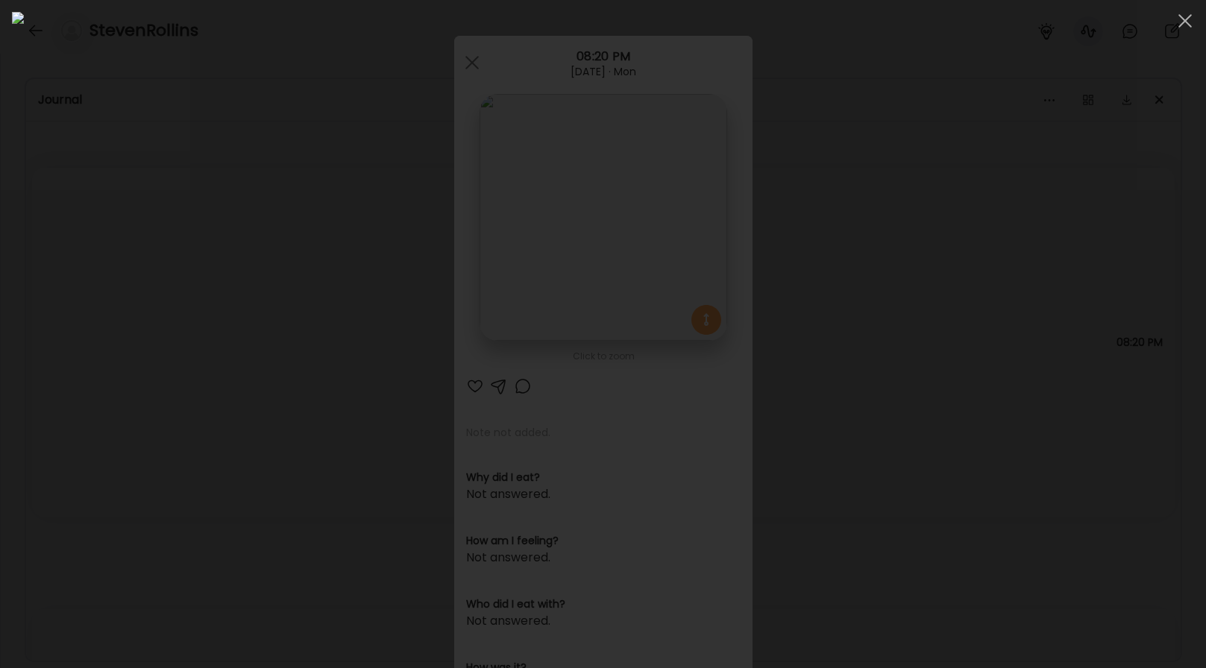
click at [805, 417] on div at bounding box center [603, 334] width 1183 height 645
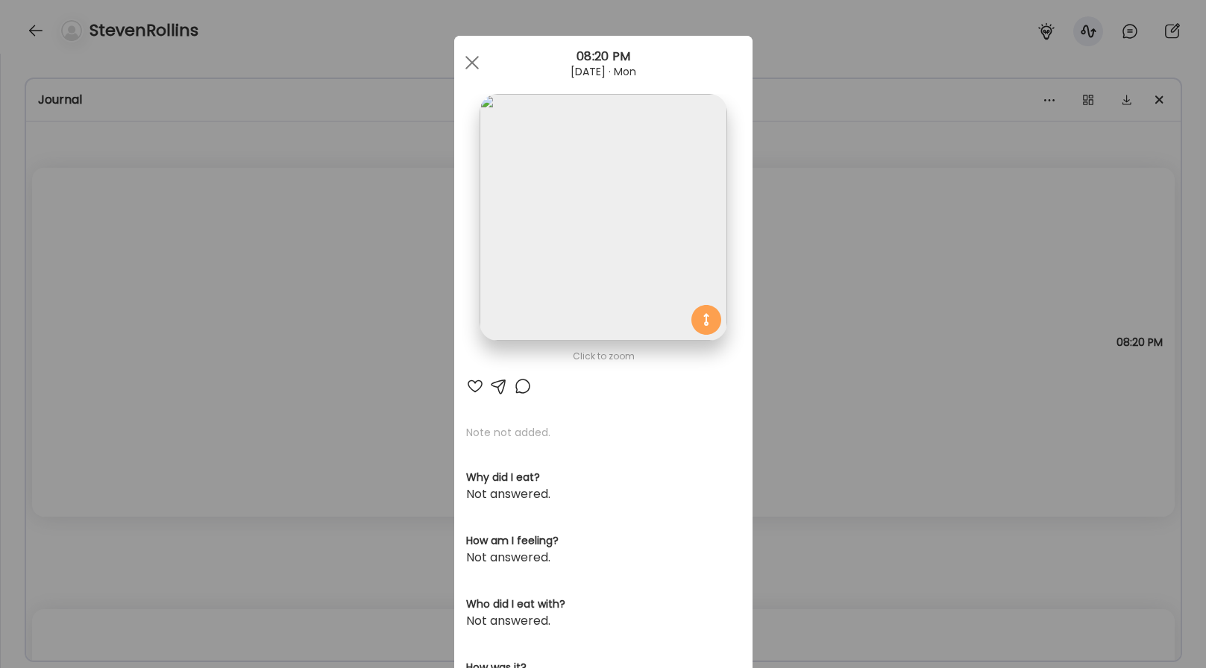
click at [773, 462] on div "Ate Coach Dashboard Wahoo! It’s official Take a moment to set up your Coach Pro…" at bounding box center [603, 334] width 1206 height 668
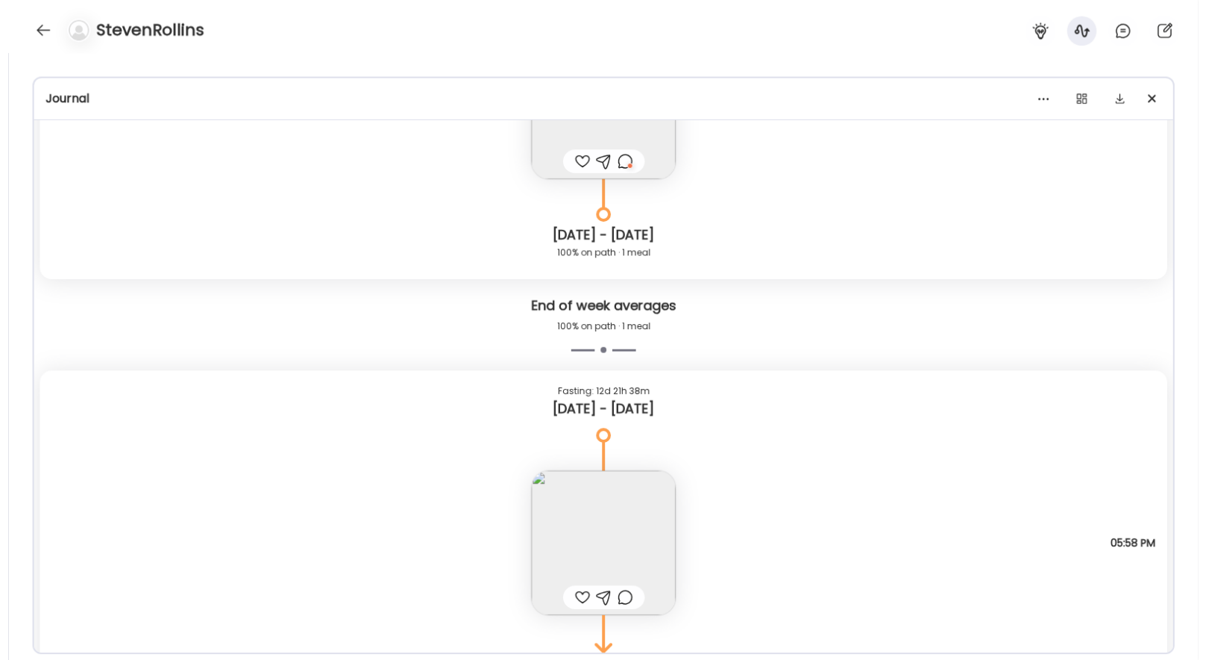
scroll to position [11660, 0]
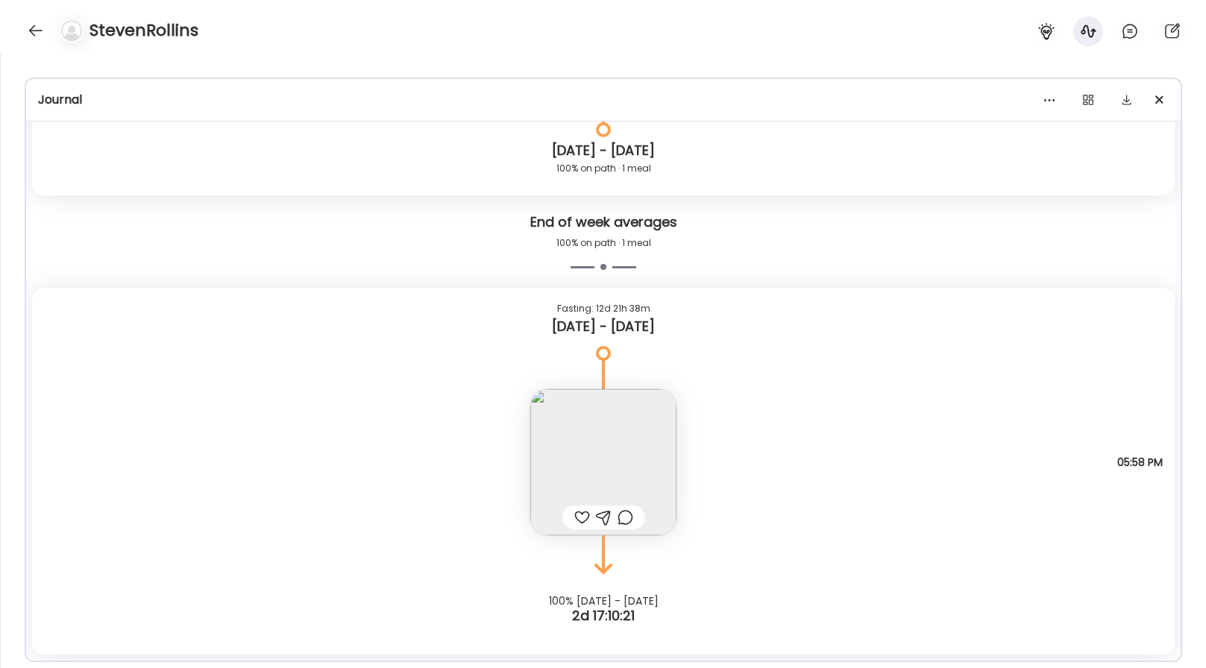
click at [582, 439] on img at bounding box center [603, 462] width 146 height 146
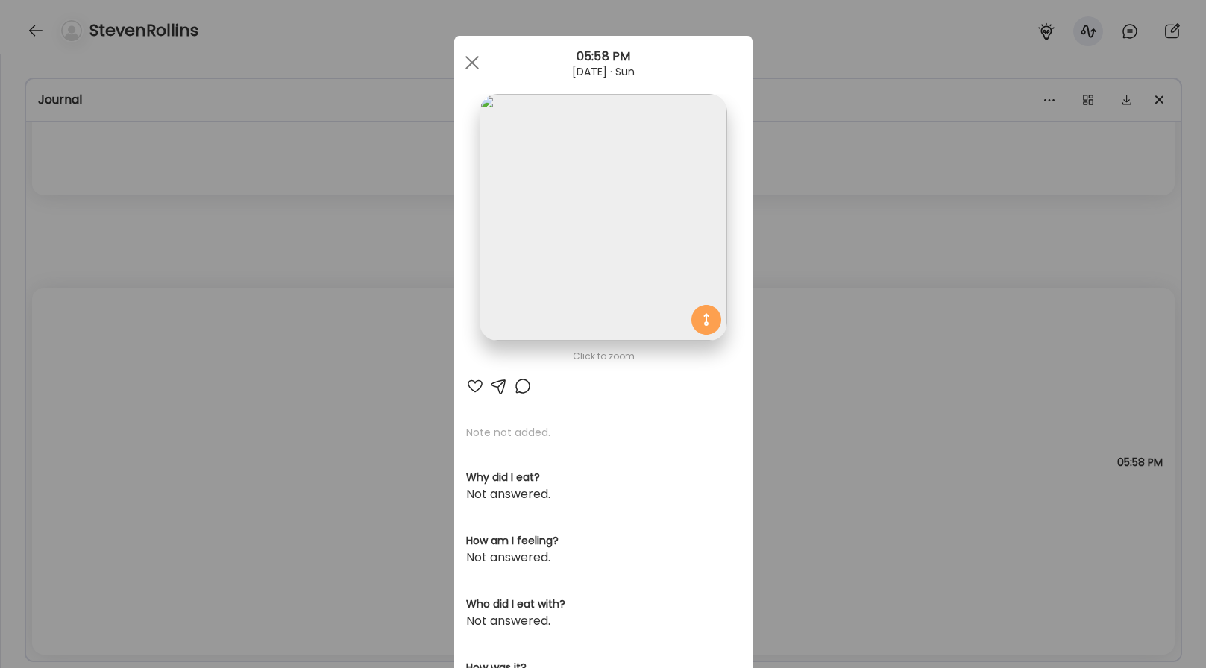
click at [636, 208] on img at bounding box center [603, 217] width 247 height 247
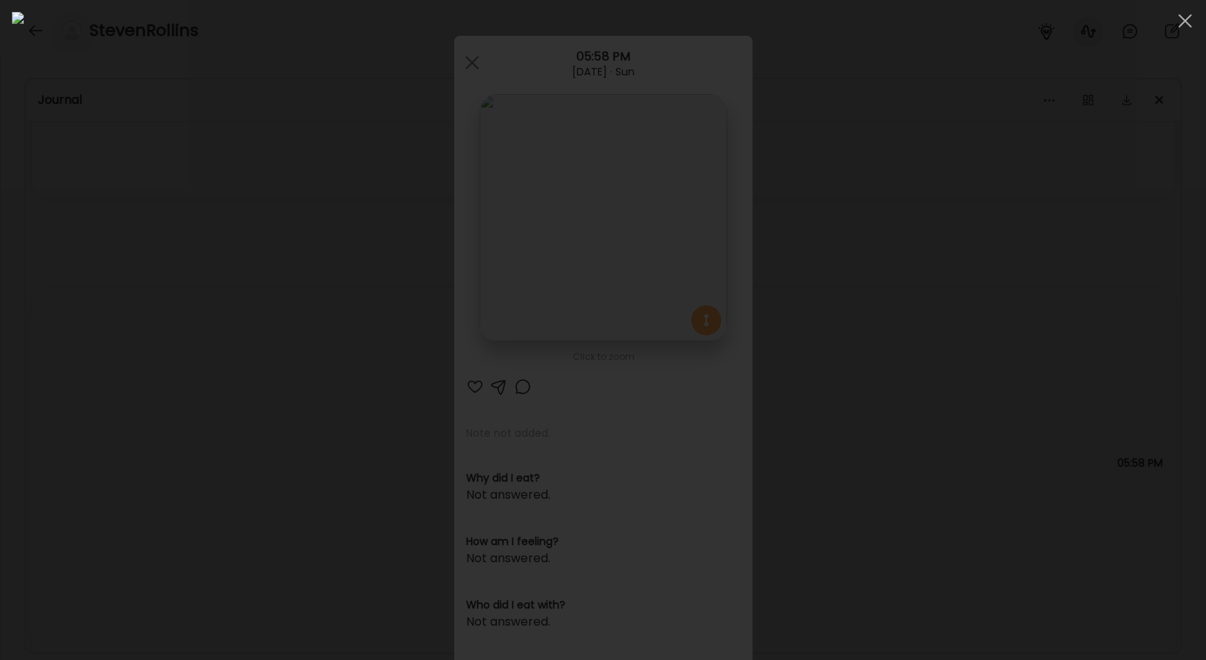
click at [805, 254] on div at bounding box center [603, 330] width 1183 height 636
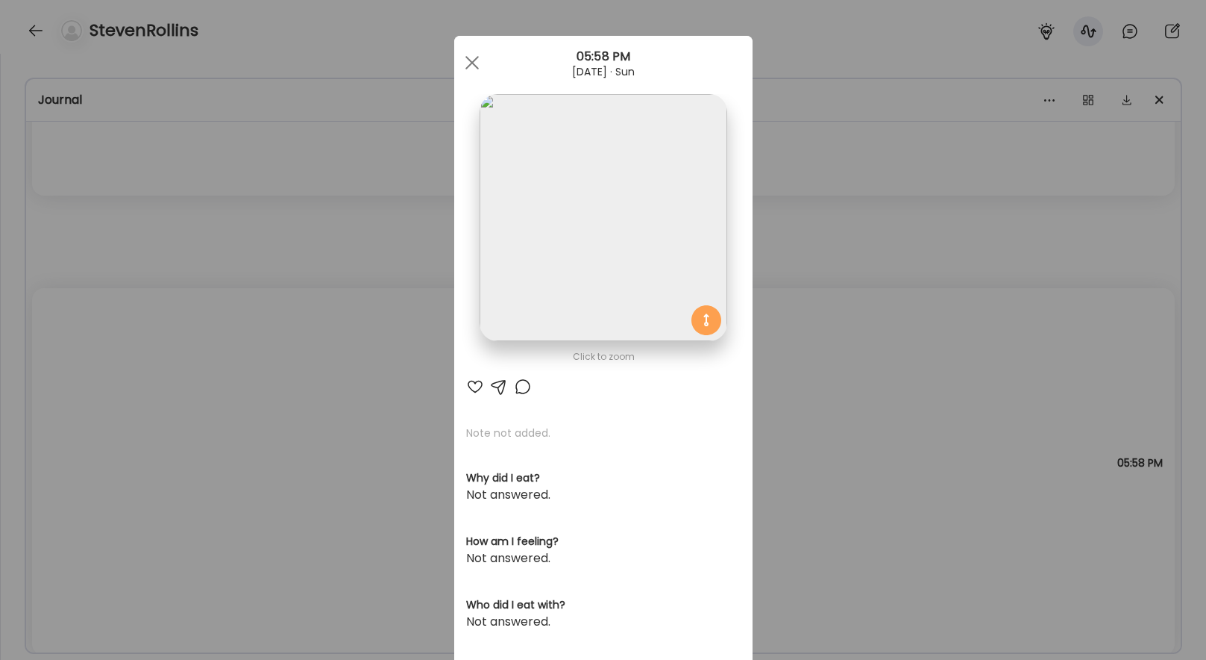
click at [770, 457] on div "Ate Coach Dashboard Wahoo! It’s official Take a moment to set up your Coach Pro…" at bounding box center [603, 330] width 1206 height 660
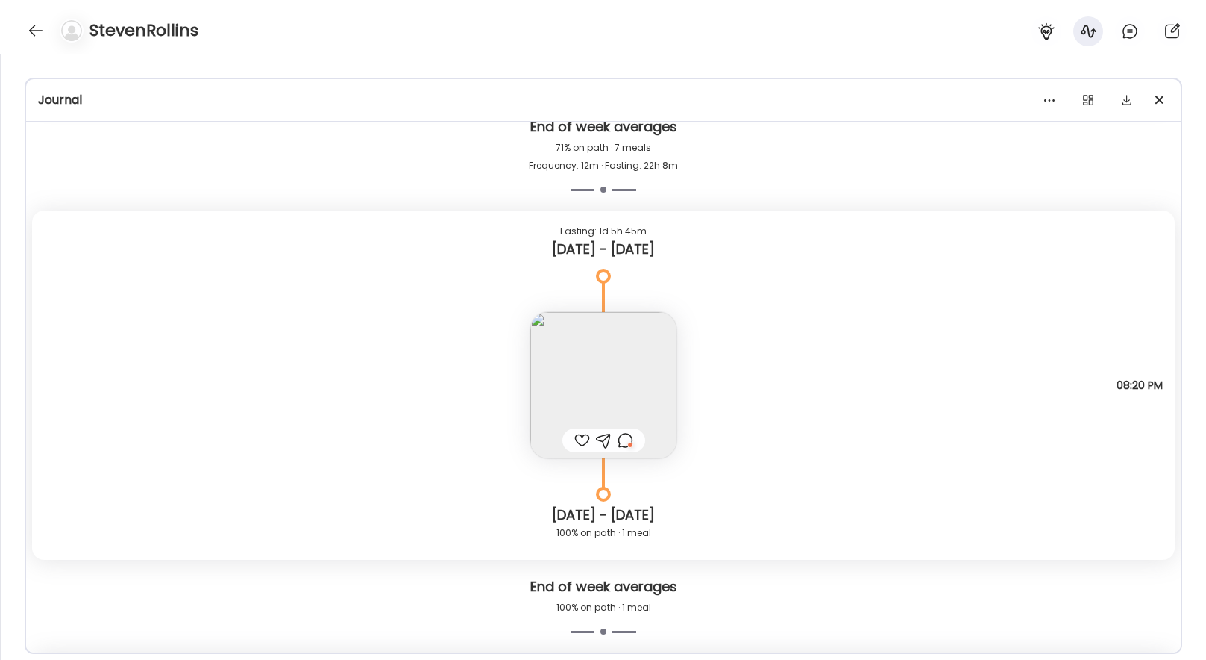
scroll to position [11284, 0]
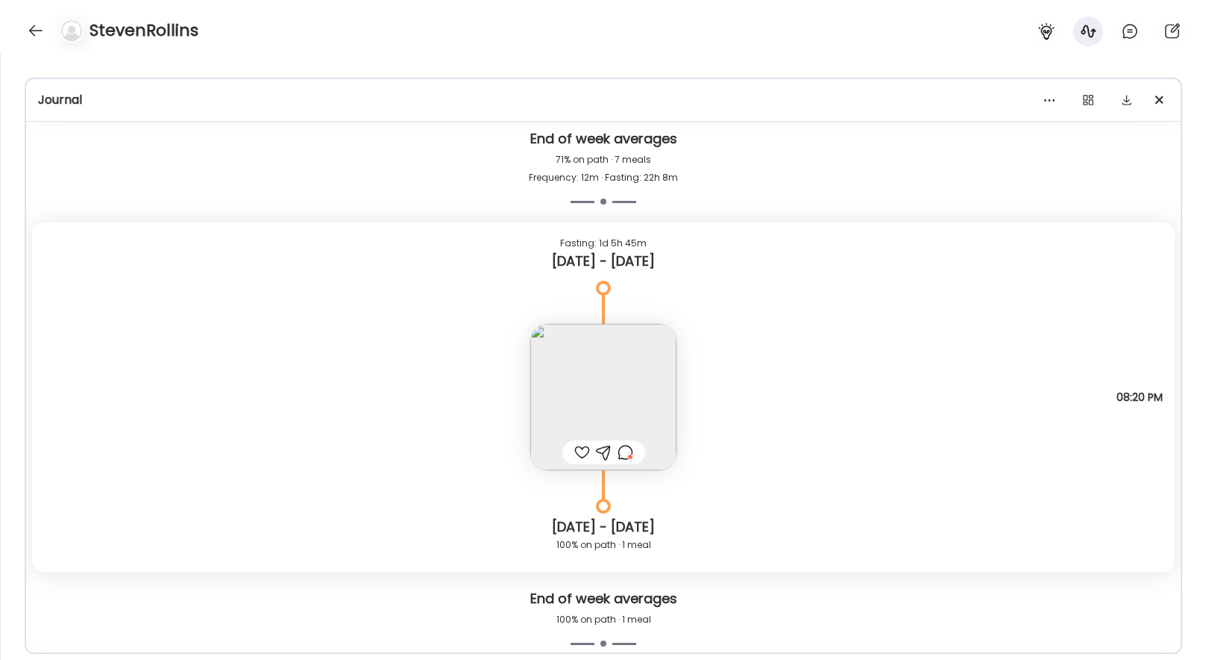
click at [631, 404] on img at bounding box center [603, 397] width 146 height 146
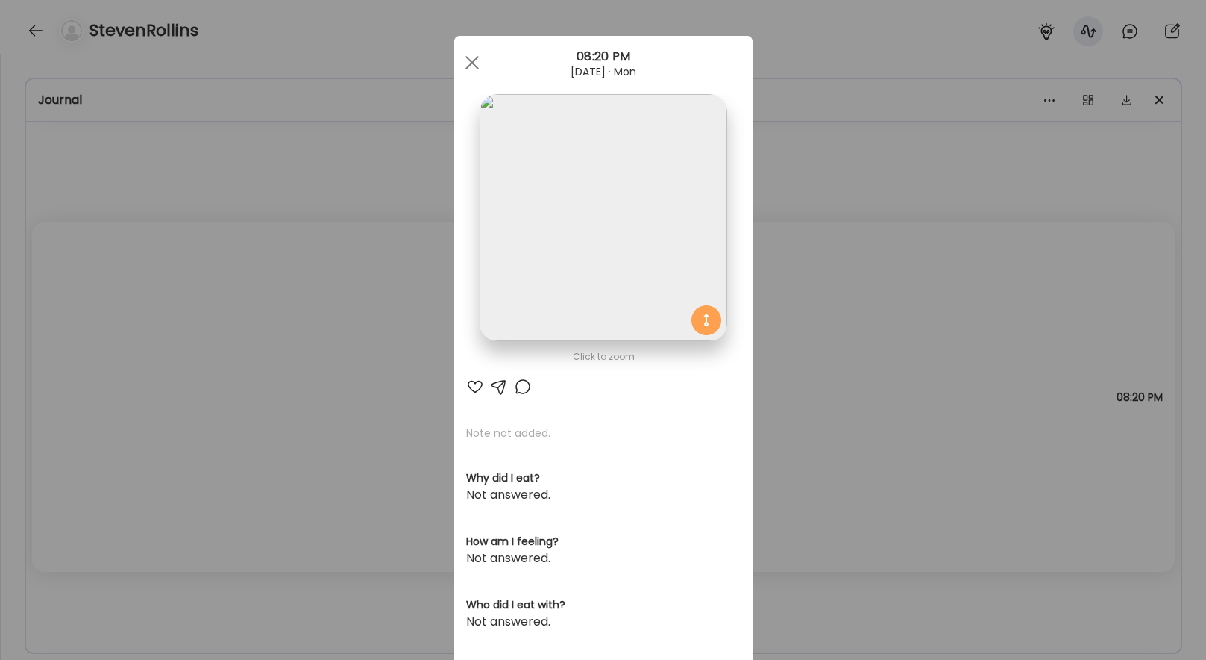
click at [526, 388] on div at bounding box center [523, 387] width 18 height 18
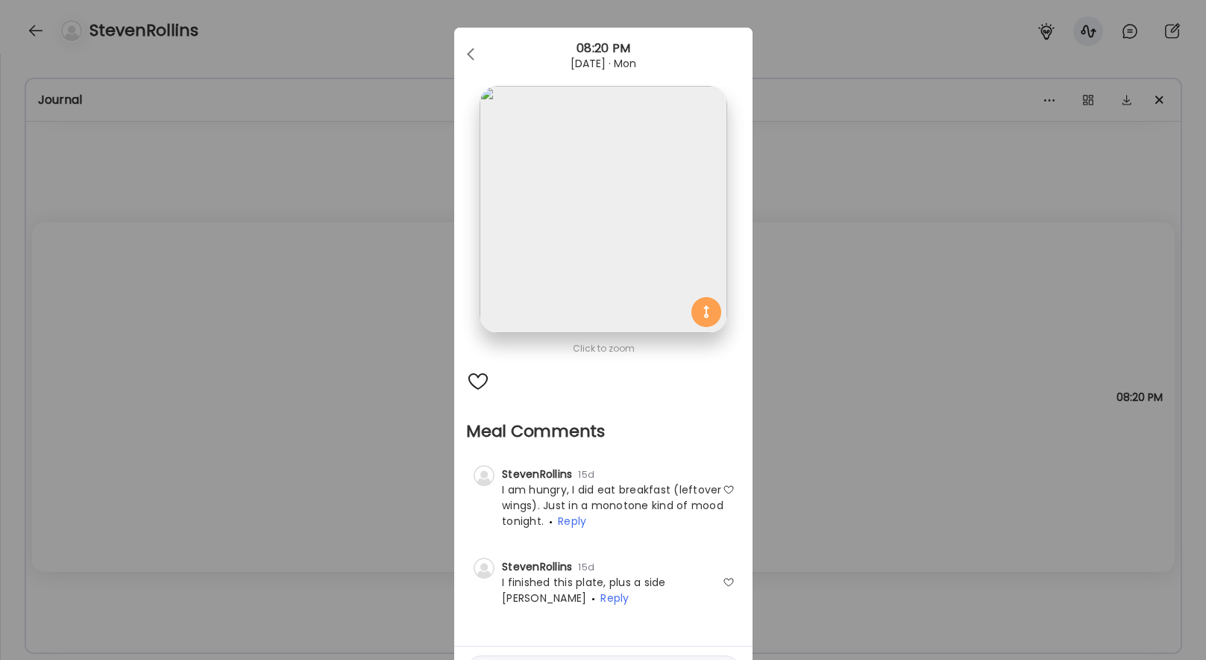
scroll to position [0, 0]
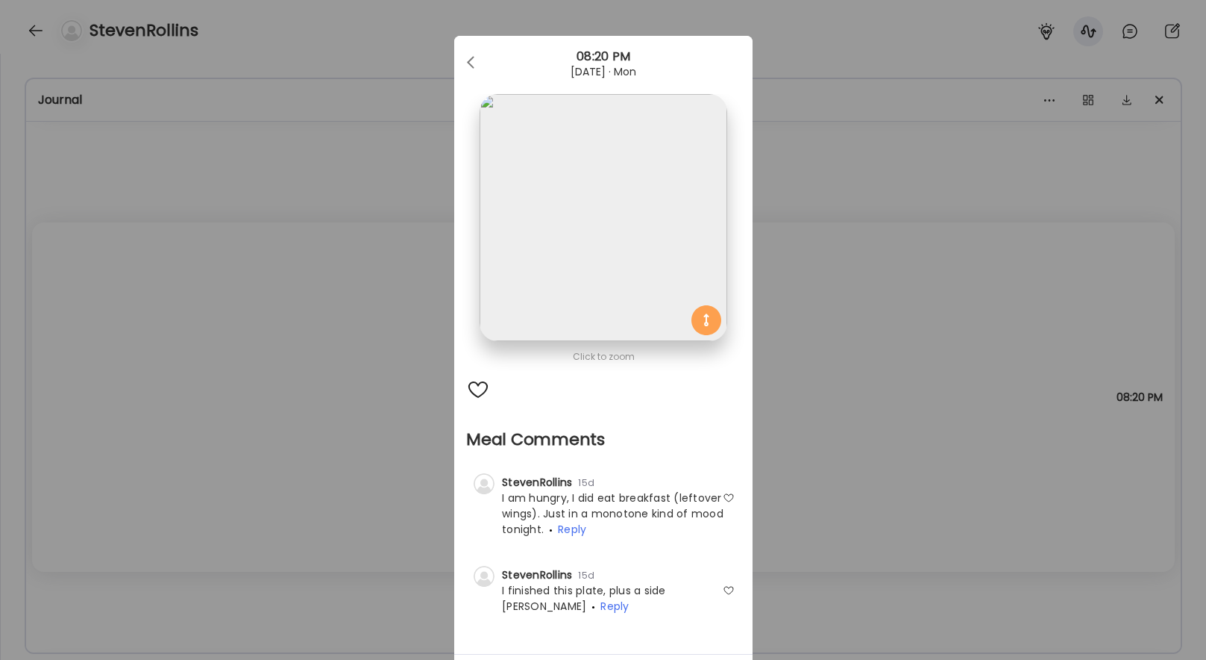
click at [636, 321] on img at bounding box center [603, 217] width 247 height 247
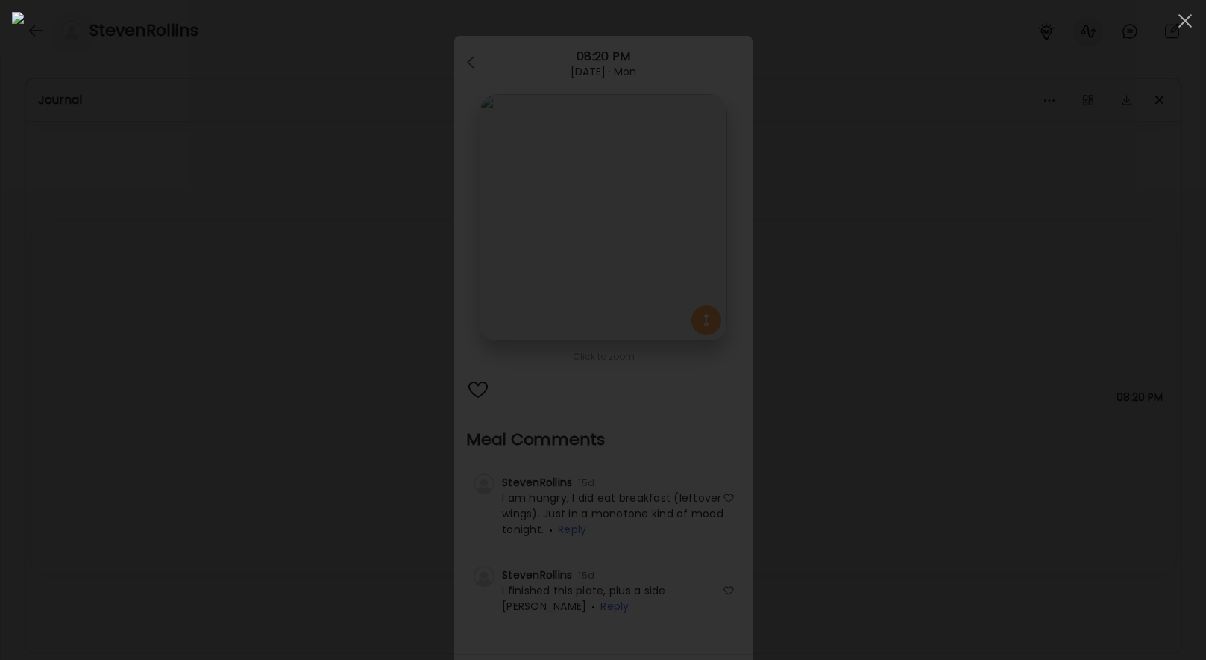
click at [805, 396] on div at bounding box center [603, 330] width 1183 height 636
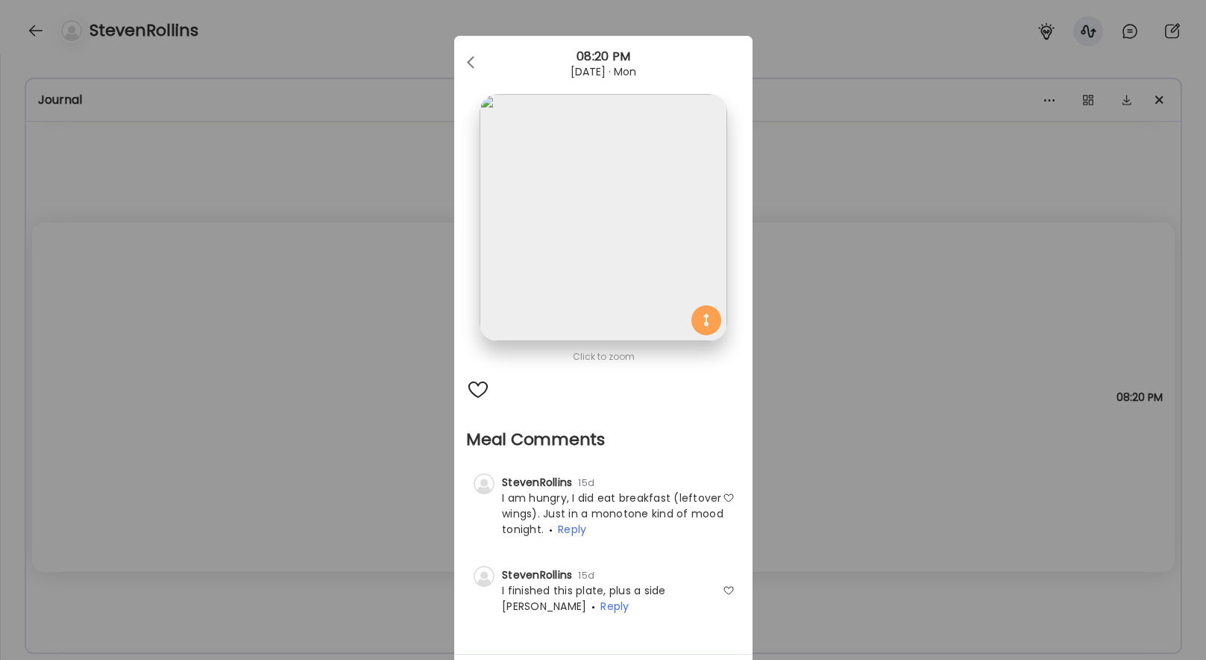
click at [805, 355] on div "Ate Coach Dashboard Wahoo! It’s official Take a moment to set up your Coach Pro…" at bounding box center [603, 330] width 1206 height 660
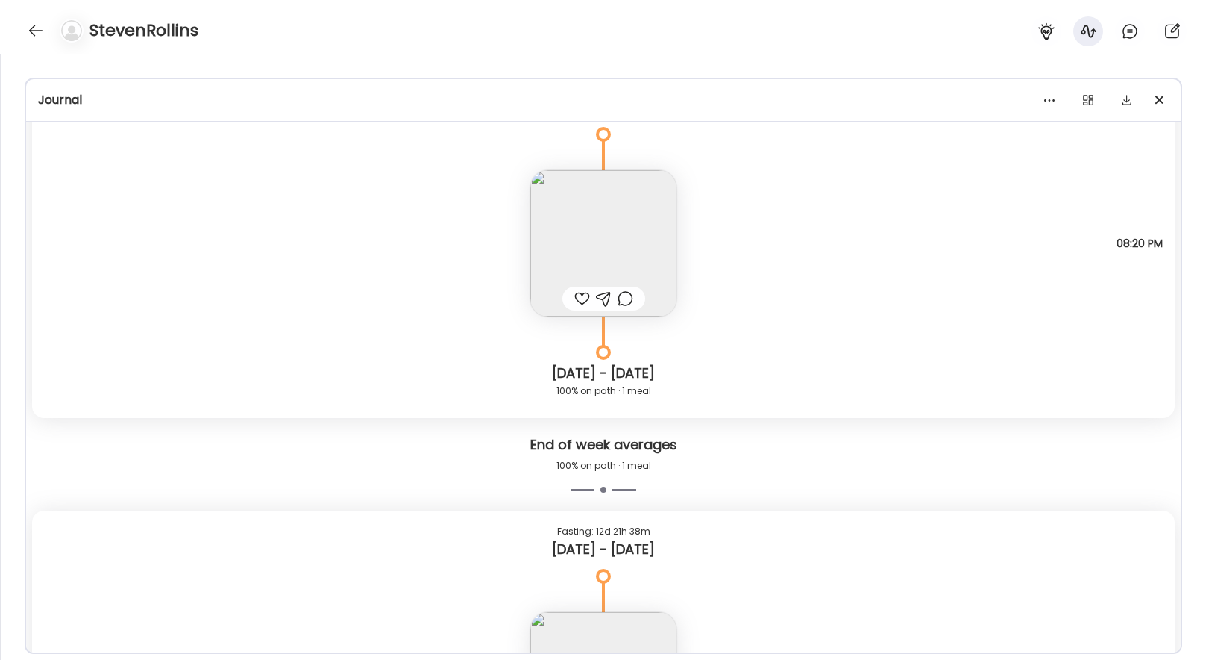
scroll to position [11385, 0]
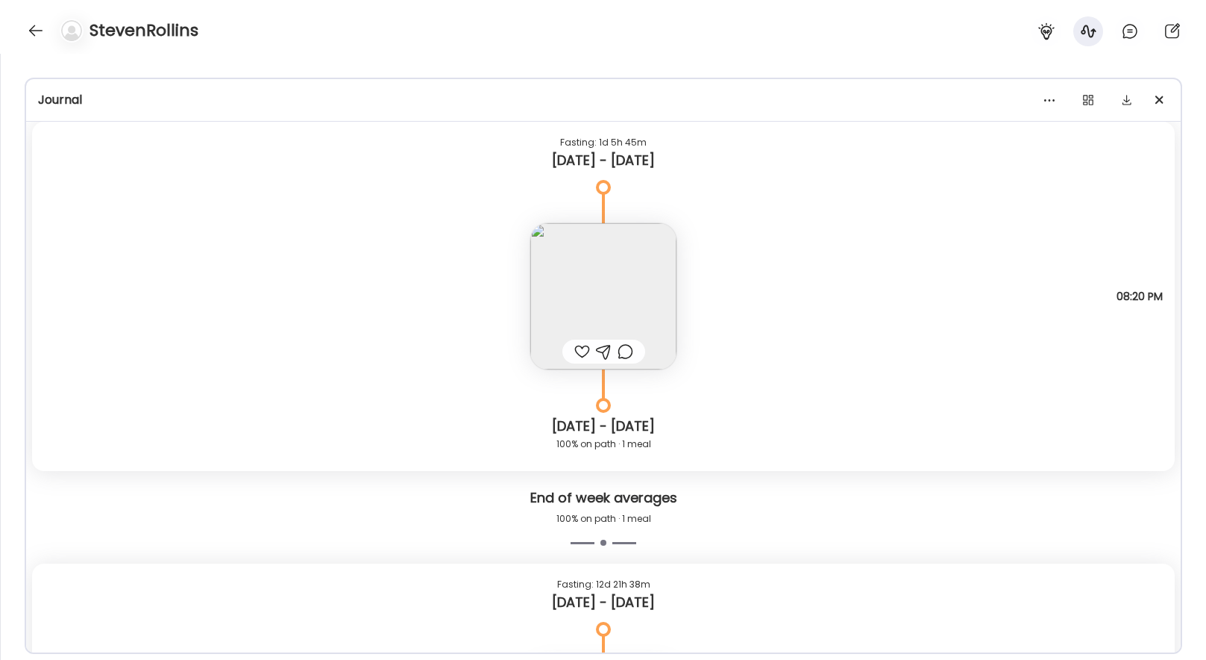
click at [632, 265] on img at bounding box center [603, 296] width 146 height 146
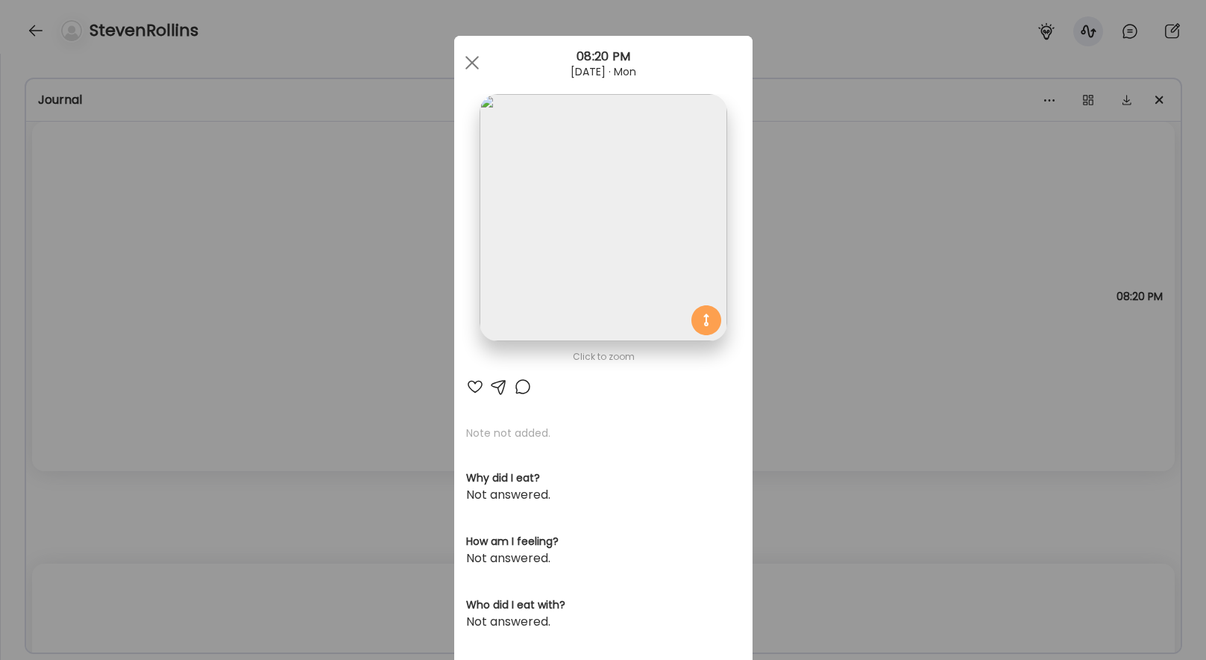
click at [613, 221] on img at bounding box center [603, 217] width 247 height 247
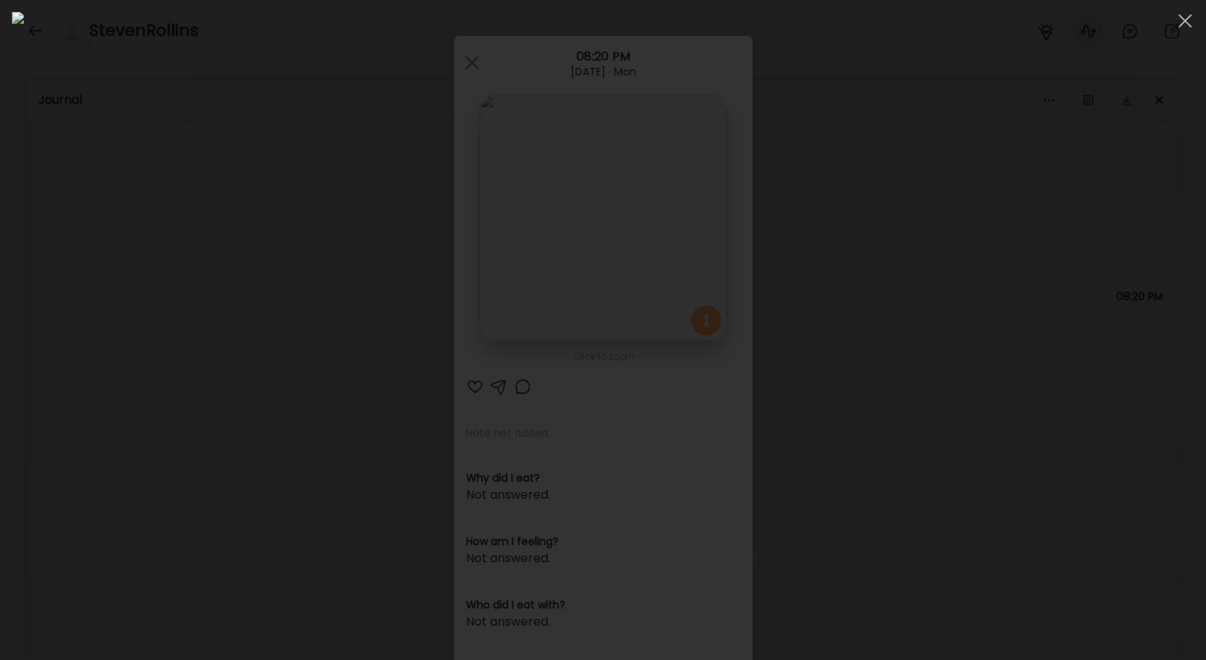
click at [286, 274] on img at bounding box center [603, 330] width 1183 height 636
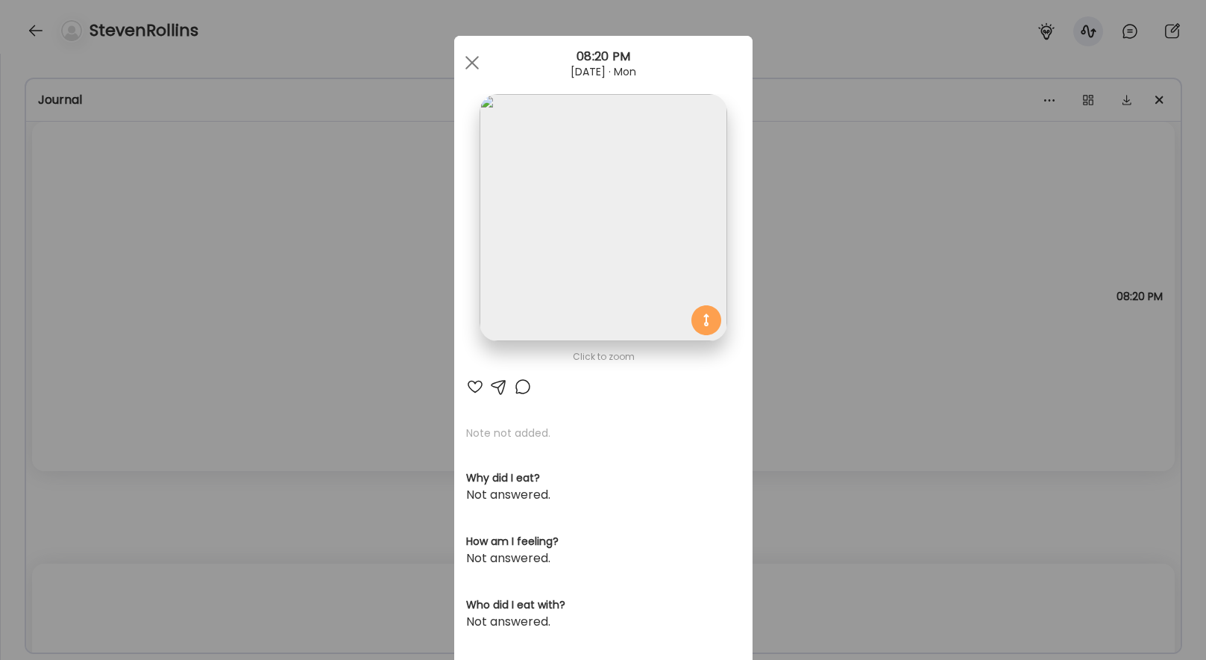
click at [515, 385] on div at bounding box center [523, 387] width 18 height 18
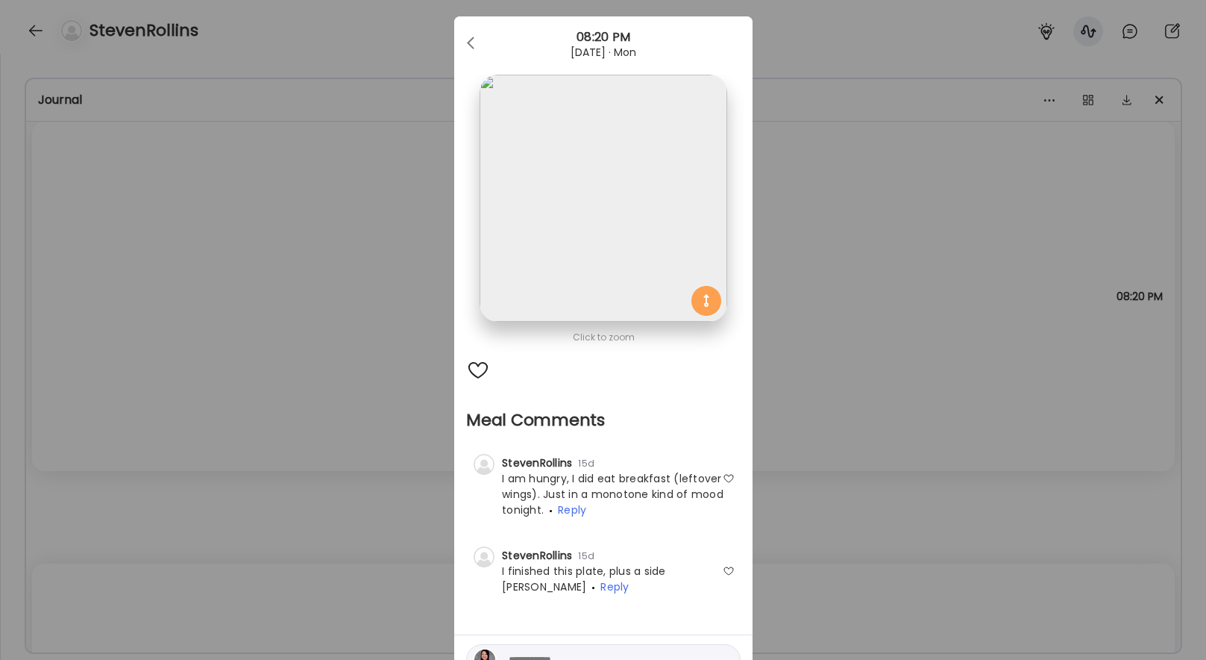
scroll to position [15, 0]
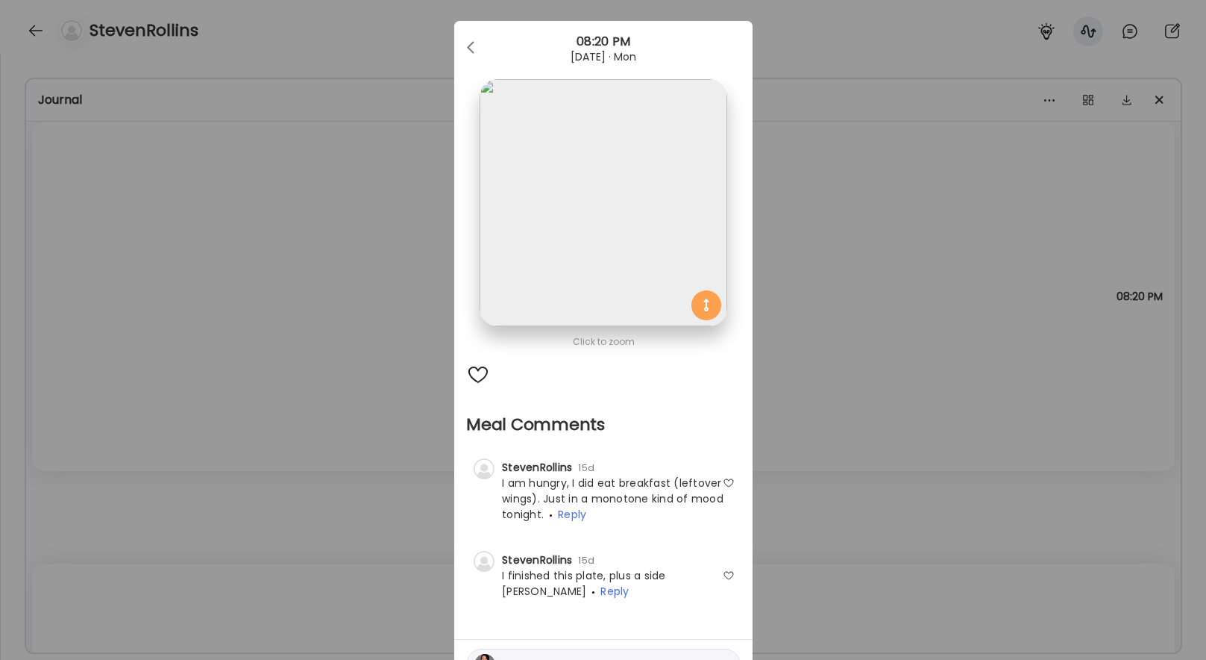
click at [570, 229] on img at bounding box center [603, 202] width 247 height 247
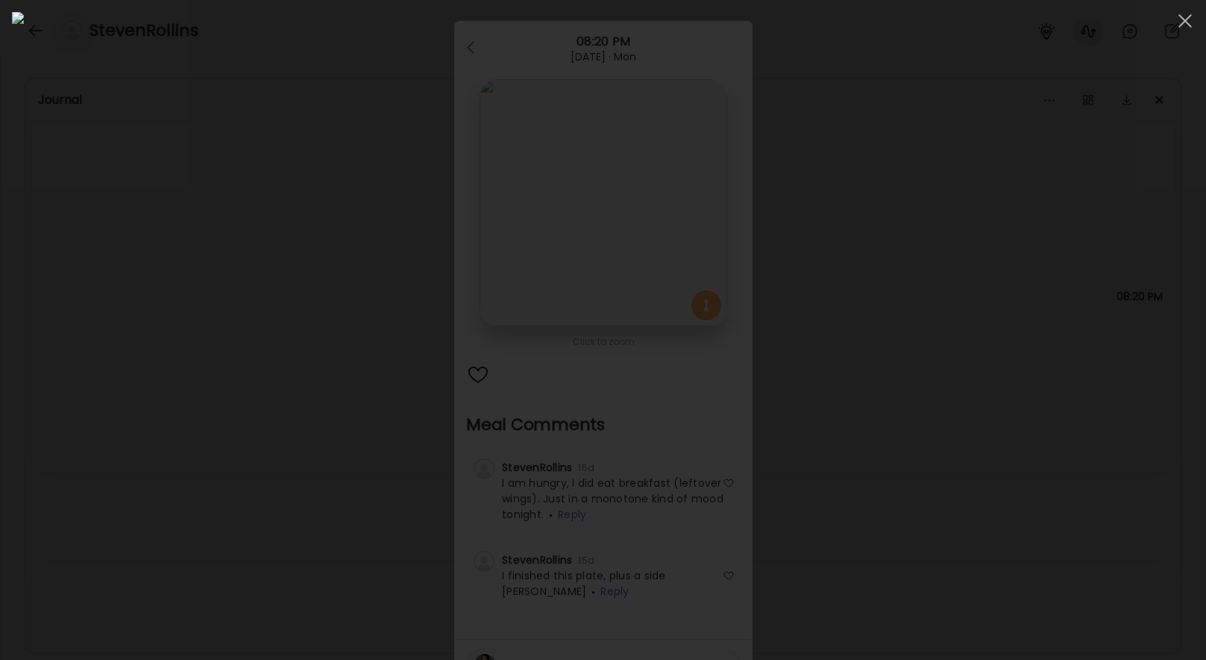
click at [805, 418] on div at bounding box center [603, 330] width 1183 height 636
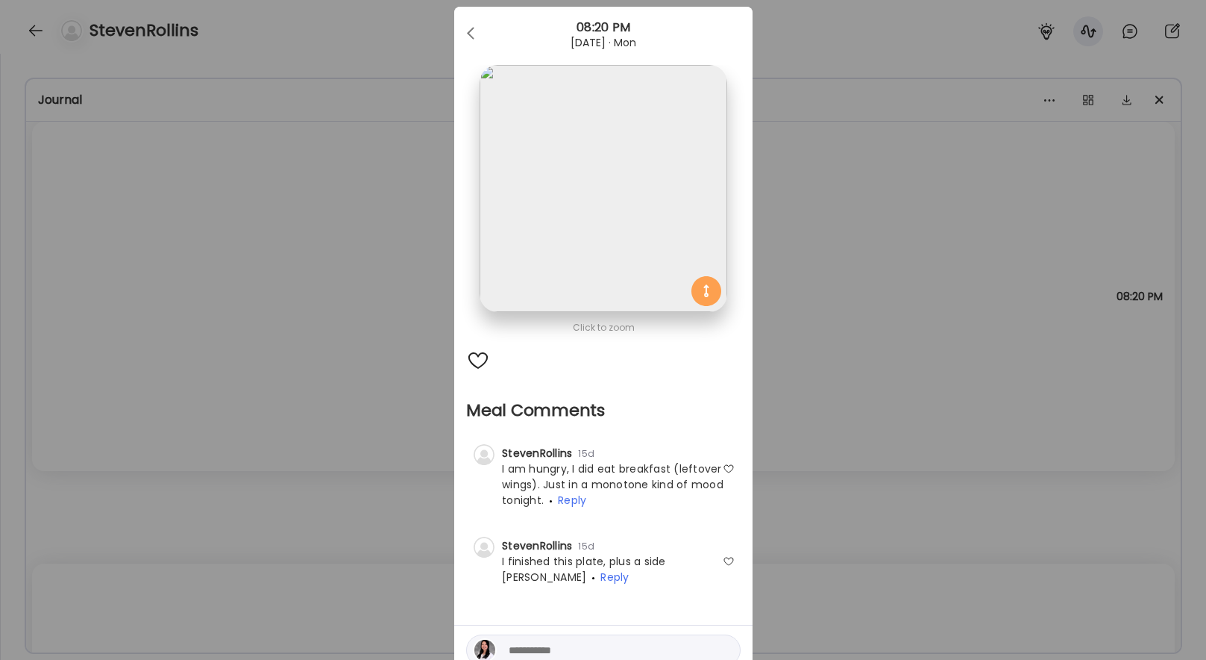
scroll to position [18, 0]
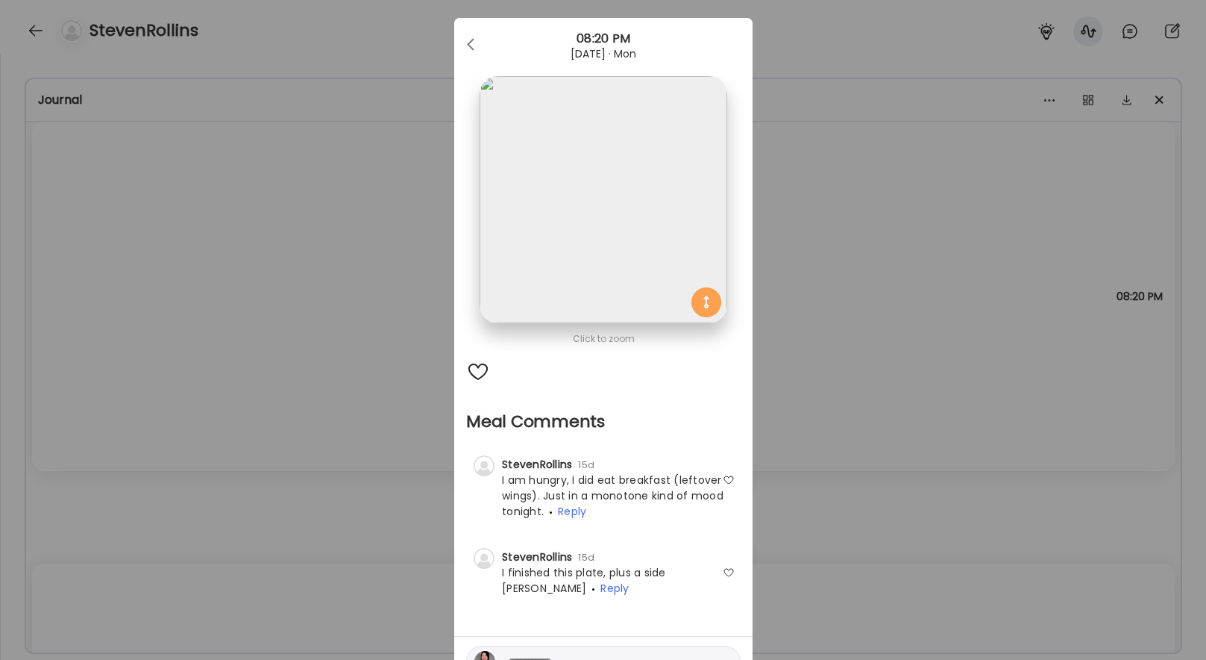
click at [616, 305] on img at bounding box center [603, 199] width 247 height 247
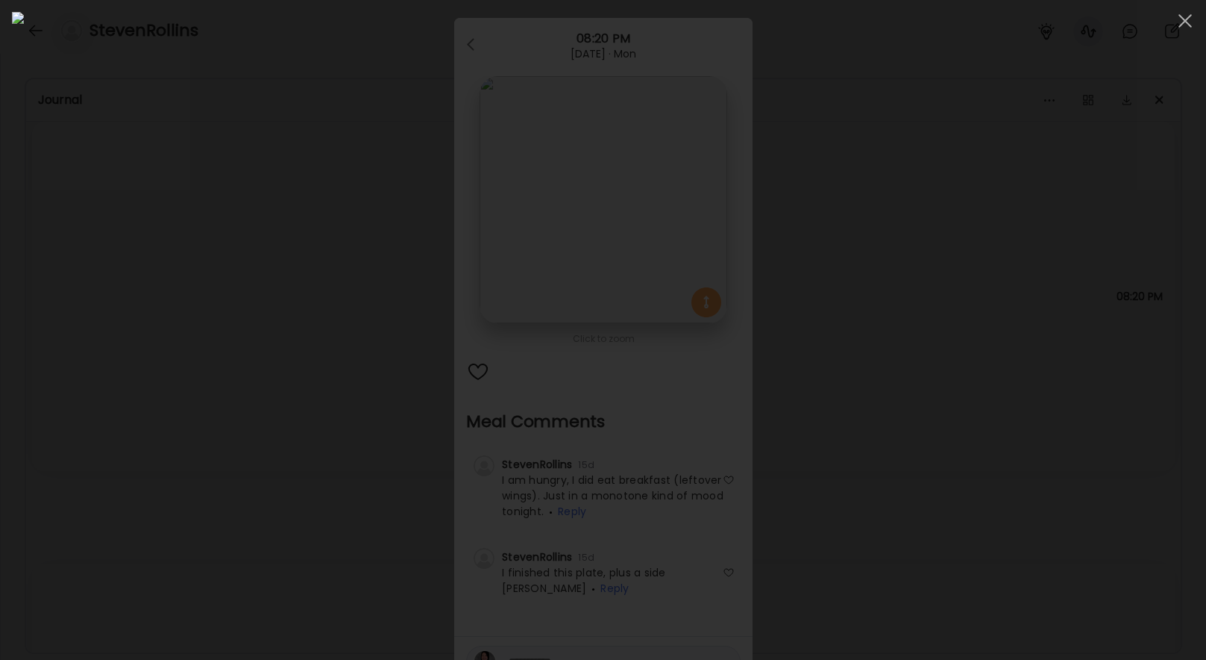
click at [248, 285] on div at bounding box center [603, 330] width 1183 height 636
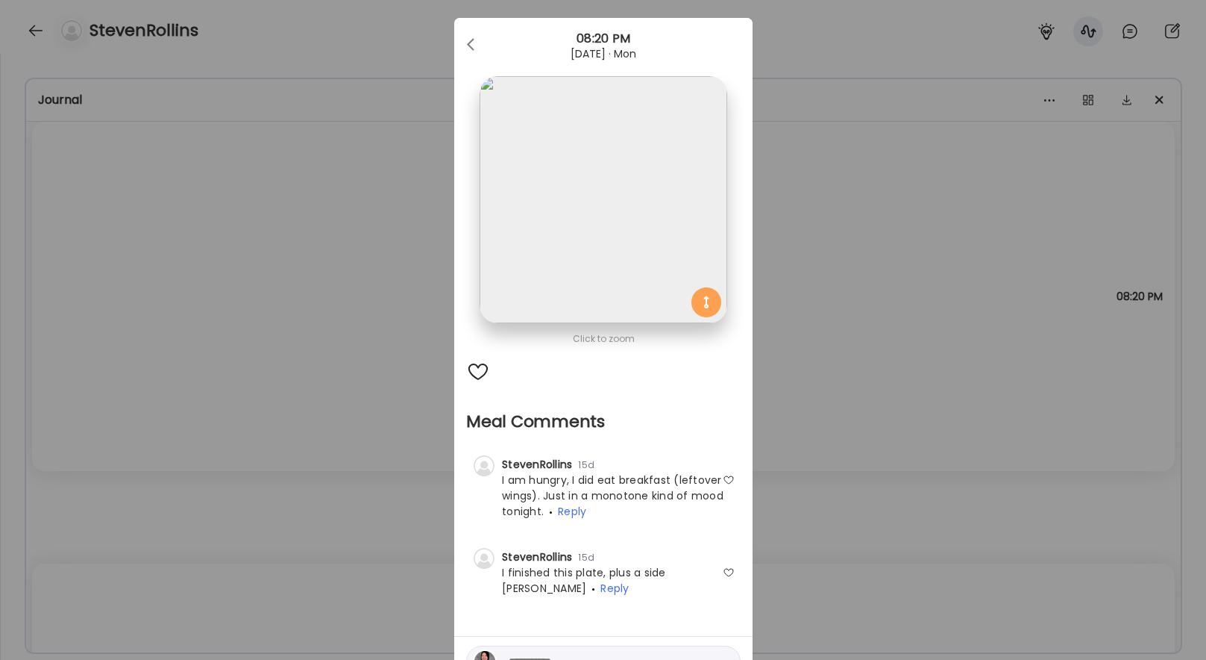
click at [380, 352] on div "Ate Coach Dashboard Wahoo! It’s official Take a moment to set up your Coach Pro…" at bounding box center [603, 330] width 1206 height 660
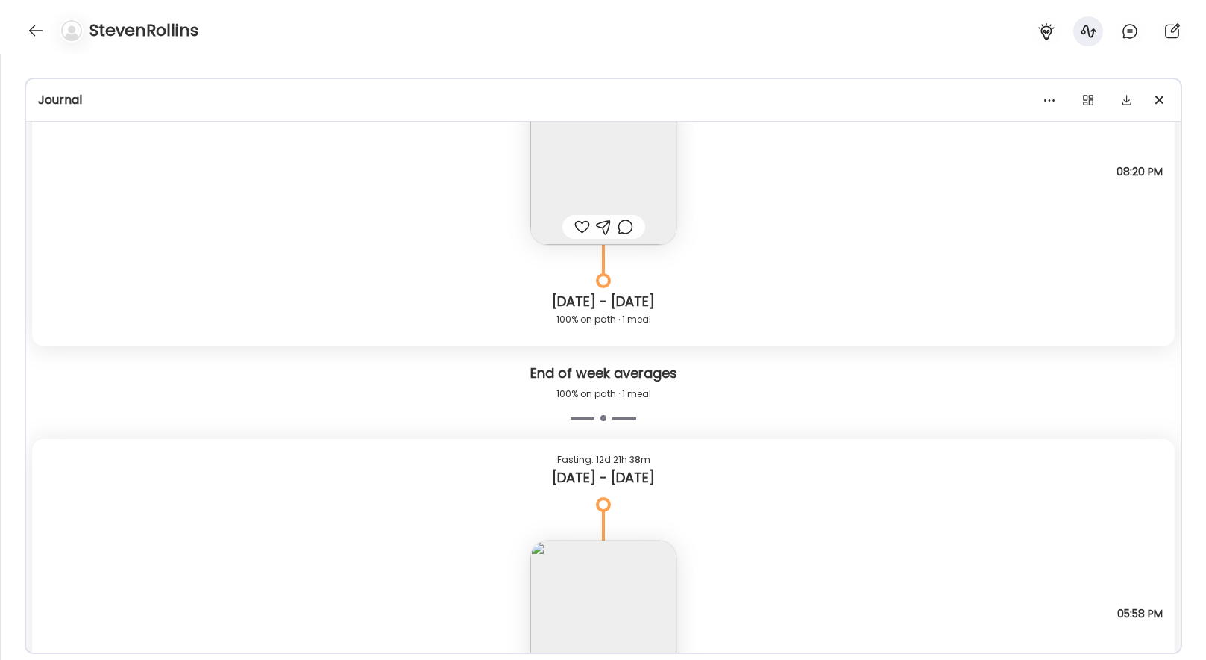
scroll to position [11669, 0]
